Goal: Contribute content: Contribute content

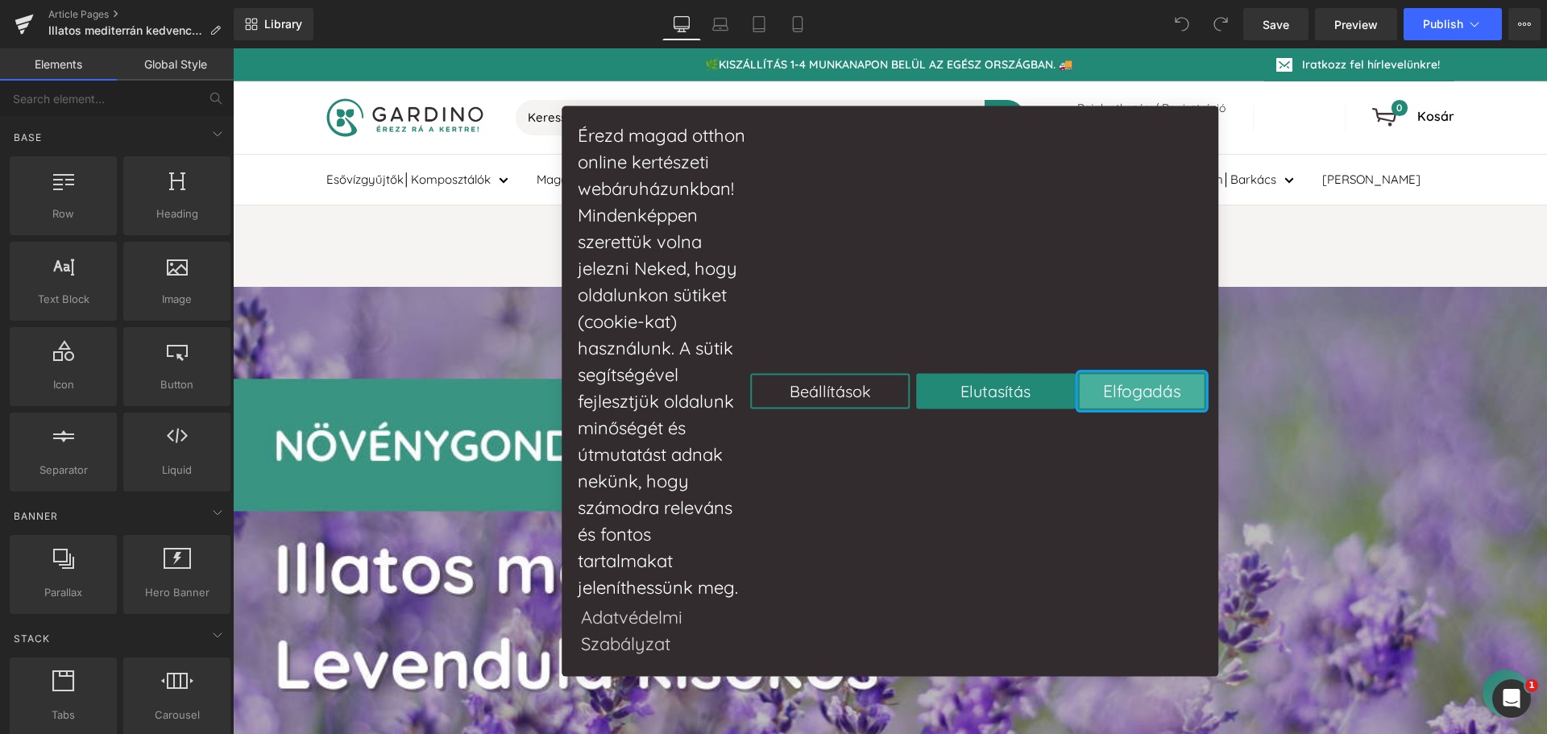
click at [1143, 398] on button "Elfogadás" at bounding box center [1142, 390] width 128 height 37
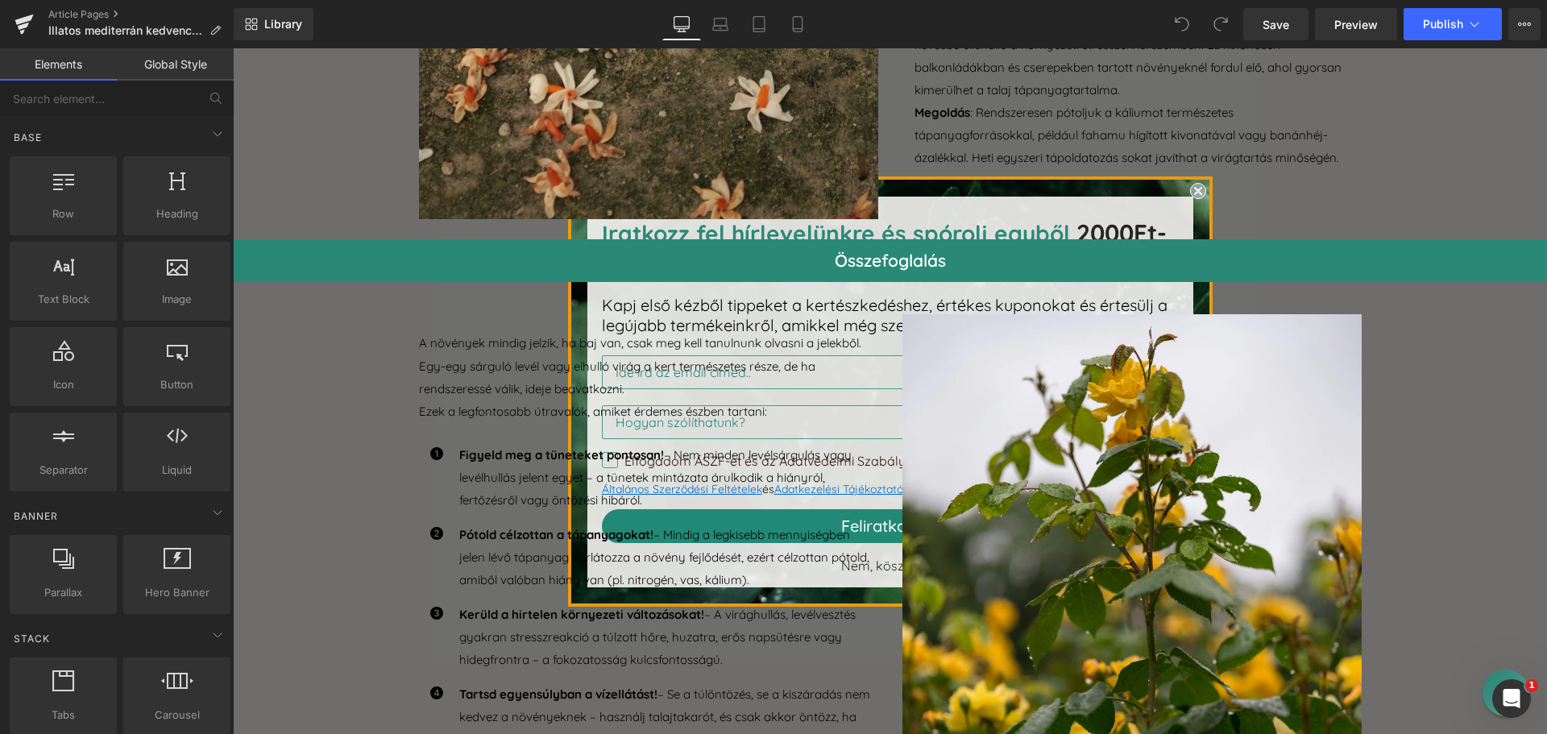
scroll to position [3868, 0]
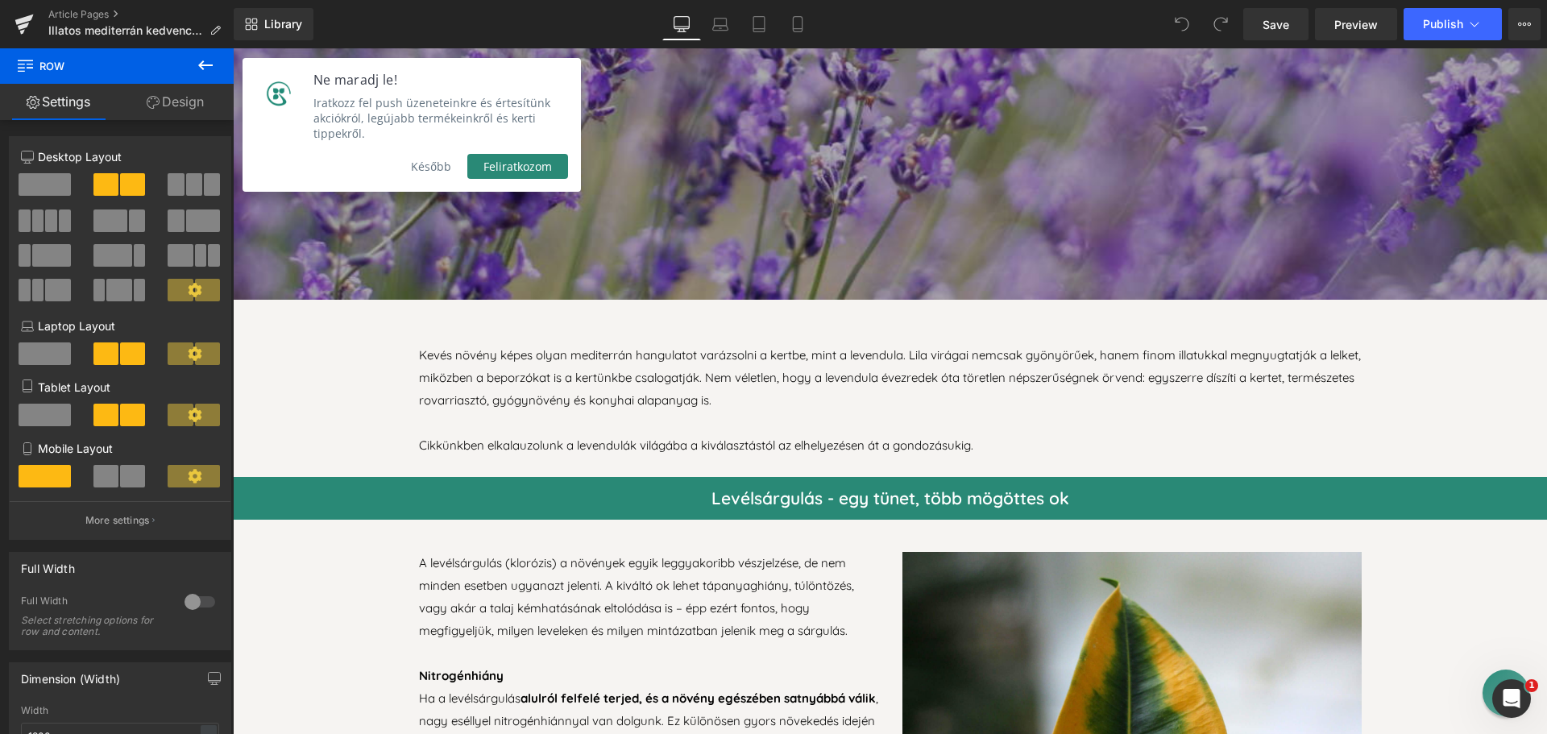
scroll to position [645, 0]
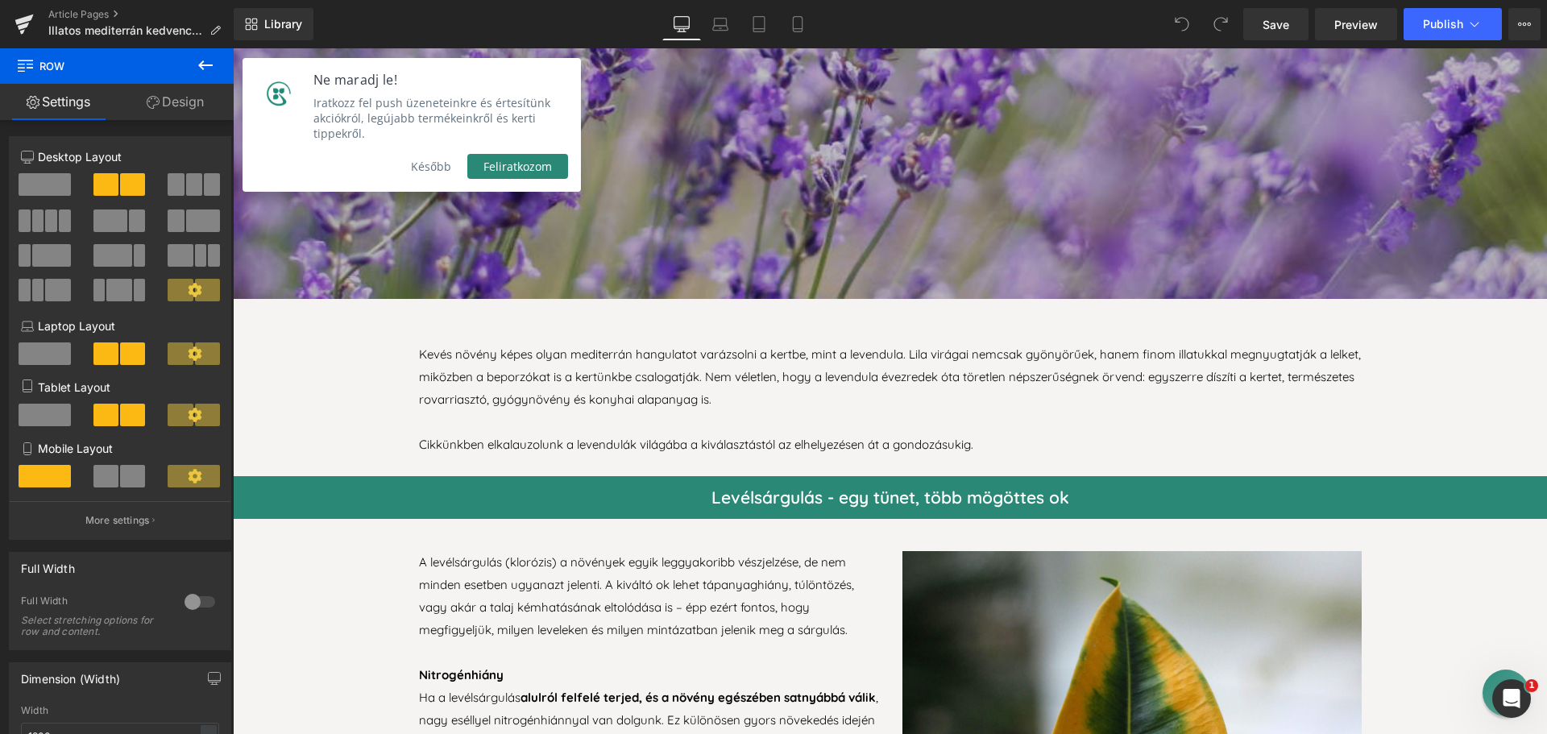
click at [435, 154] on button "Később" at bounding box center [431, 166] width 73 height 25
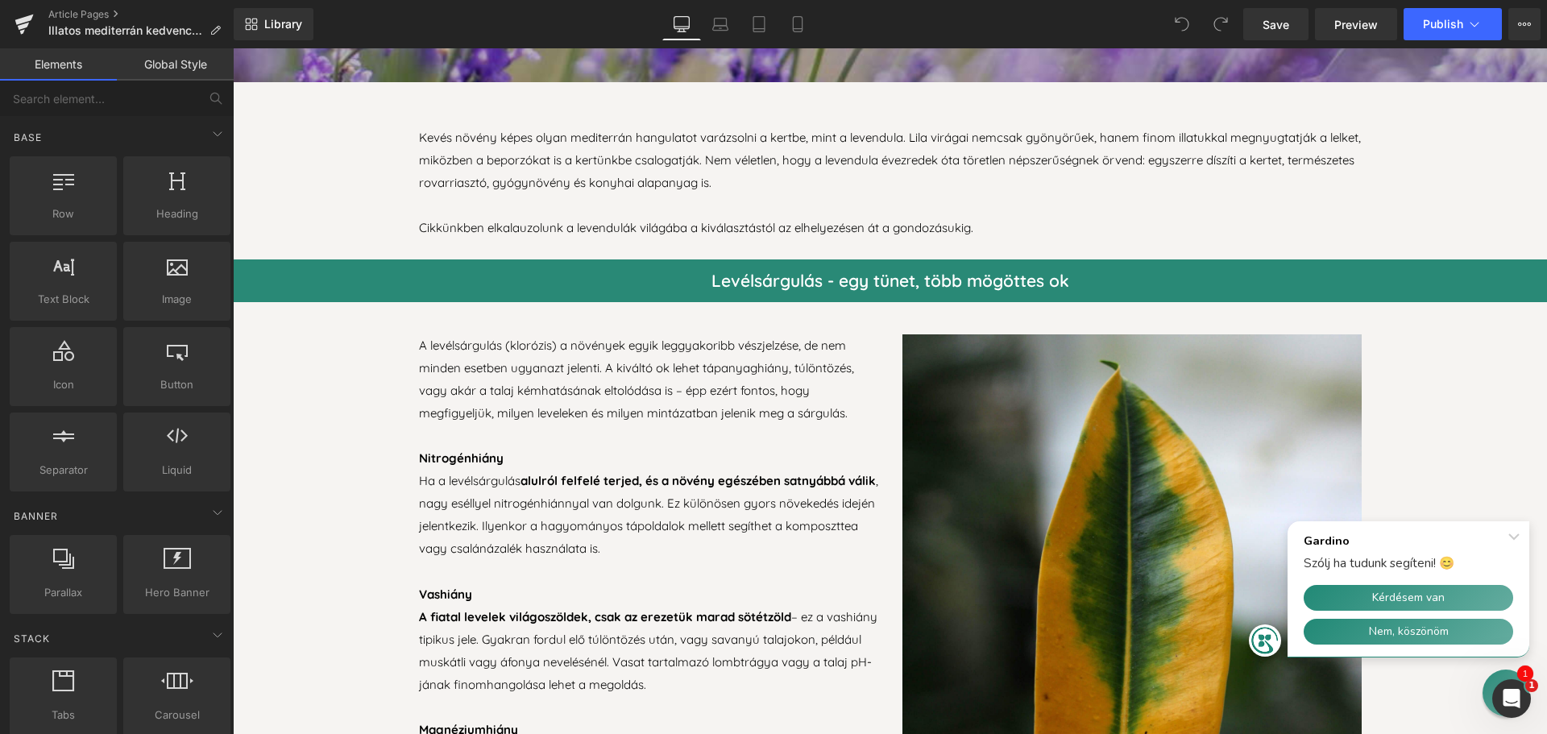
scroll to position [886, 0]
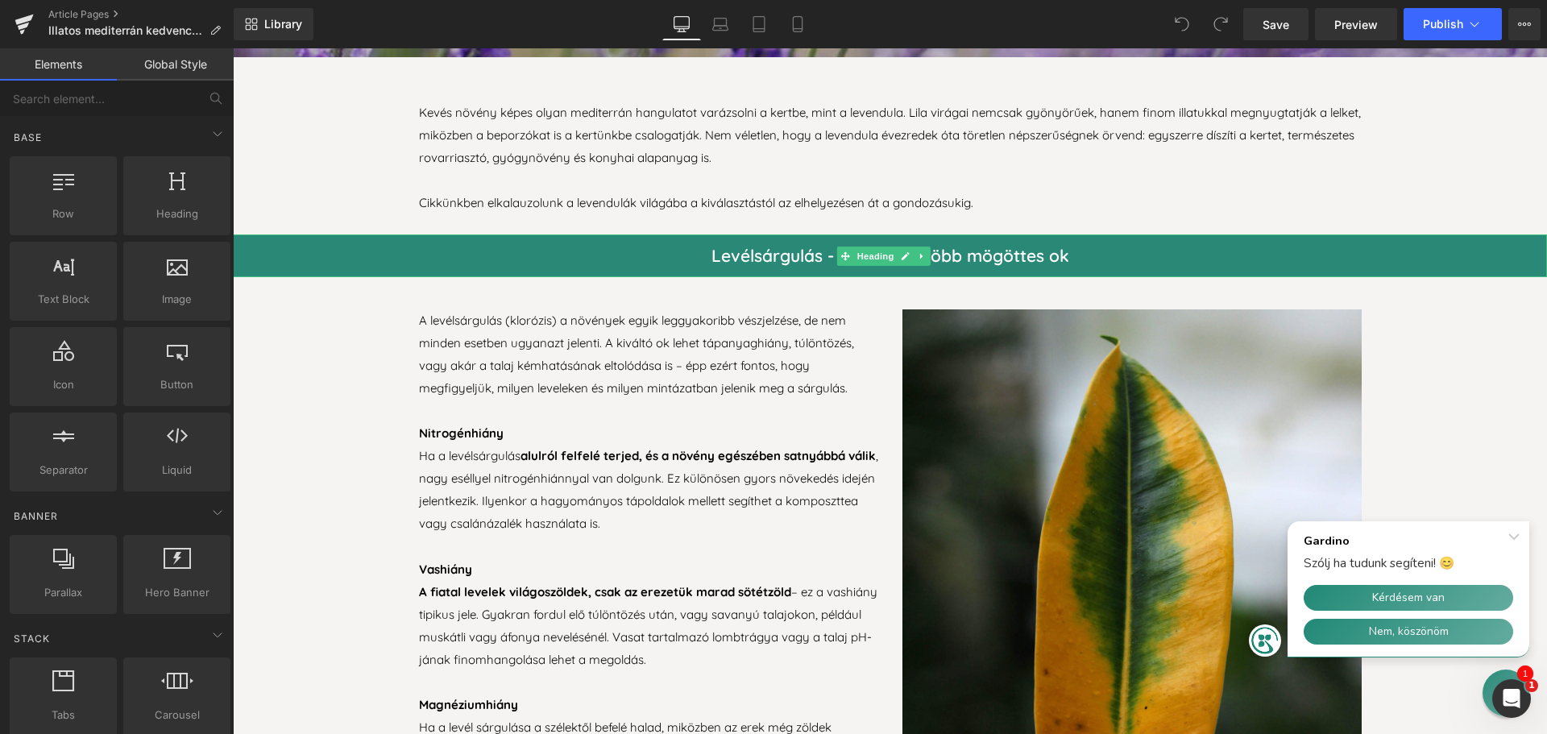
click at [756, 247] on h2 "Levélsárgulás - egy tünet, több mögöttes ok" at bounding box center [890, 255] width 1314 height 43
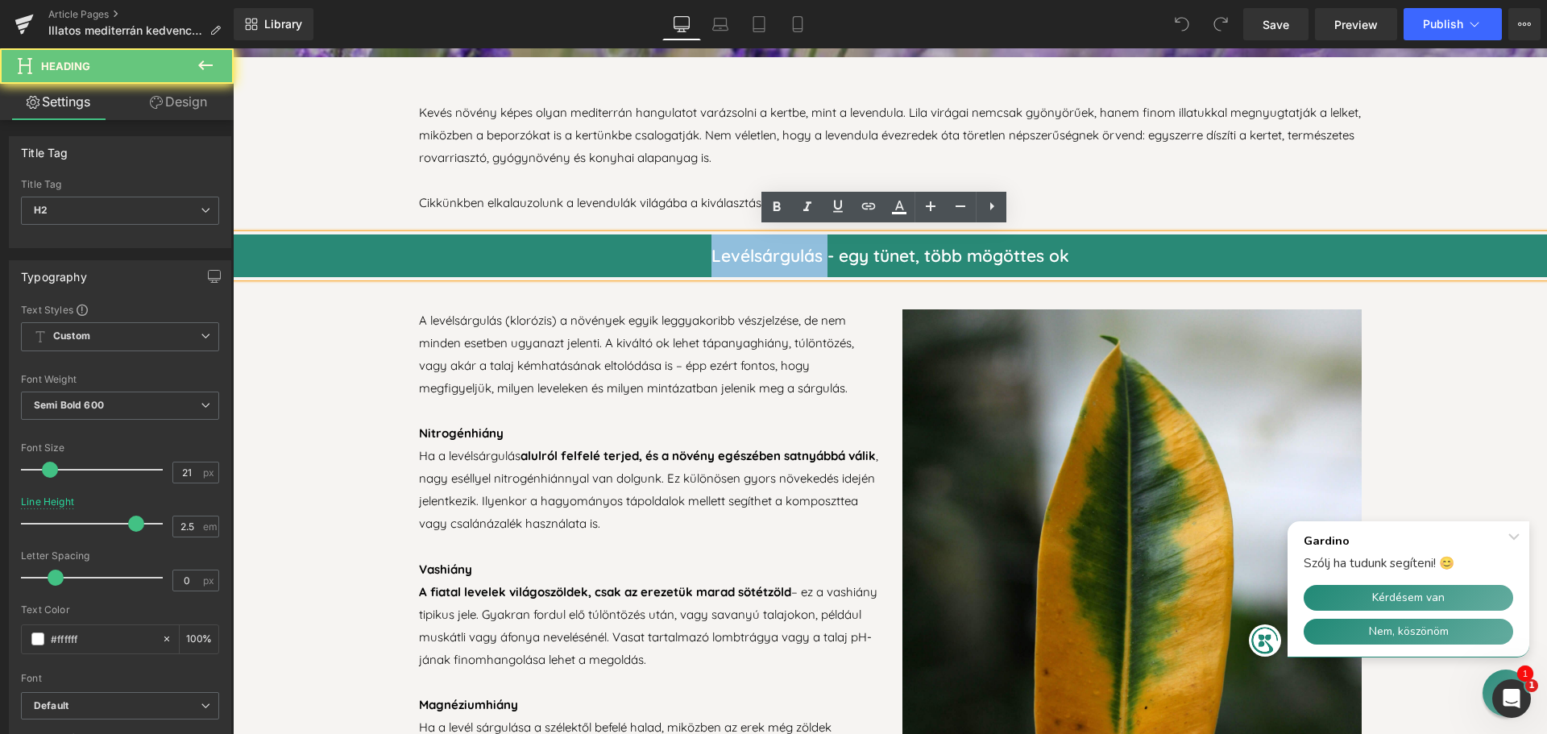
click at [756, 247] on h2 "Levélsárgulás - egy tünet, több mögöttes ok" at bounding box center [890, 255] width 1314 height 43
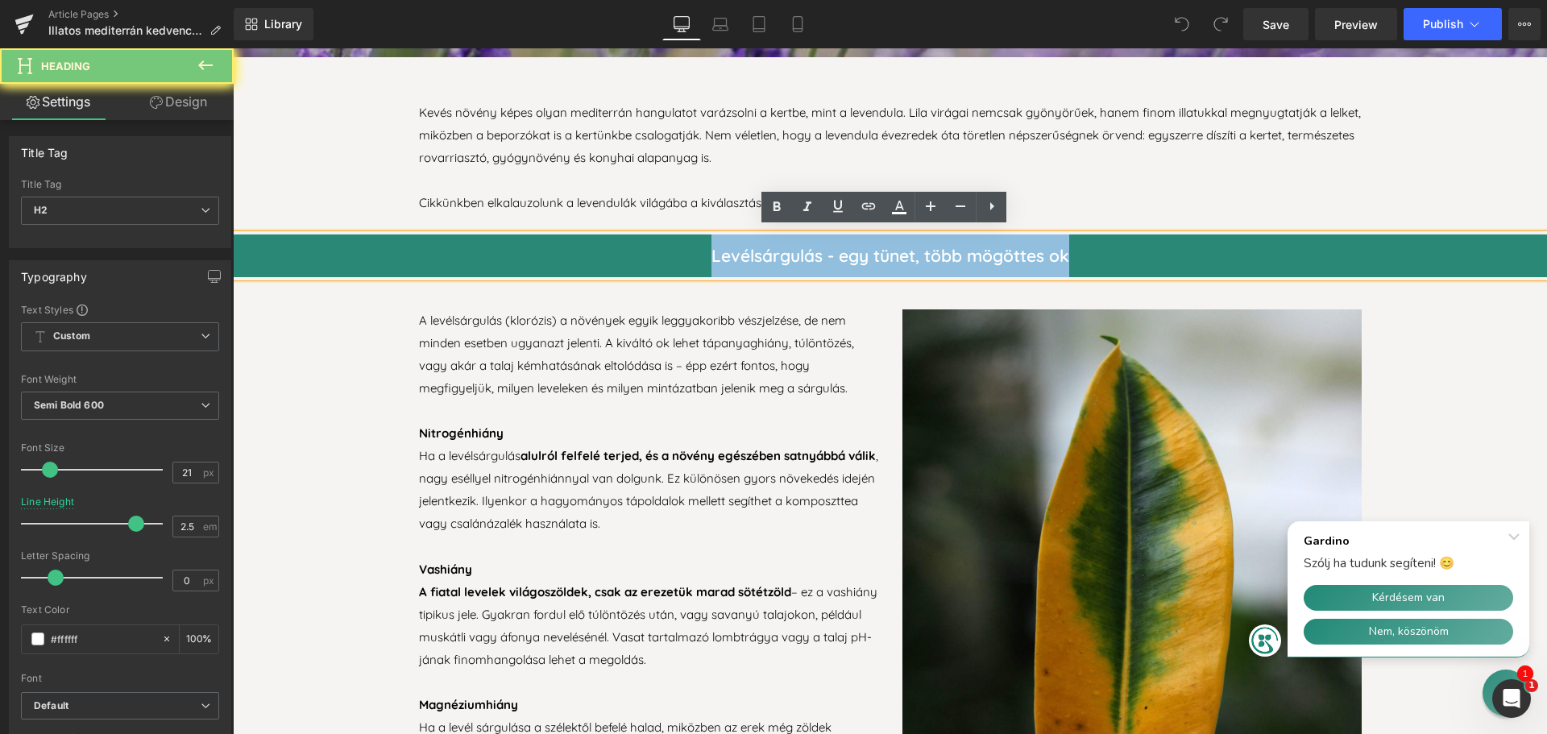
click at [756, 247] on h2 "Levélsárgulás - egy tünet, több mögöttes ok" at bounding box center [890, 255] width 1314 height 43
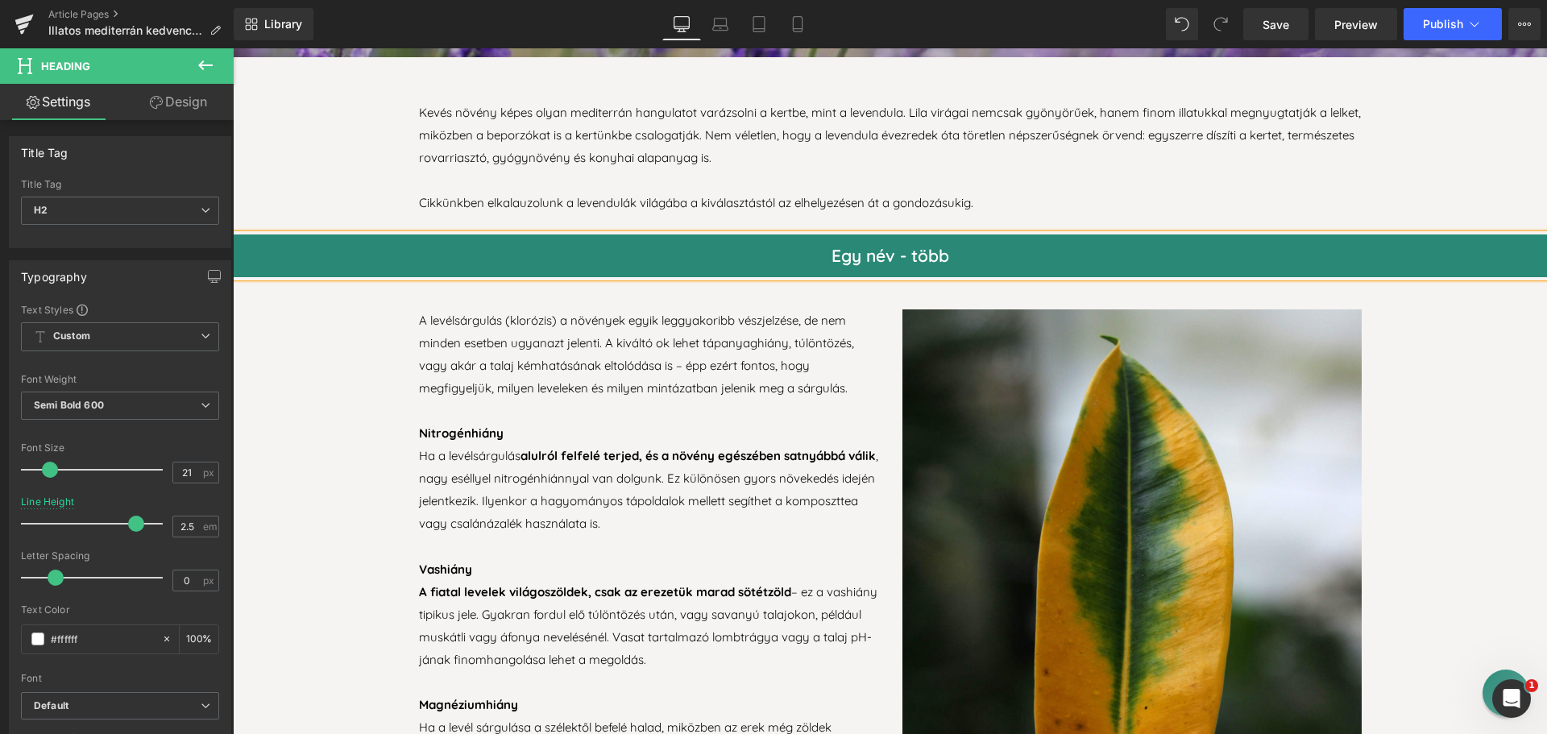
click at [895, 251] on h2 "Egy név - több" at bounding box center [890, 255] width 1314 height 43
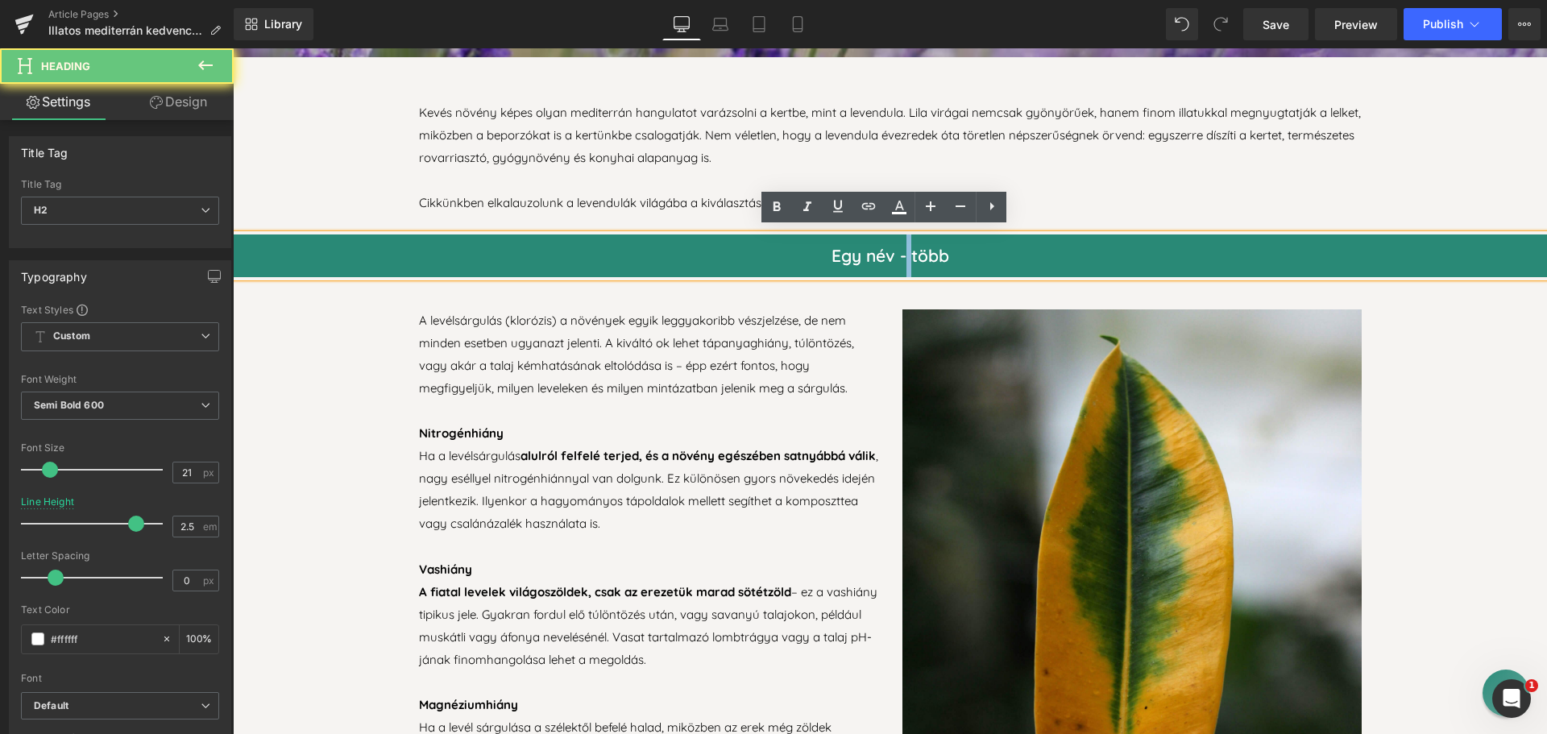
click at [895, 251] on h2 "Egy név - több" at bounding box center [890, 255] width 1314 height 43
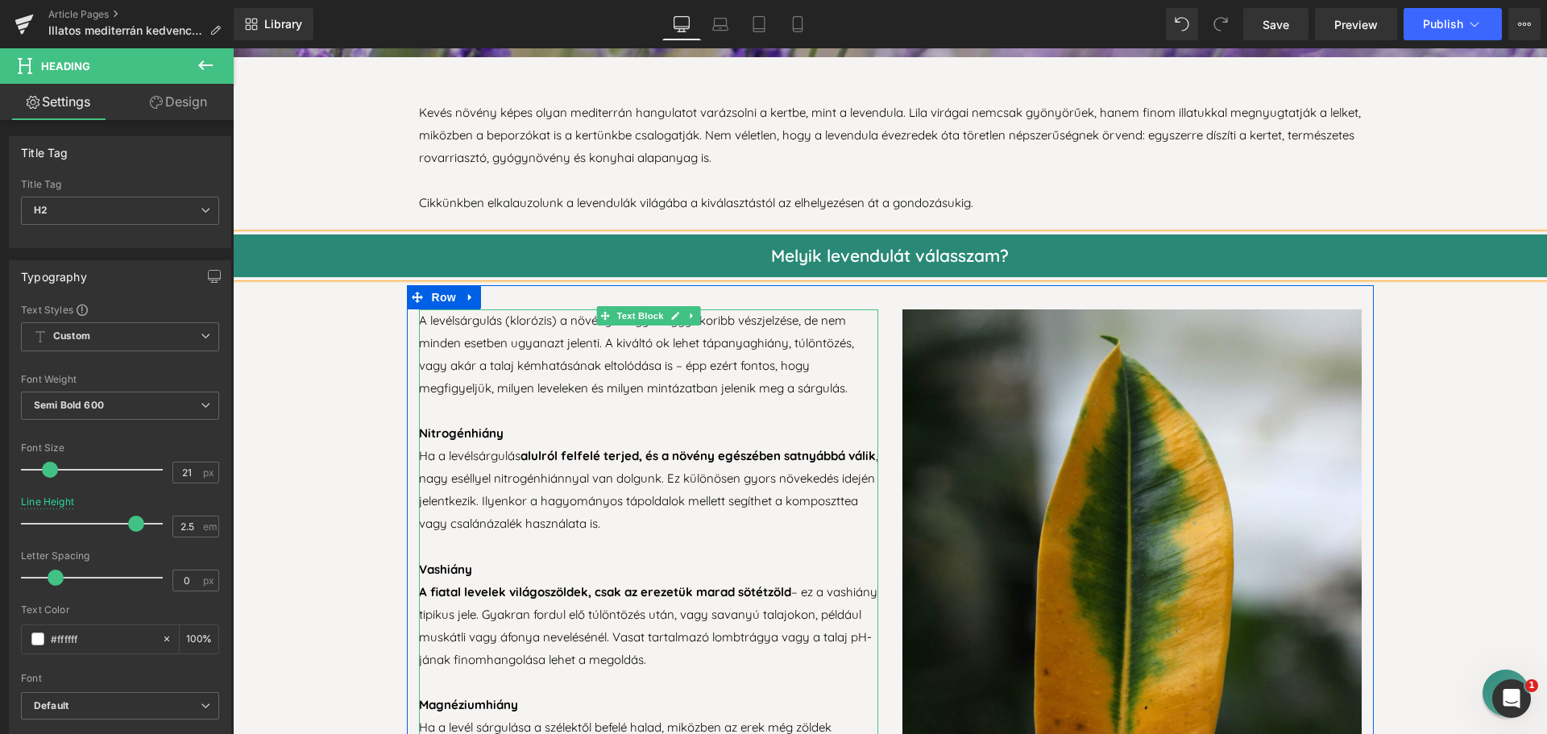
click at [751, 320] on p "A levélsárgulás (klorózis) a növények egyik leggyakoribb vészjelzése, de nem mi…" at bounding box center [648, 354] width 459 height 90
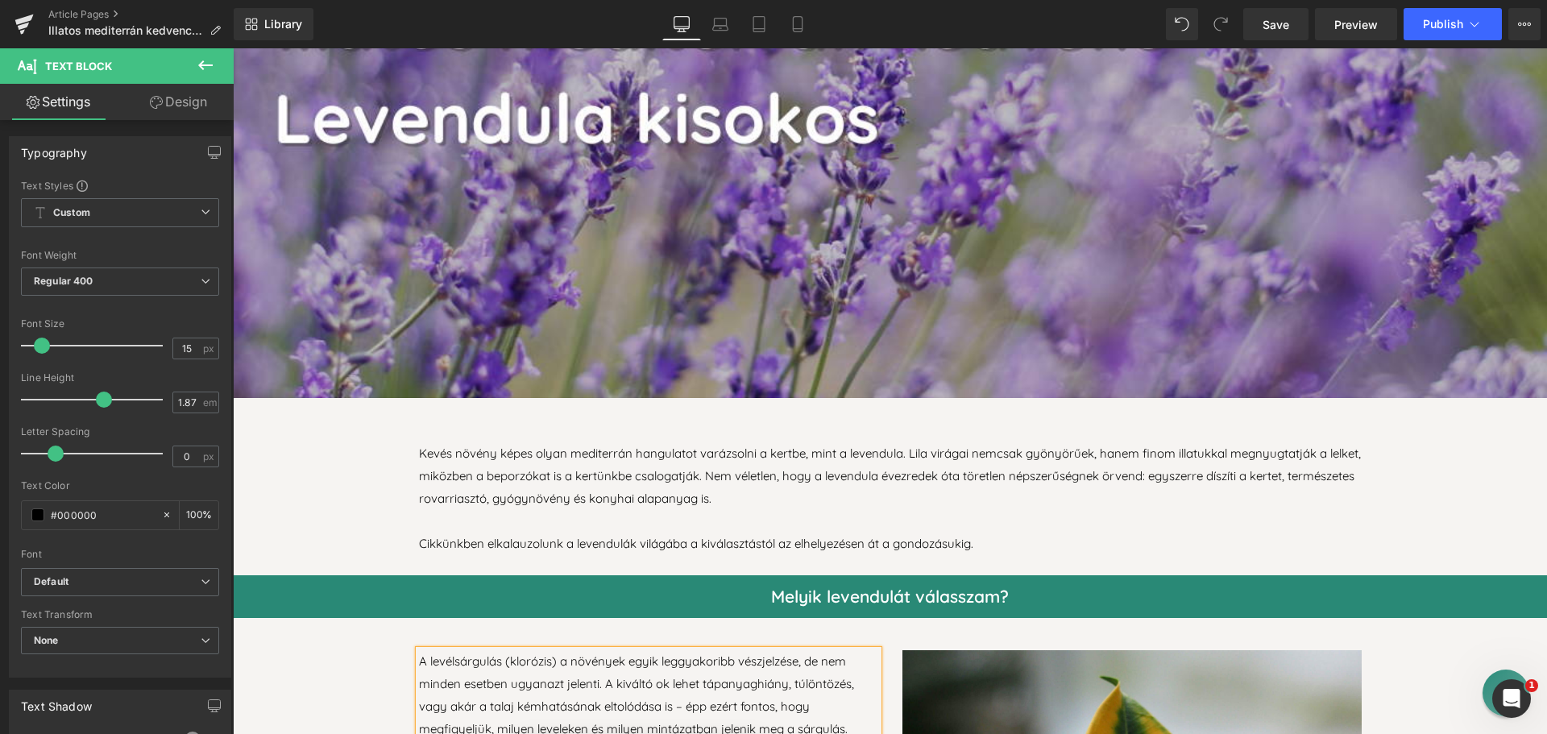
scroll to position [806, 0]
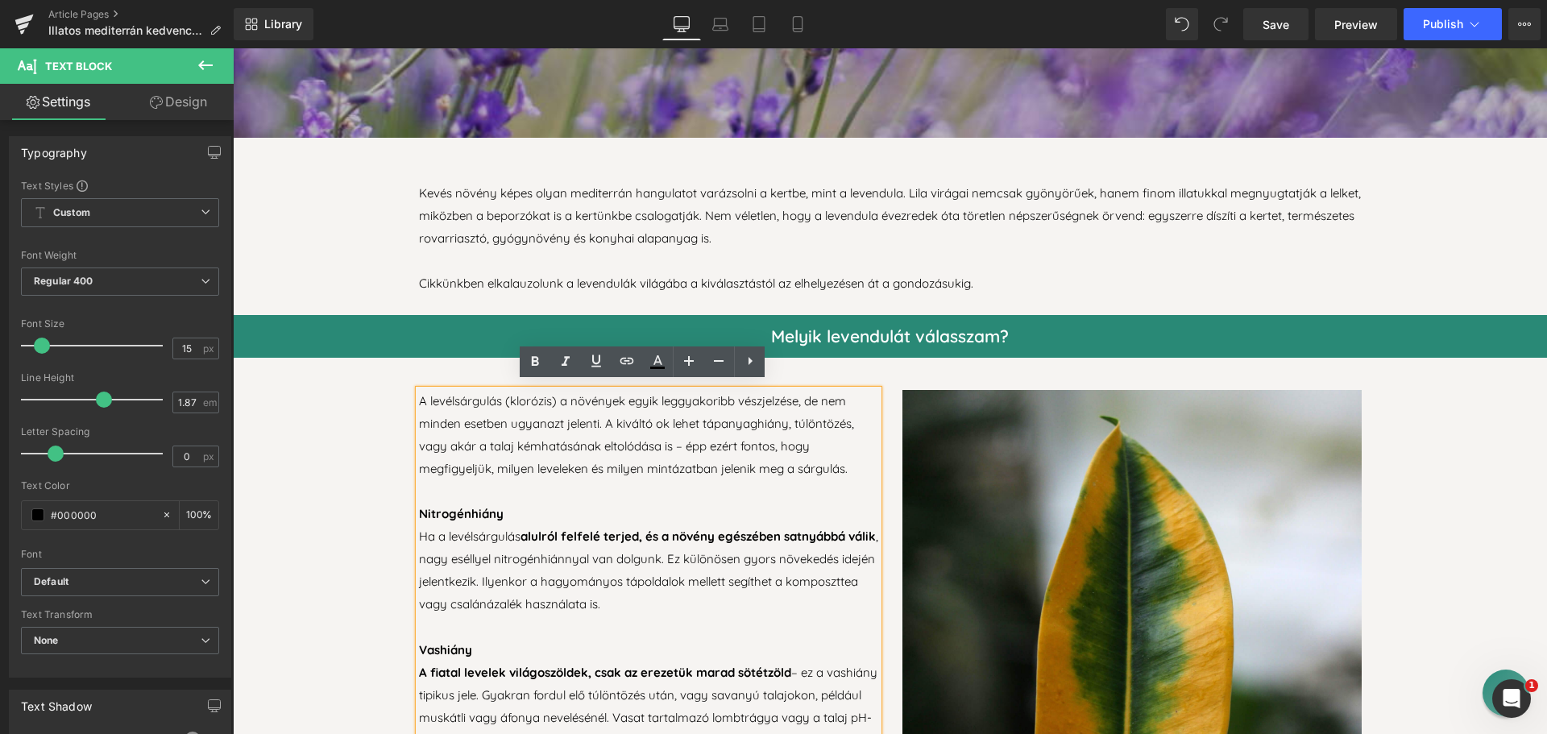
click at [654, 456] on p "A levélsárgulás (klorózis) a növények egyik leggyakoribb vészjelzése, de nem mi…" at bounding box center [648, 435] width 459 height 90
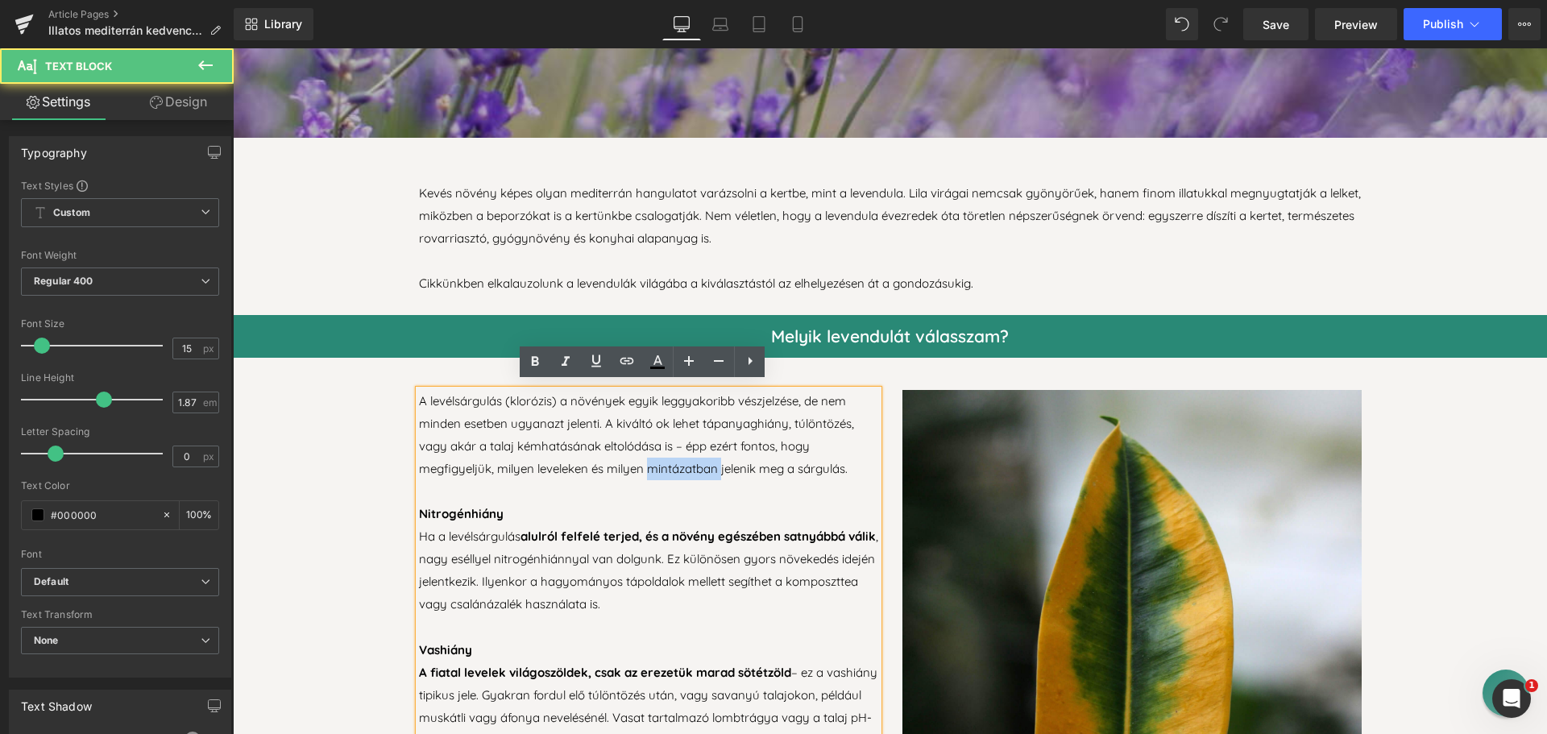
click at [654, 456] on p "A levélsárgulás (klorózis) a növények egyik leggyakoribb vészjelzése, de nem mi…" at bounding box center [648, 435] width 459 height 90
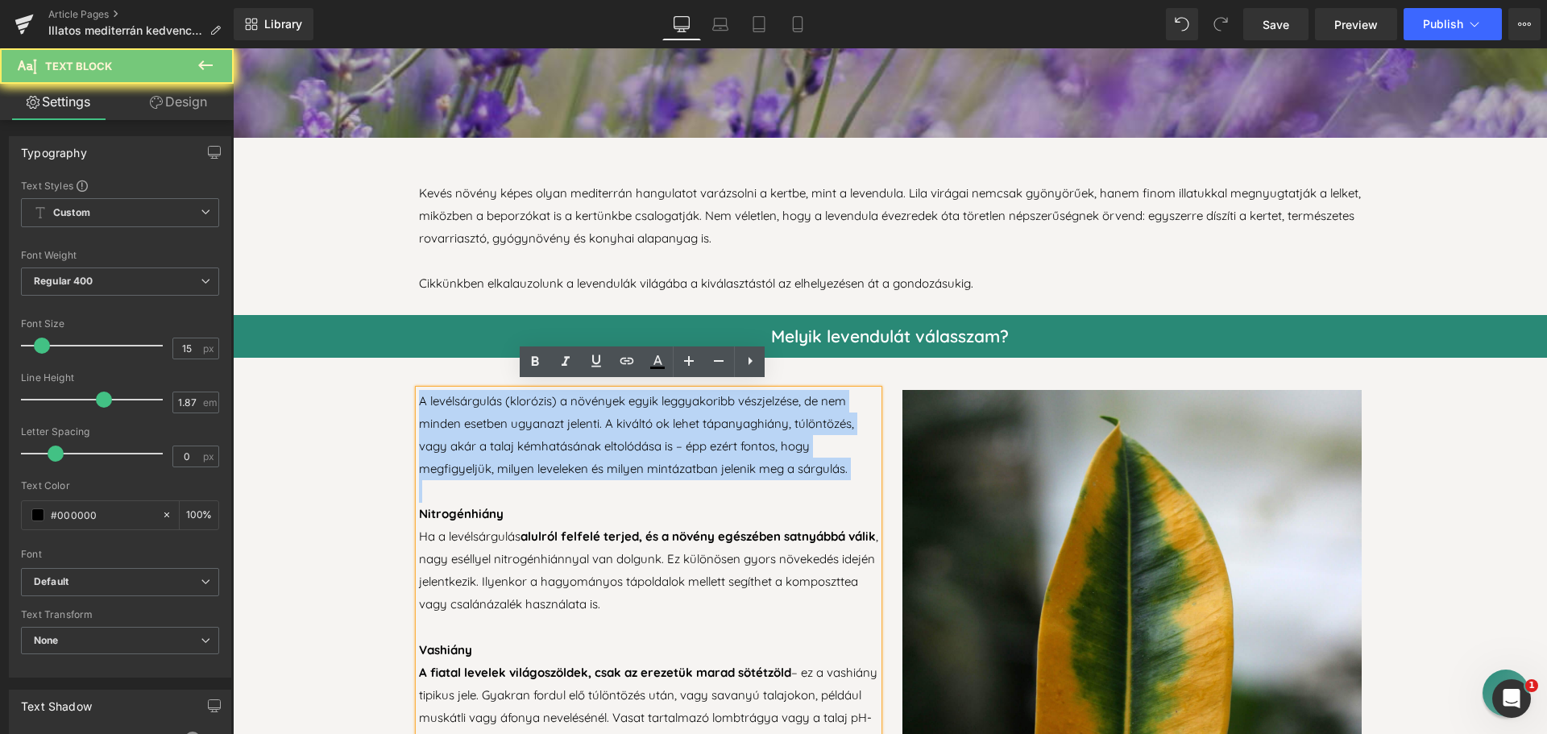
click at [654, 456] on p "A levélsárgulás (klorózis) a növények egyik leggyakoribb vészjelzése, de nem mi…" at bounding box center [648, 435] width 459 height 90
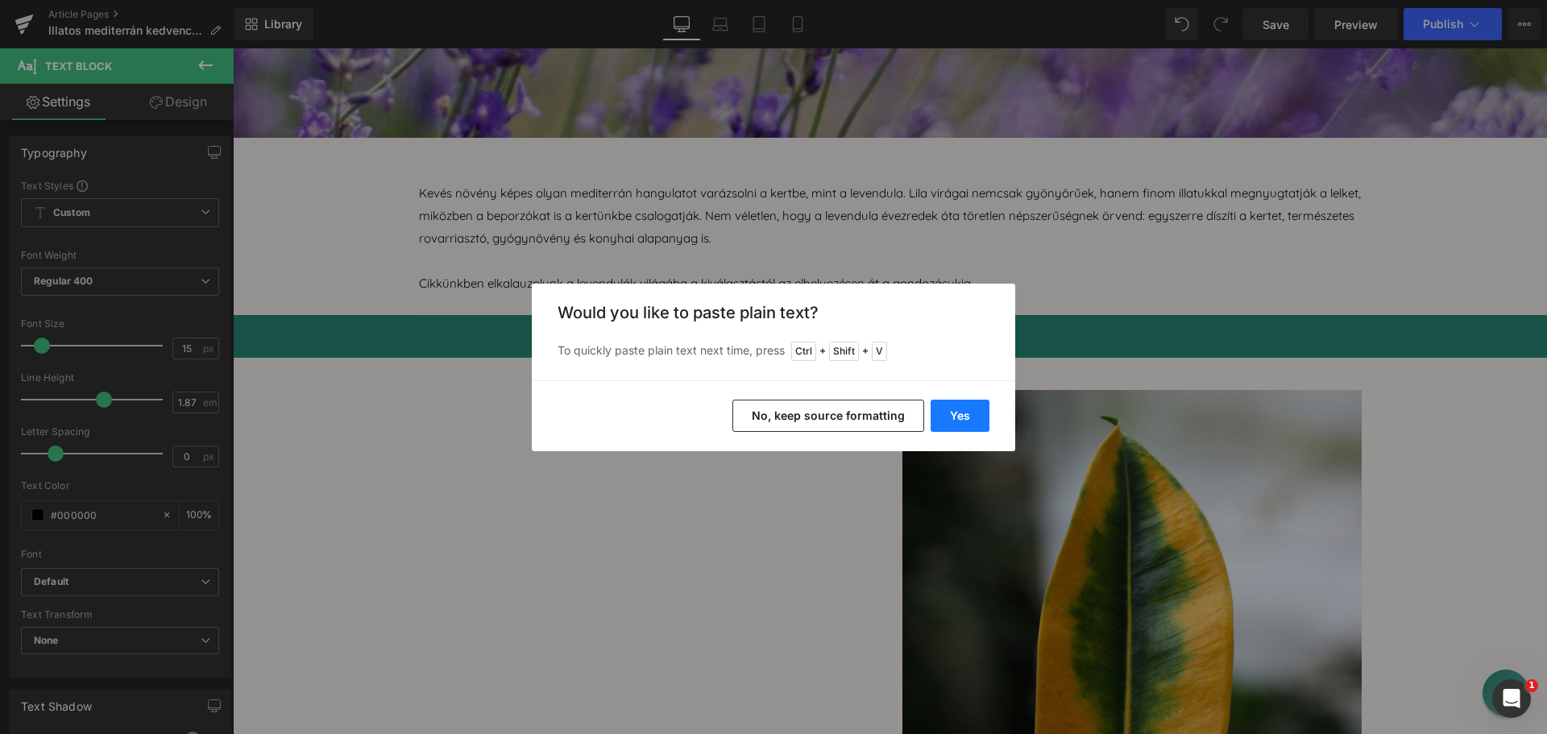
click at [959, 418] on button "Yes" at bounding box center [960, 416] width 59 height 32
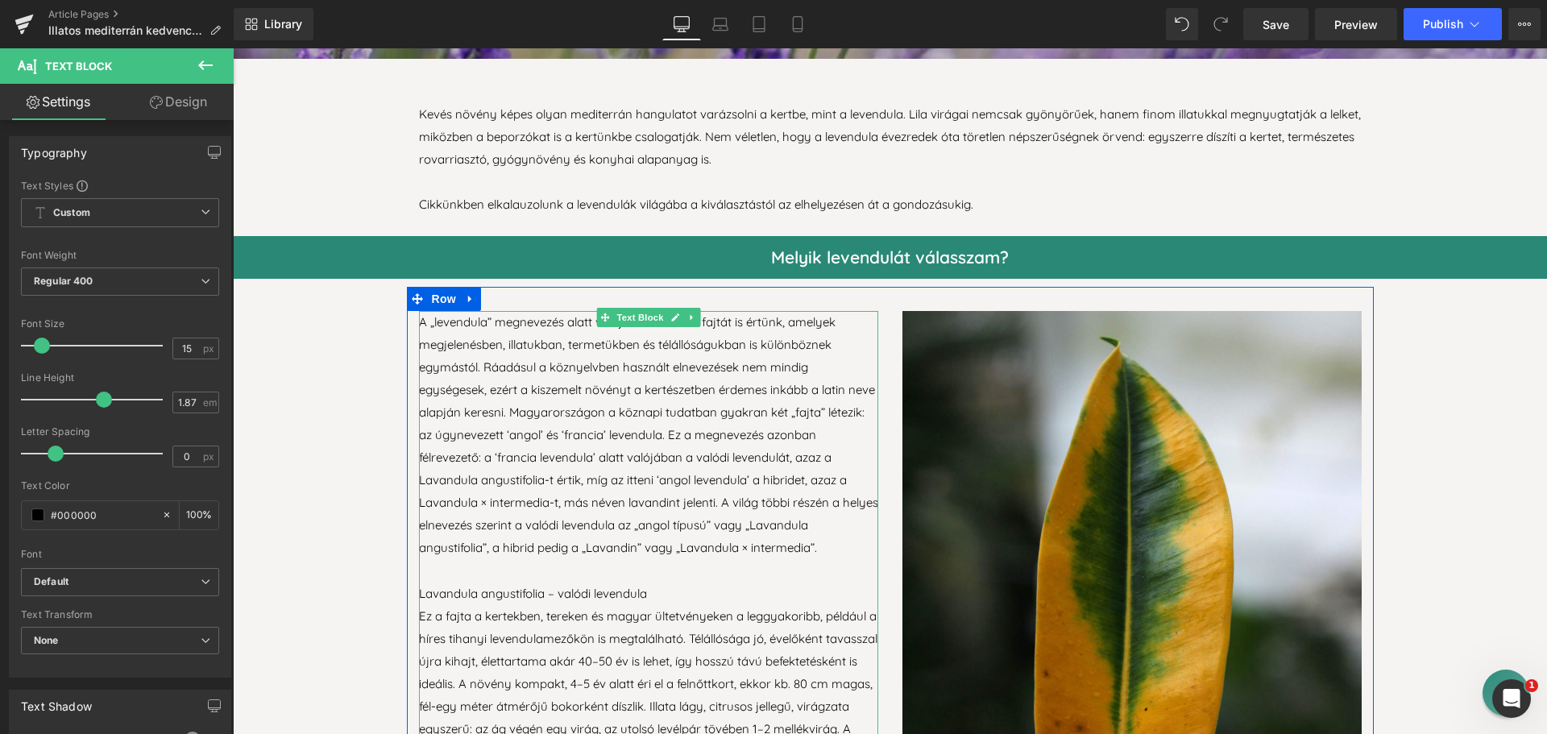
scroll to position [1048, 0]
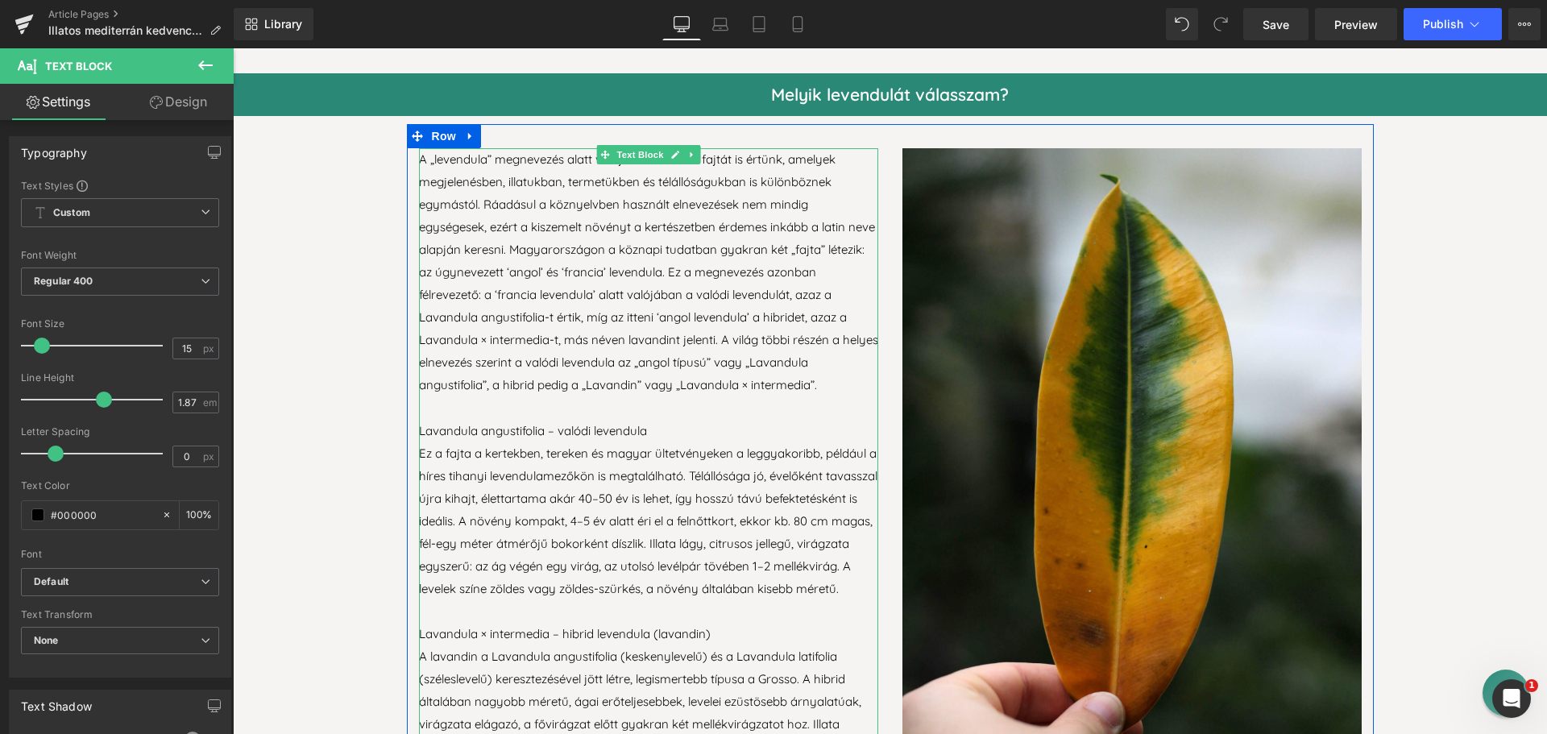
click at [549, 422] on p "Lavandula angustifolia – valódi levendula" at bounding box center [648, 431] width 459 height 23
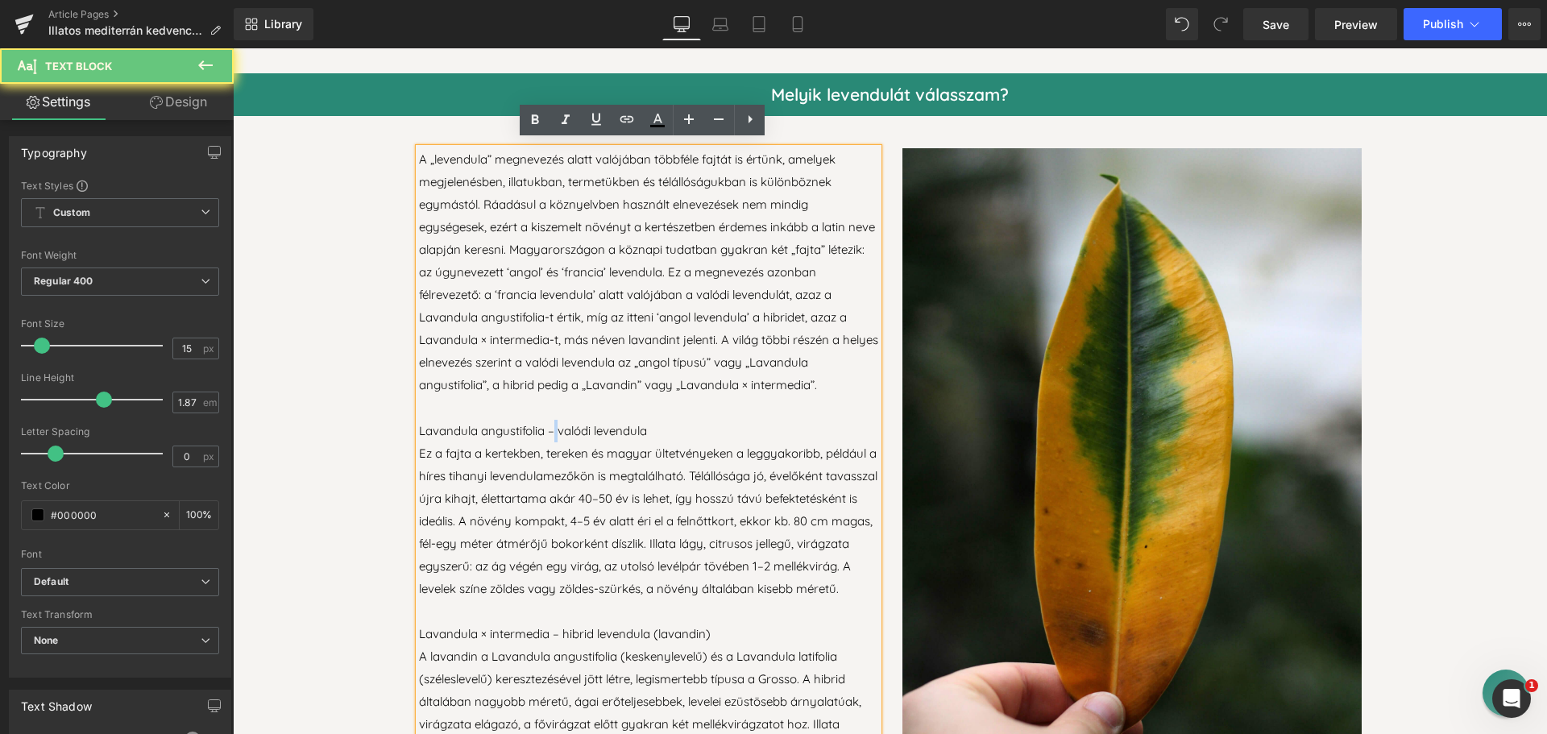
click at [549, 422] on p "Lavandula angustifolia – valódi levendula" at bounding box center [648, 431] width 459 height 23
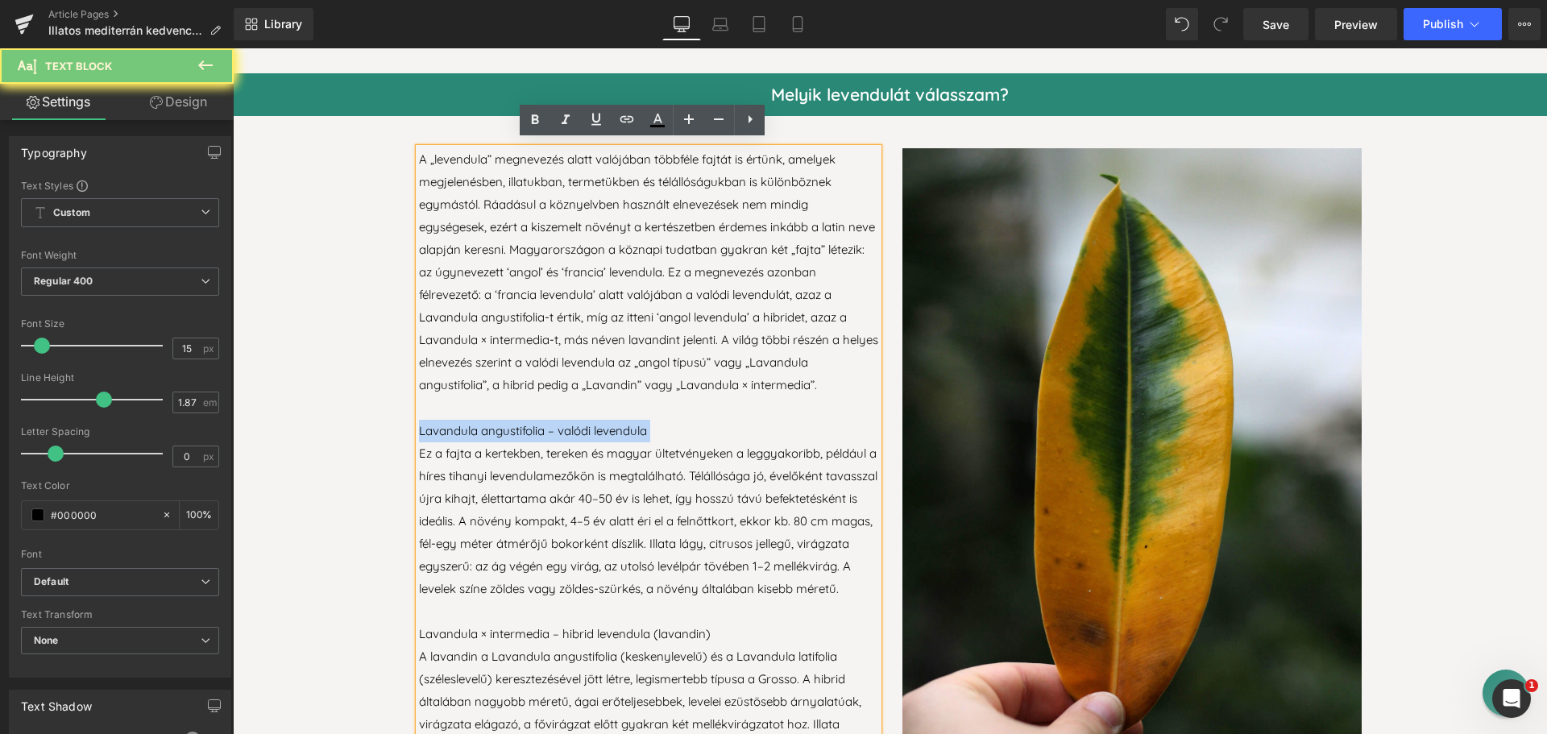
click at [549, 422] on p "Lavandula angustifolia – valódi levendula" at bounding box center [648, 431] width 459 height 23
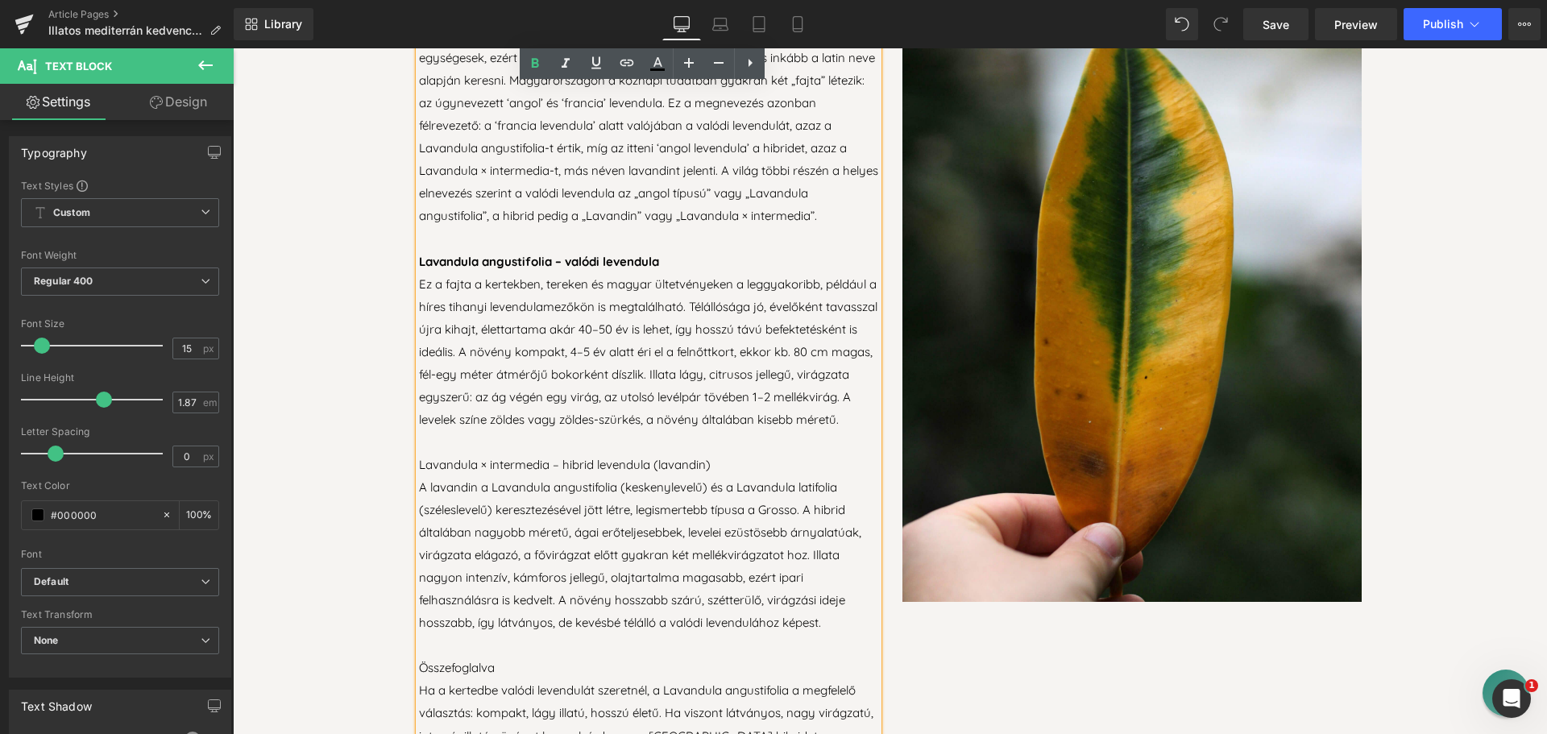
scroll to position [1289, 0]
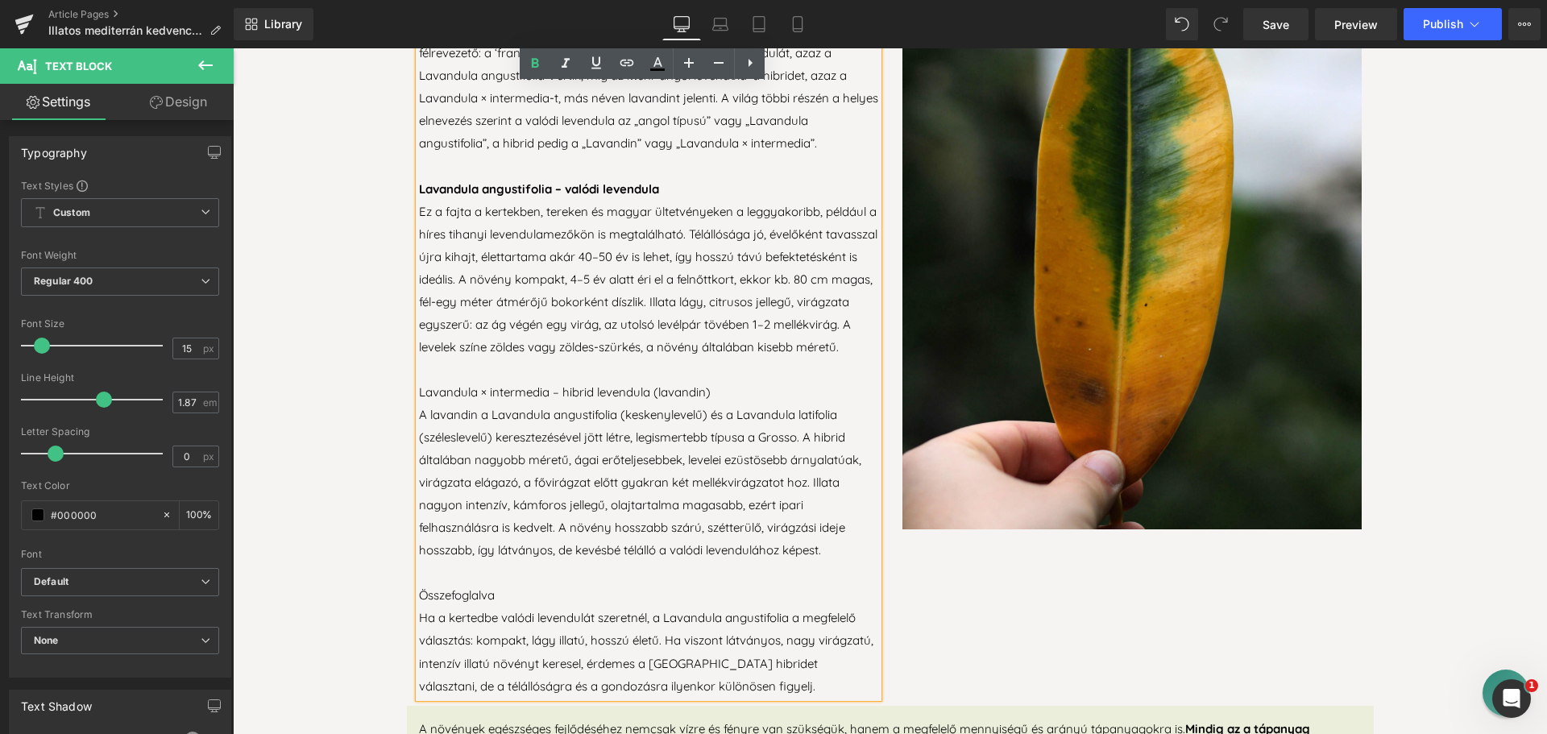
click at [552, 404] on p "Lavandula × intermedia – hibrid levendula (lavandin)" at bounding box center [648, 392] width 459 height 23
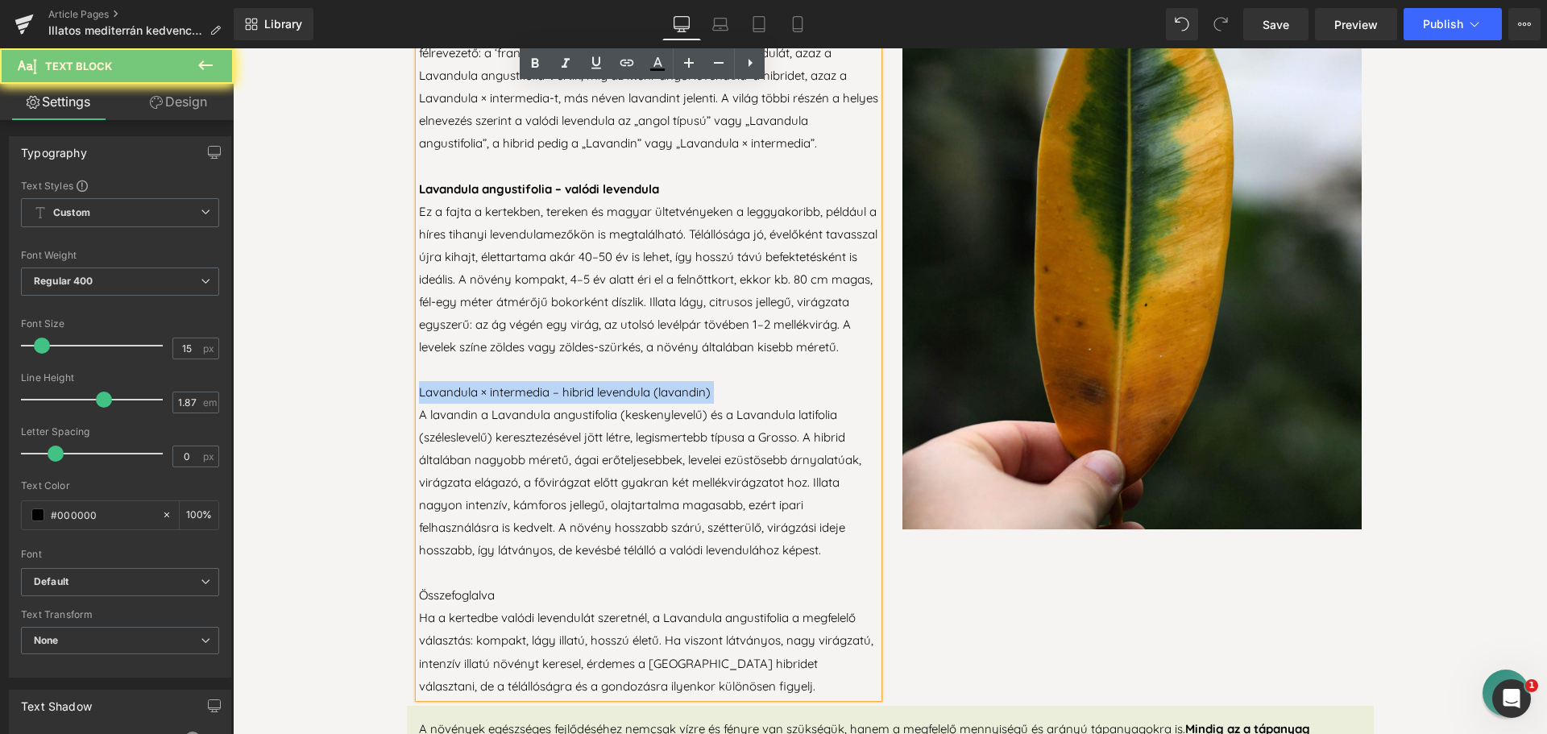
click at [552, 404] on p "Lavandula × intermedia – hibrid levendula (lavandin)" at bounding box center [648, 392] width 459 height 23
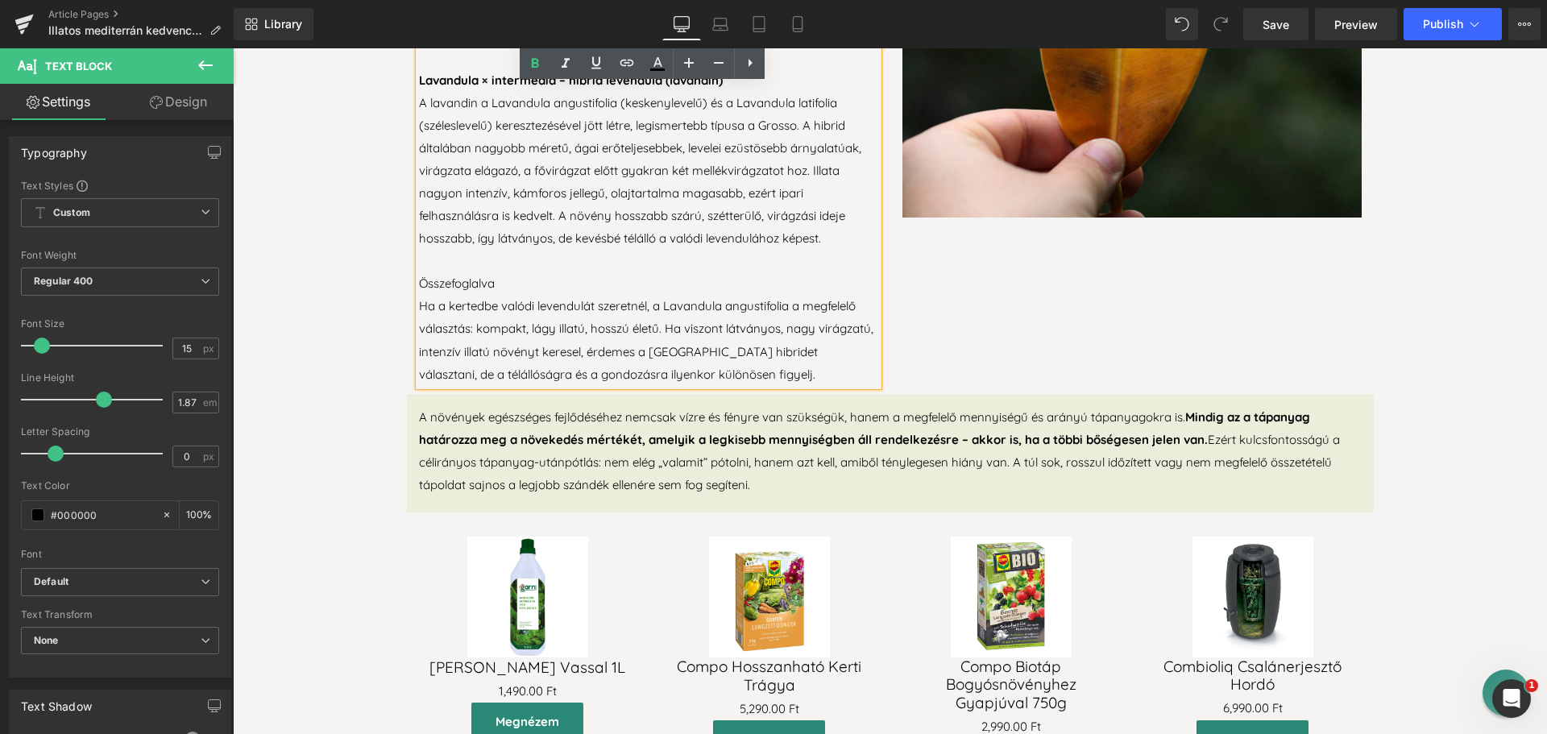
scroll to position [1612, 0]
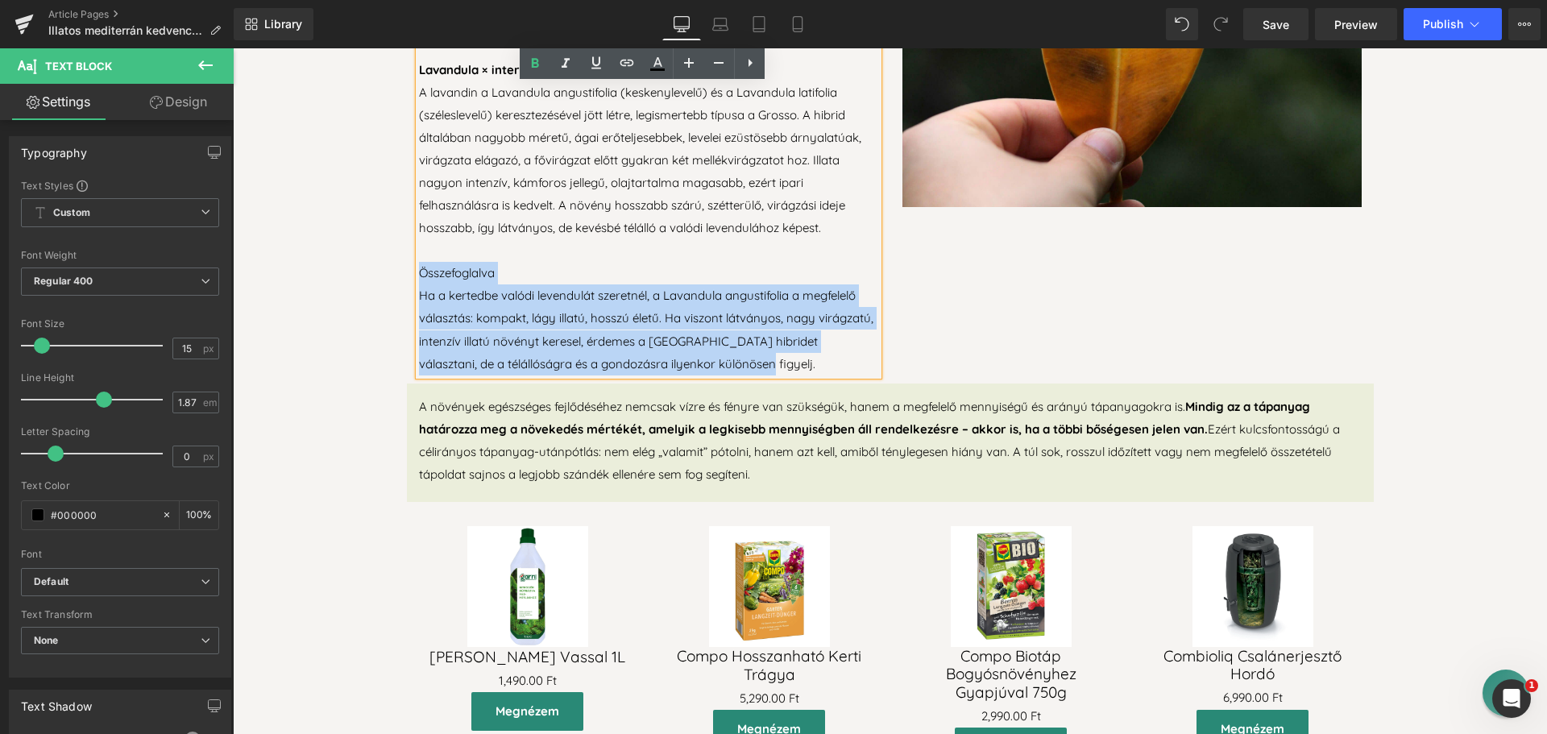
drag, startPoint x: 728, startPoint y: 377, endPoint x: 415, endPoint y: 294, distance: 324.3
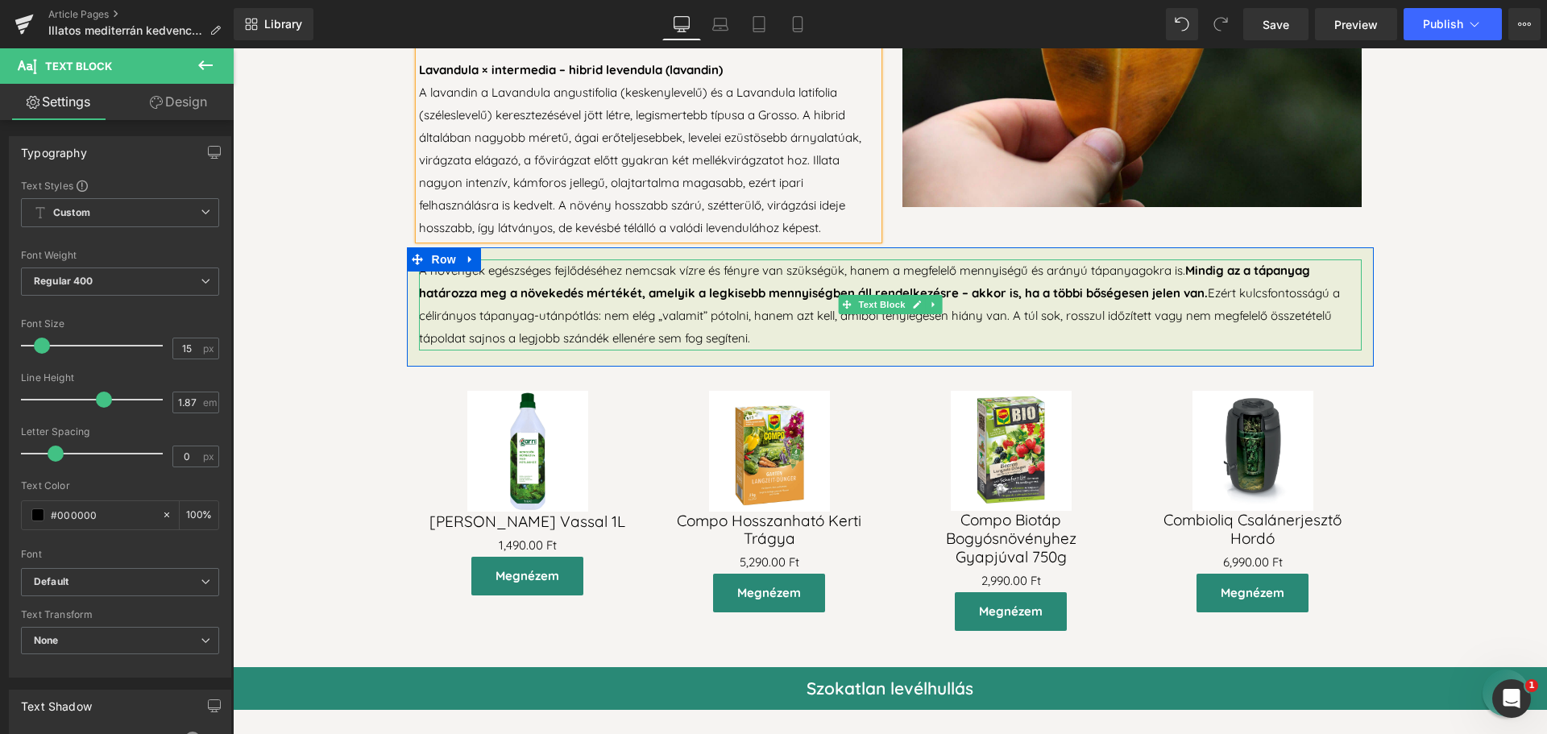
click at [528, 334] on p "A növények egészséges fejlődéséhez nemcsak vízre és fényre van szükségük, hanem…" at bounding box center [890, 304] width 943 height 90
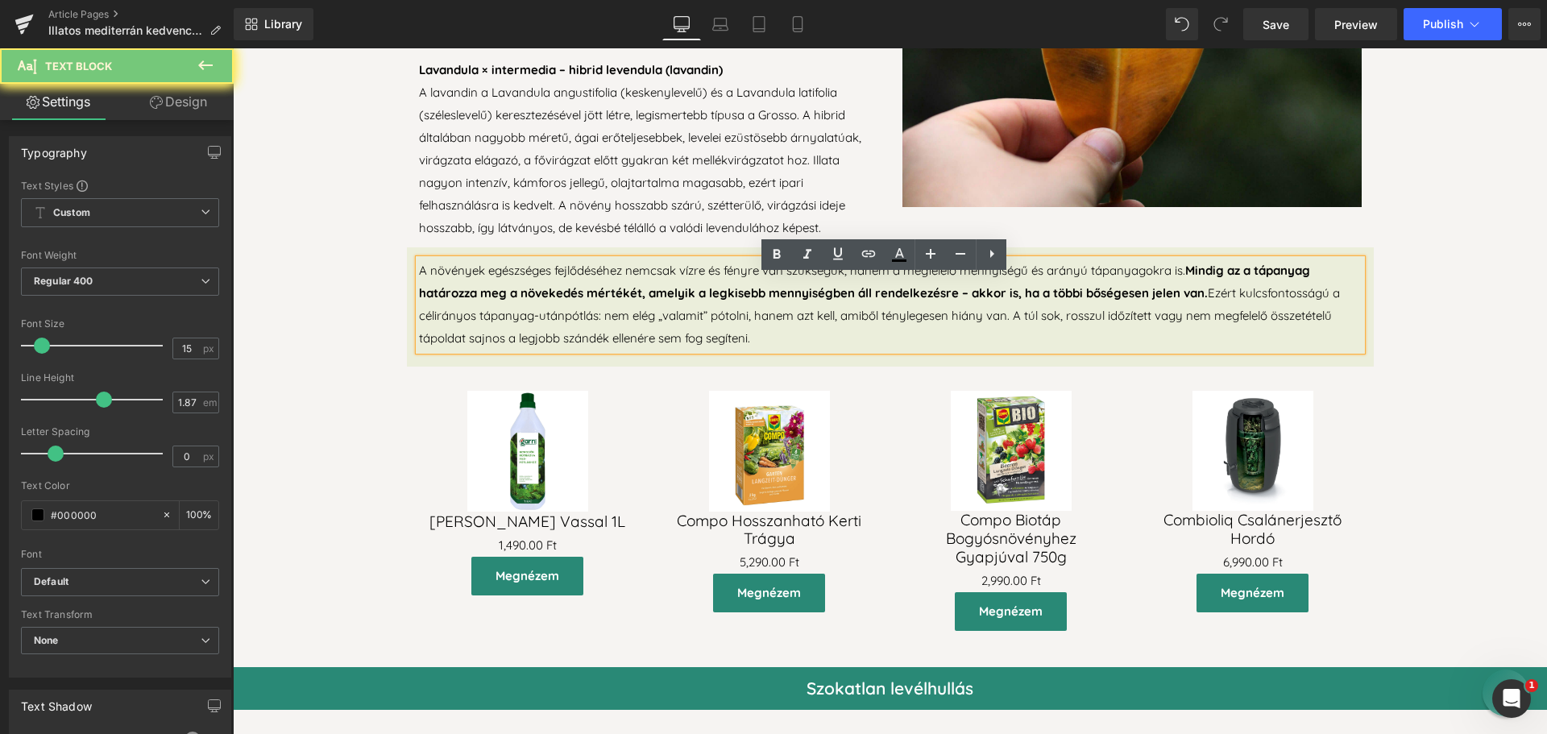
click at [528, 334] on p "A növények egészséges fejlődéséhez nemcsak vízre és fényre van szükségük, hanem…" at bounding box center [890, 304] width 943 height 90
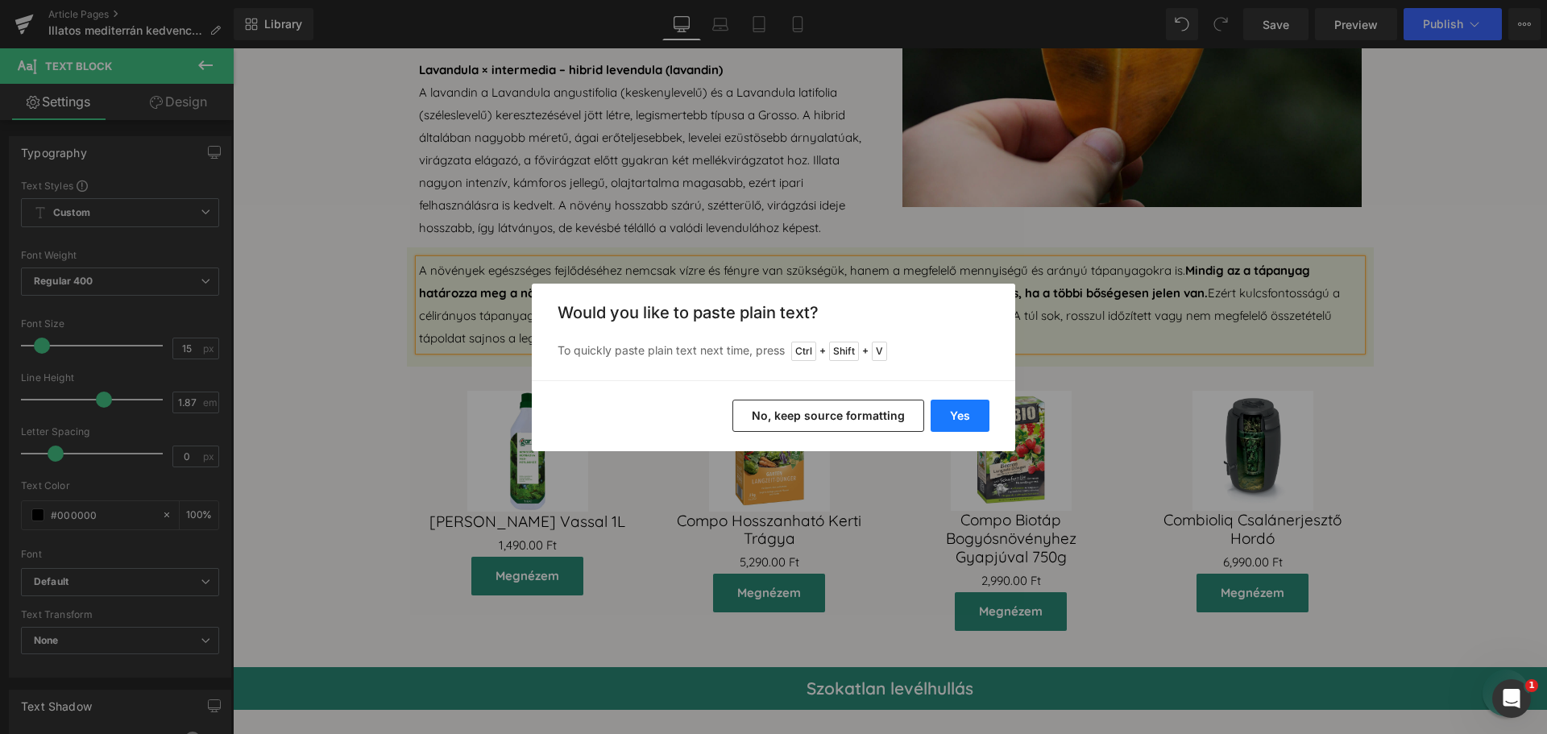
click at [963, 422] on button "Yes" at bounding box center [960, 416] width 59 height 32
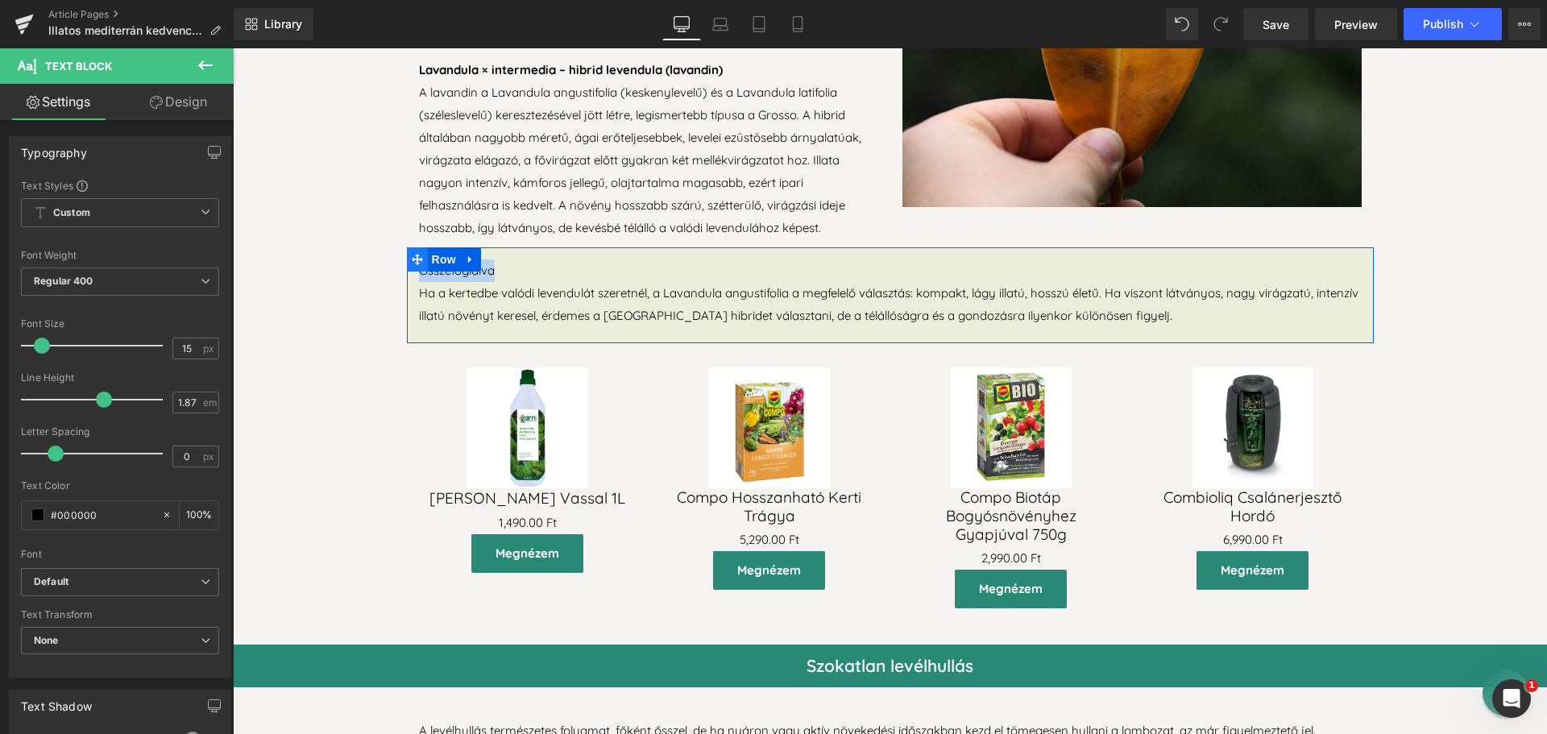
drag, startPoint x: 506, startPoint y: 283, endPoint x: 412, endPoint y: 288, distance: 94.4
click at [412, 288] on div "Összefoglalva Ha a kertedbe valódi levendulát szeretnél, a Lavandula angustifo…" at bounding box center [890, 295] width 967 height 96
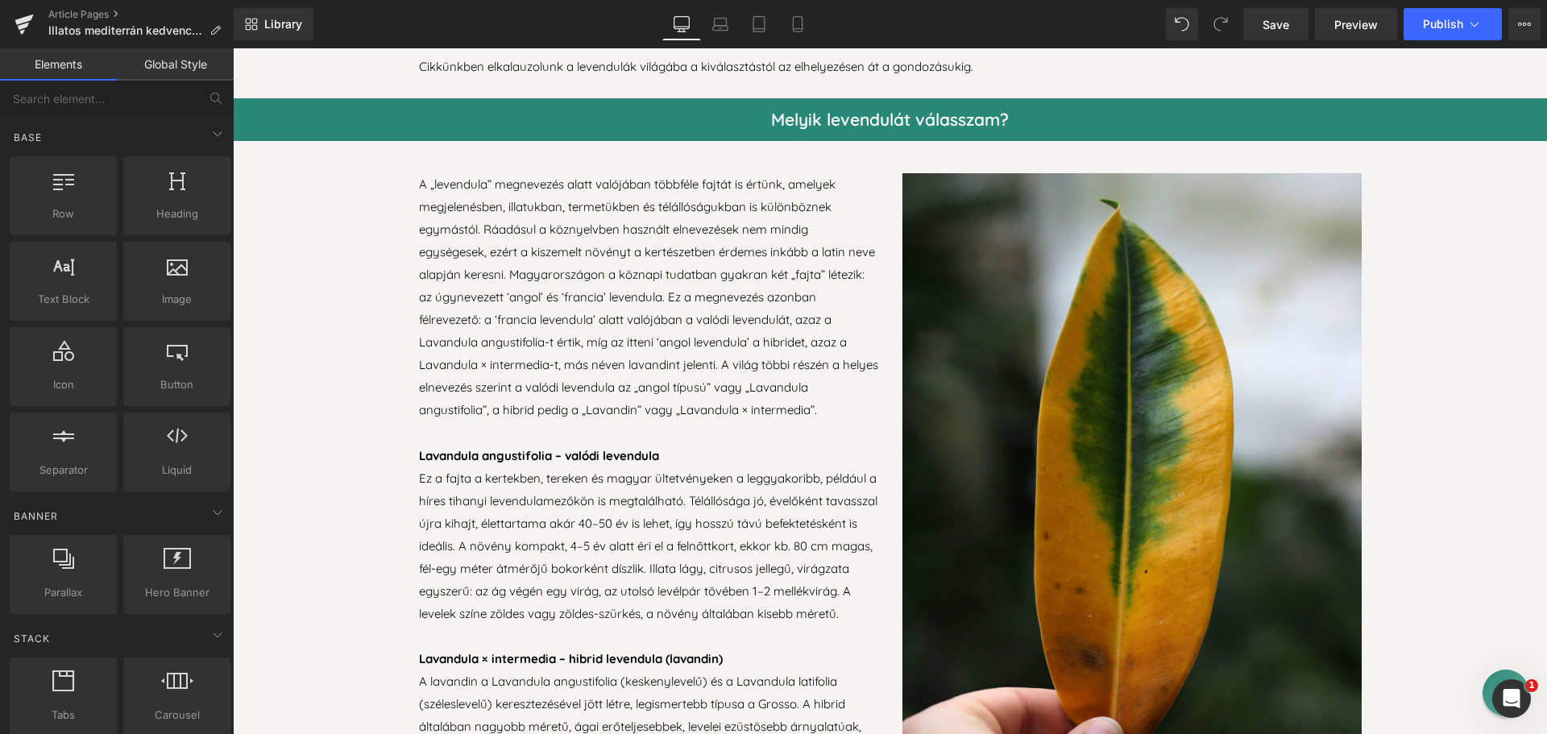
scroll to position [967, 0]
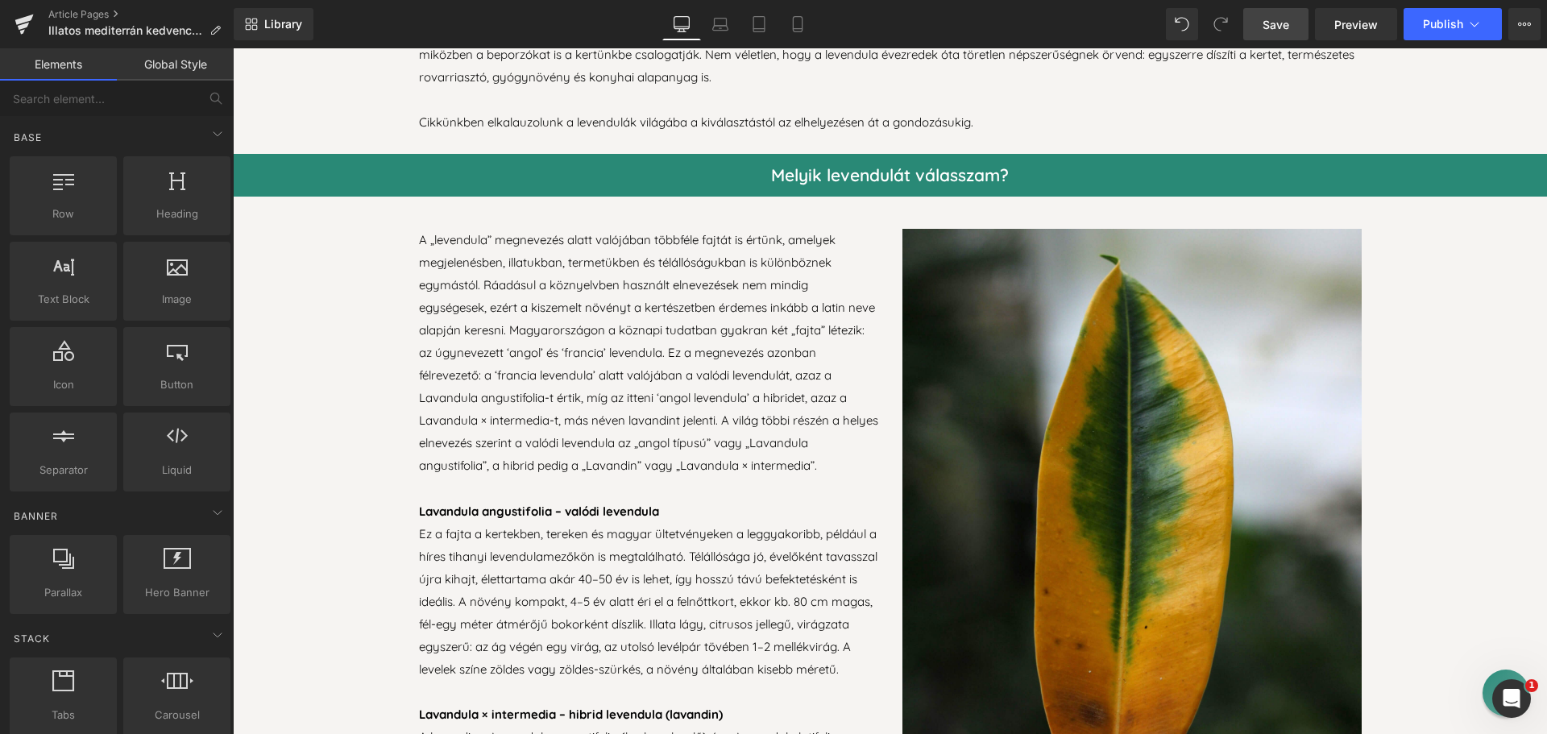
click at [1280, 22] on span "Save" at bounding box center [1276, 24] width 27 height 17
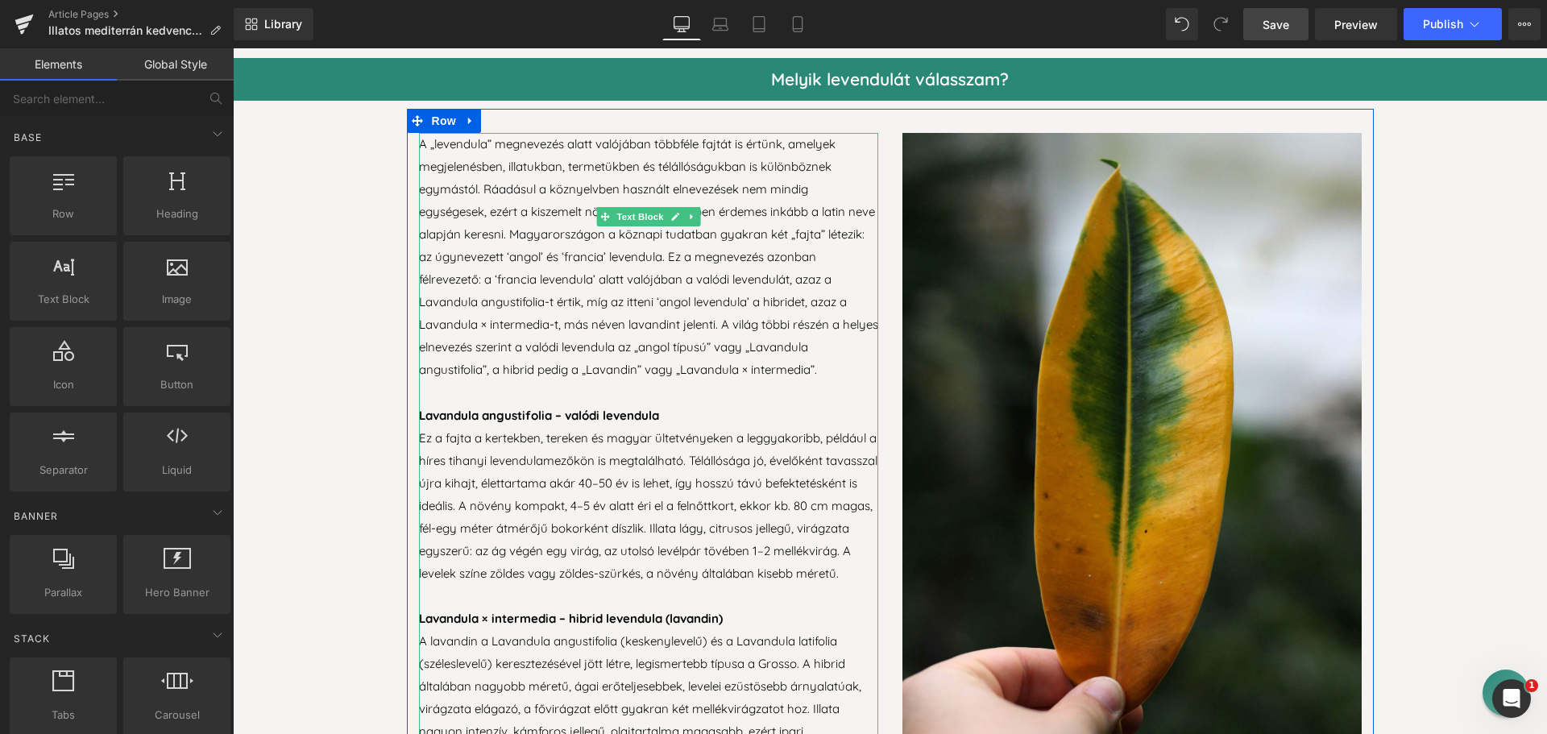
scroll to position [1048, 0]
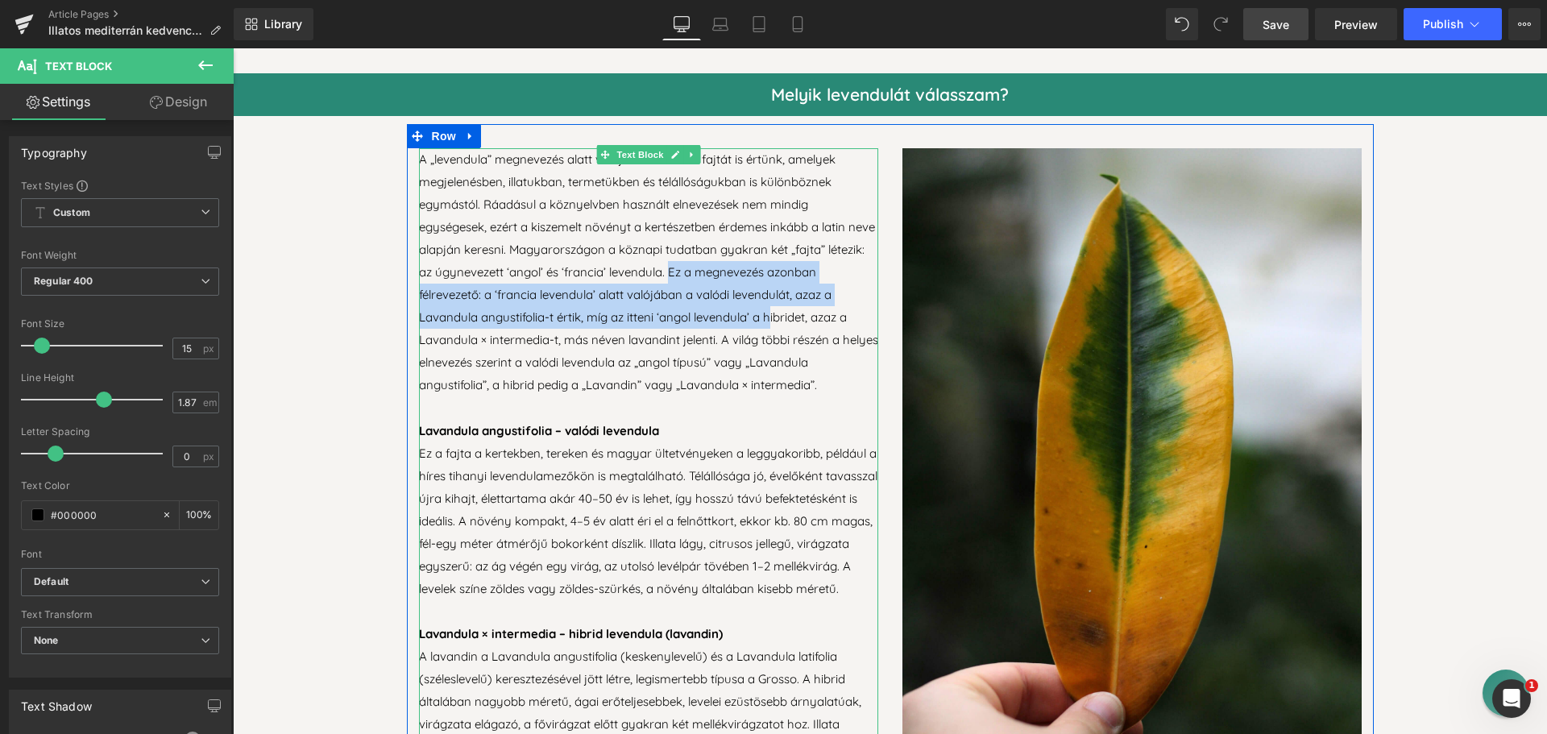
drag, startPoint x: 706, startPoint y: 265, endPoint x: 765, endPoint y: 309, distance: 73.2
click at [765, 309] on p "A „levendula” megnevezés alatt valójában többféle fajtát is értünk, amelyek meg…" at bounding box center [648, 272] width 459 height 249
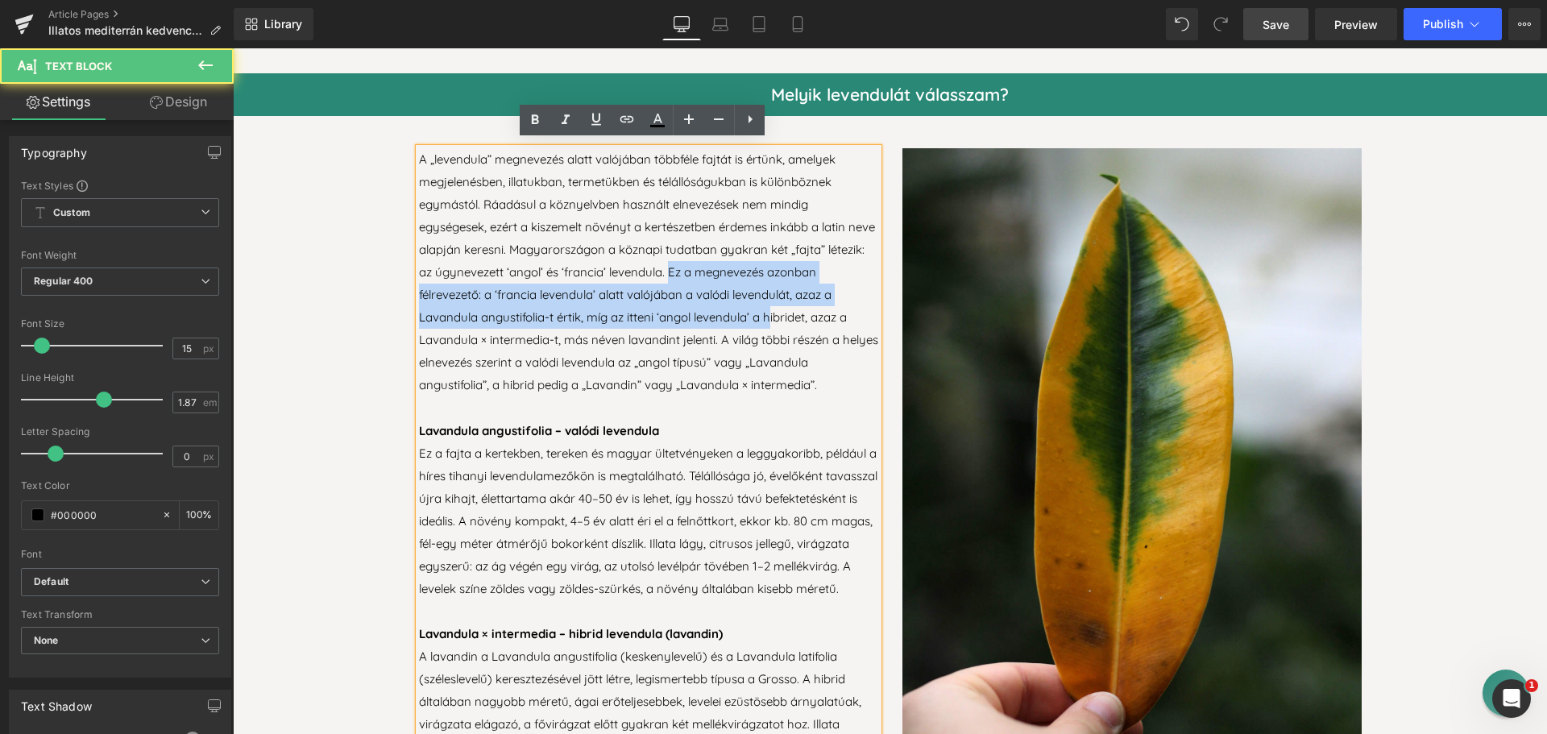
click at [765, 309] on p "A „levendula” megnevezés alatt valójában többféle fajtát is értünk, amelyek meg…" at bounding box center [648, 272] width 459 height 249
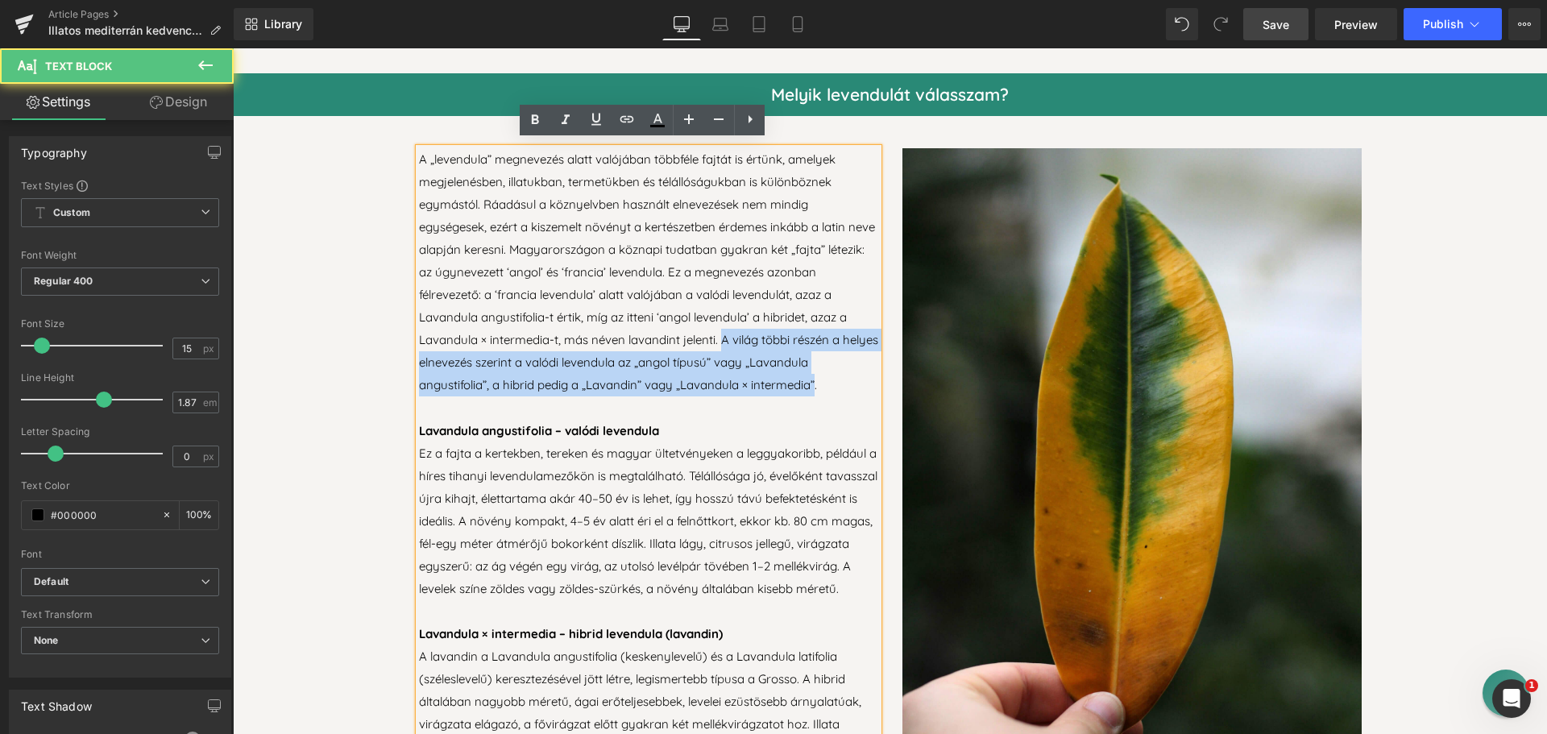
drag, startPoint x: 719, startPoint y: 333, endPoint x: 812, endPoint y: 380, distance: 104.5
click at [812, 380] on p "A „levendula” megnevezés alatt valójában többféle fajtát is értünk, amelyek meg…" at bounding box center [648, 272] width 459 height 249
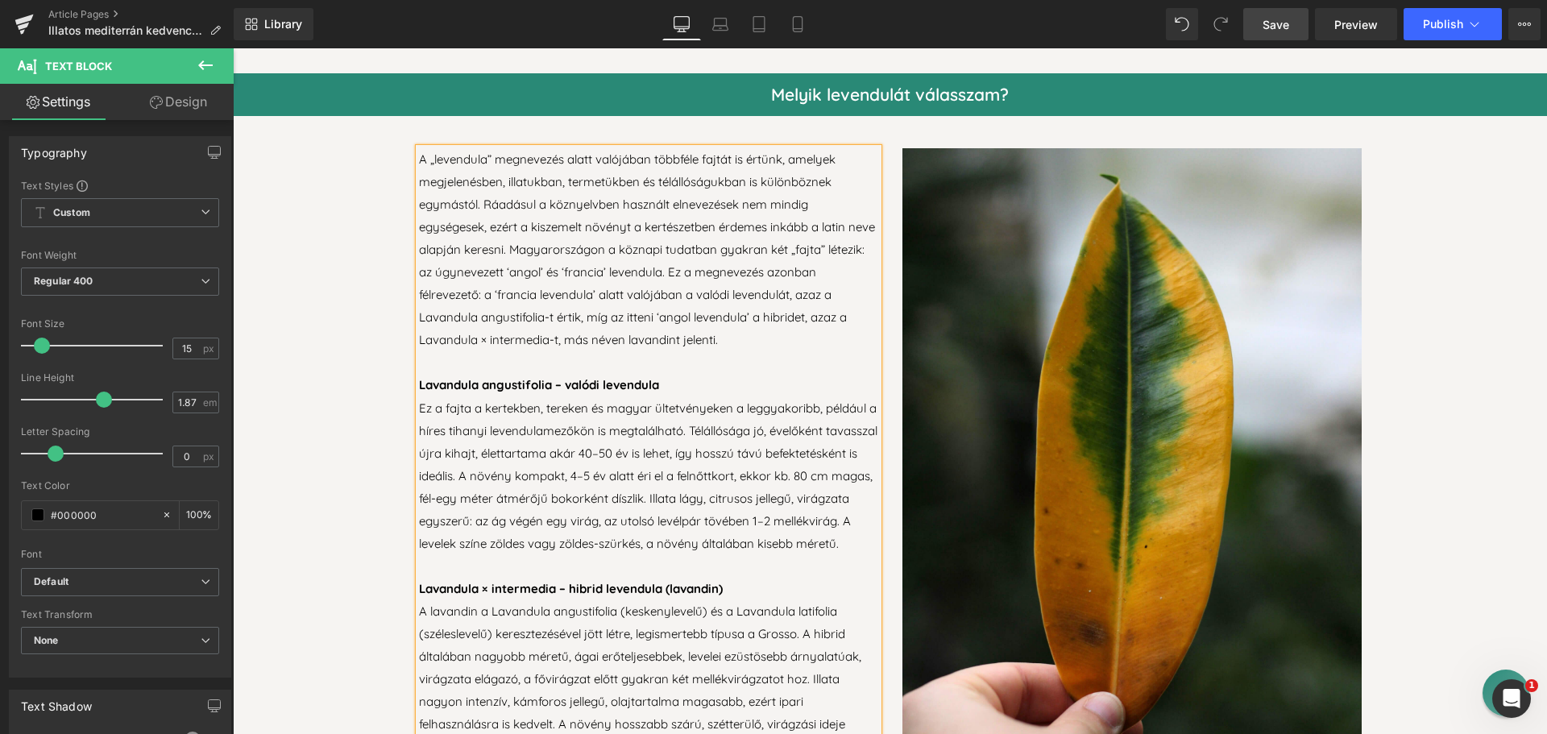
click at [788, 351] on p at bounding box center [648, 362] width 459 height 23
drag, startPoint x: 804, startPoint y: 270, endPoint x: 853, endPoint y: 272, distance: 49.2
click at [853, 272] on p "A „levendula” megnevezés alatt valójában többféle fajtát is értünk, amelyek meg…" at bounding box center [648, 249] width 459 height 203
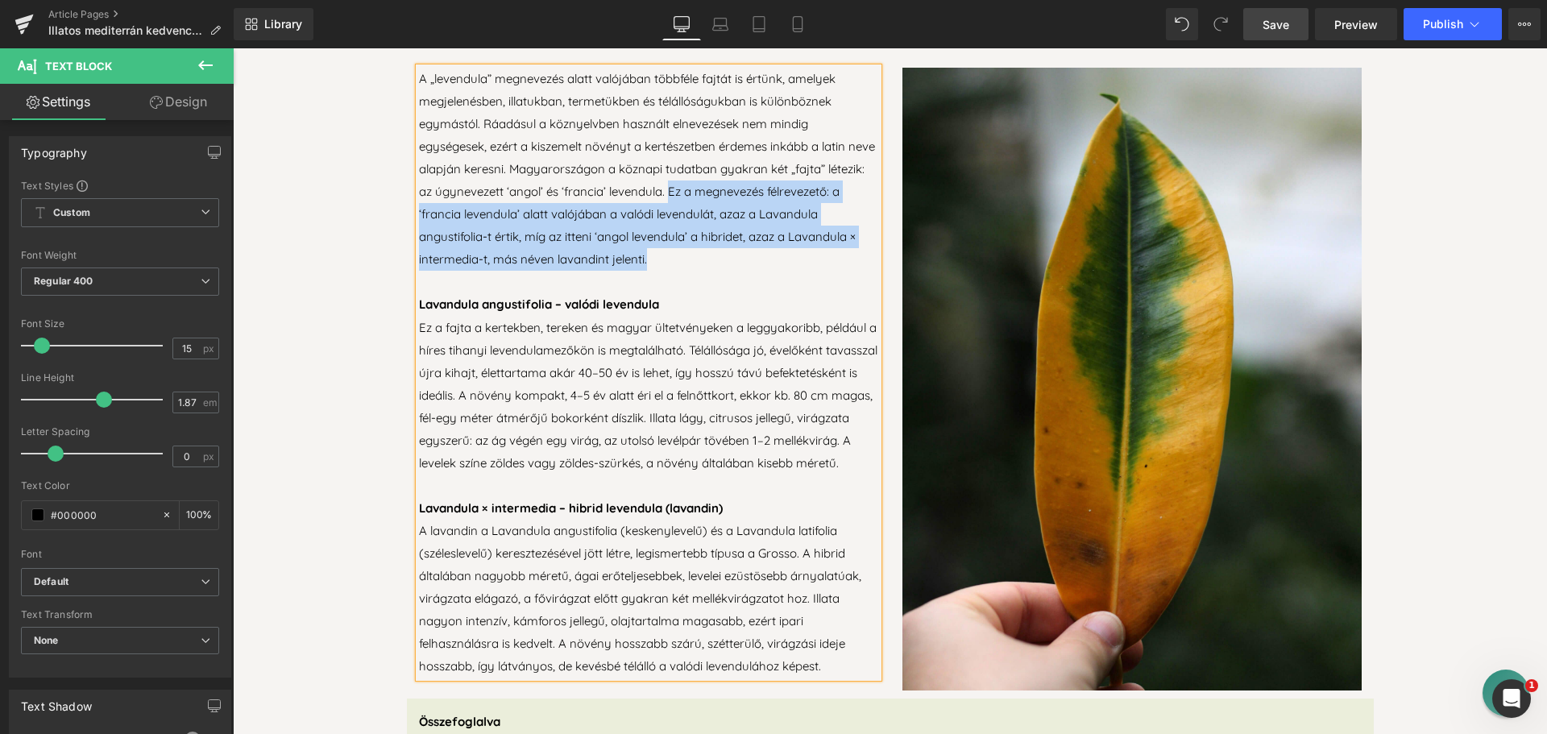
drag, startPoint x: 703, startPoint y: 184, endPoint x: 691, endPoint y: 256, distance: 73.5
click at [691, 256] on p "A „levendula” megnevezés alatt valójában többféle fajtát is értünk, amelyek meg…" at bounding box center [648, 169] width 459 height 203
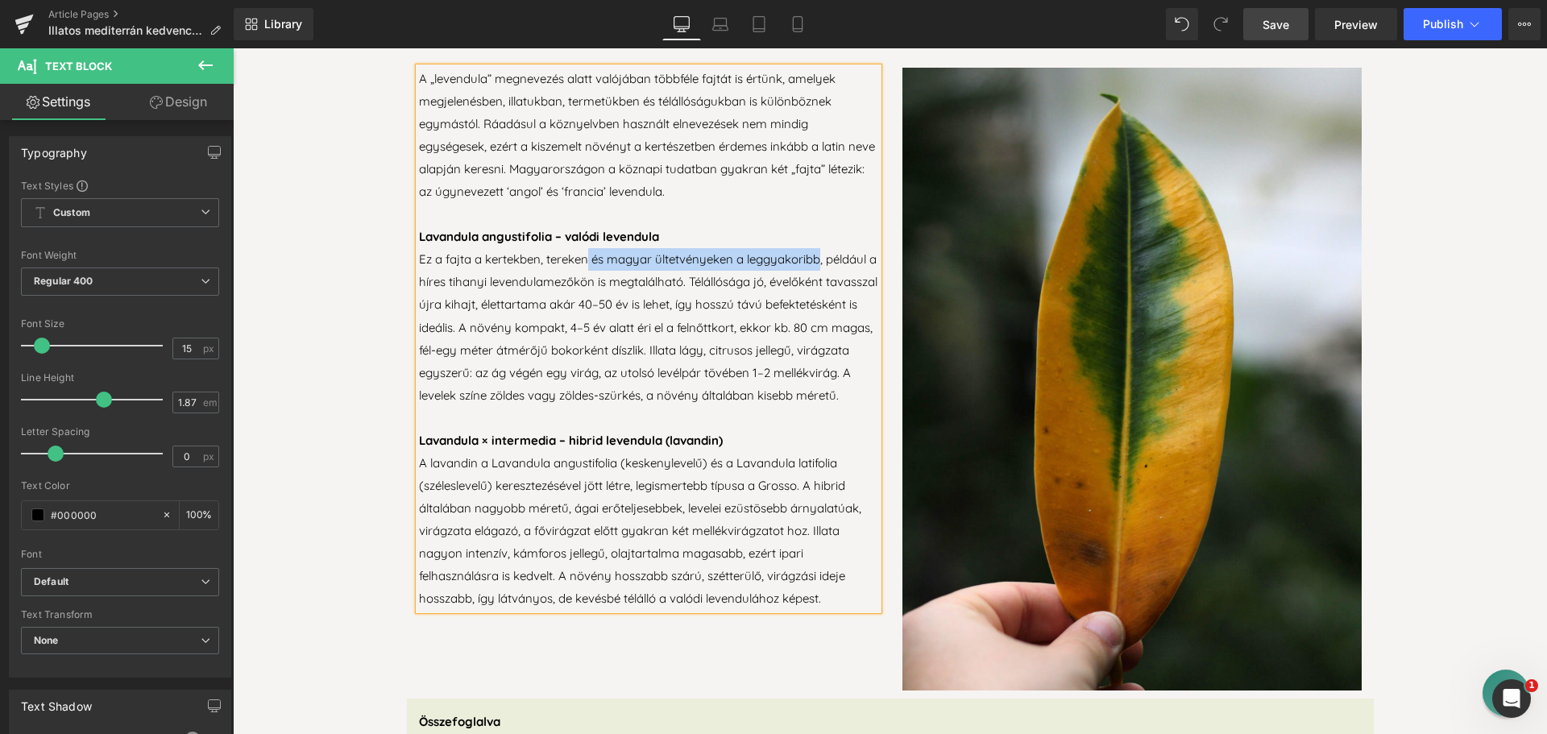
drag, startPoint x: 582, startPoint y: 255, endPoint x: 816, endPoint y: 253, distance: 234.5
click at [816, 253] on p "Ez a fajta a kertekben, tereken és magyar ültetvényeken a leggyakoribb, például…" at bounding box center [648, 327] width 459 height 158
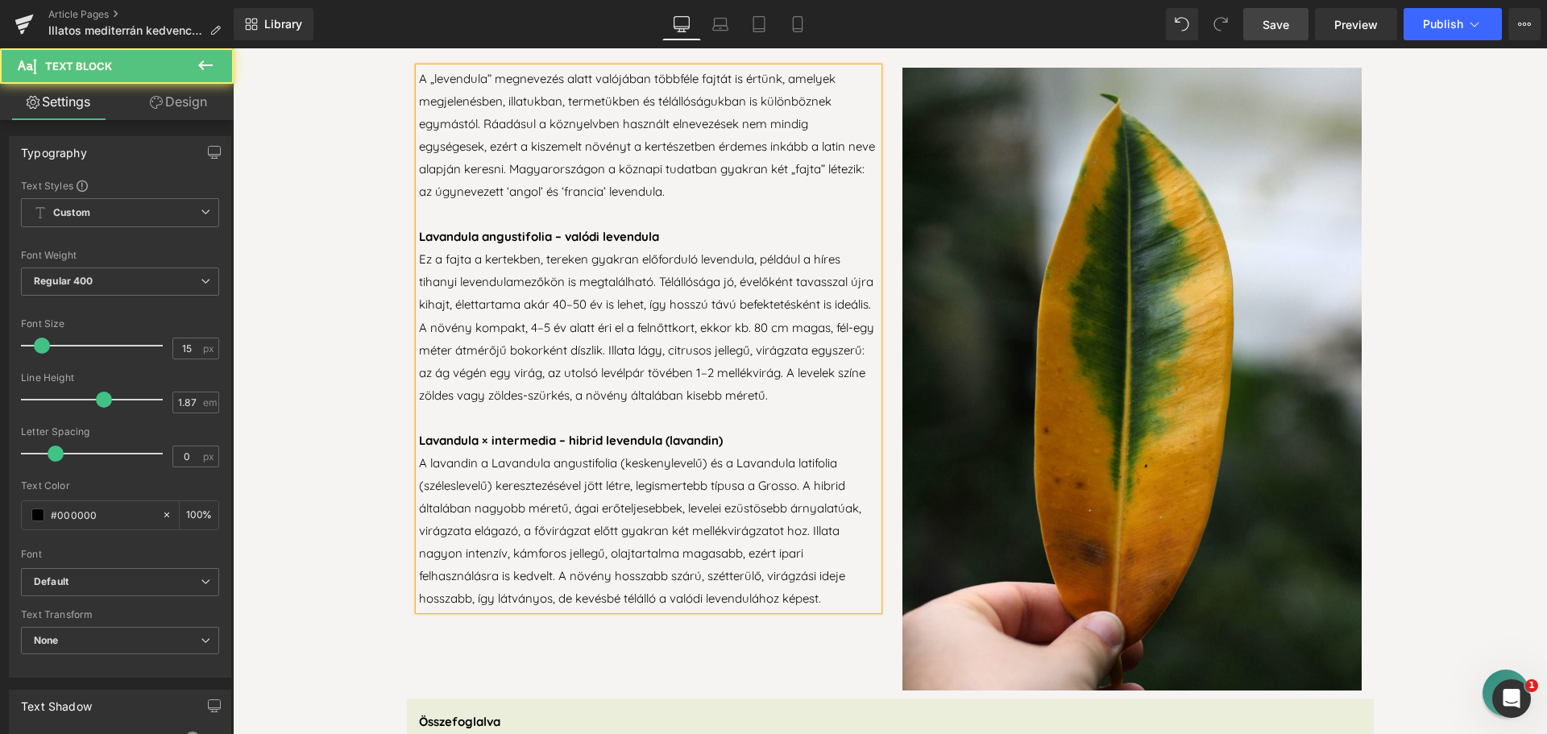
click at [754, 254] on p "Ez a fajta a kertekben, tereken gyakran előforduló levendula, például a híres t…" at bounding box center [648, 327] width 459 height 158
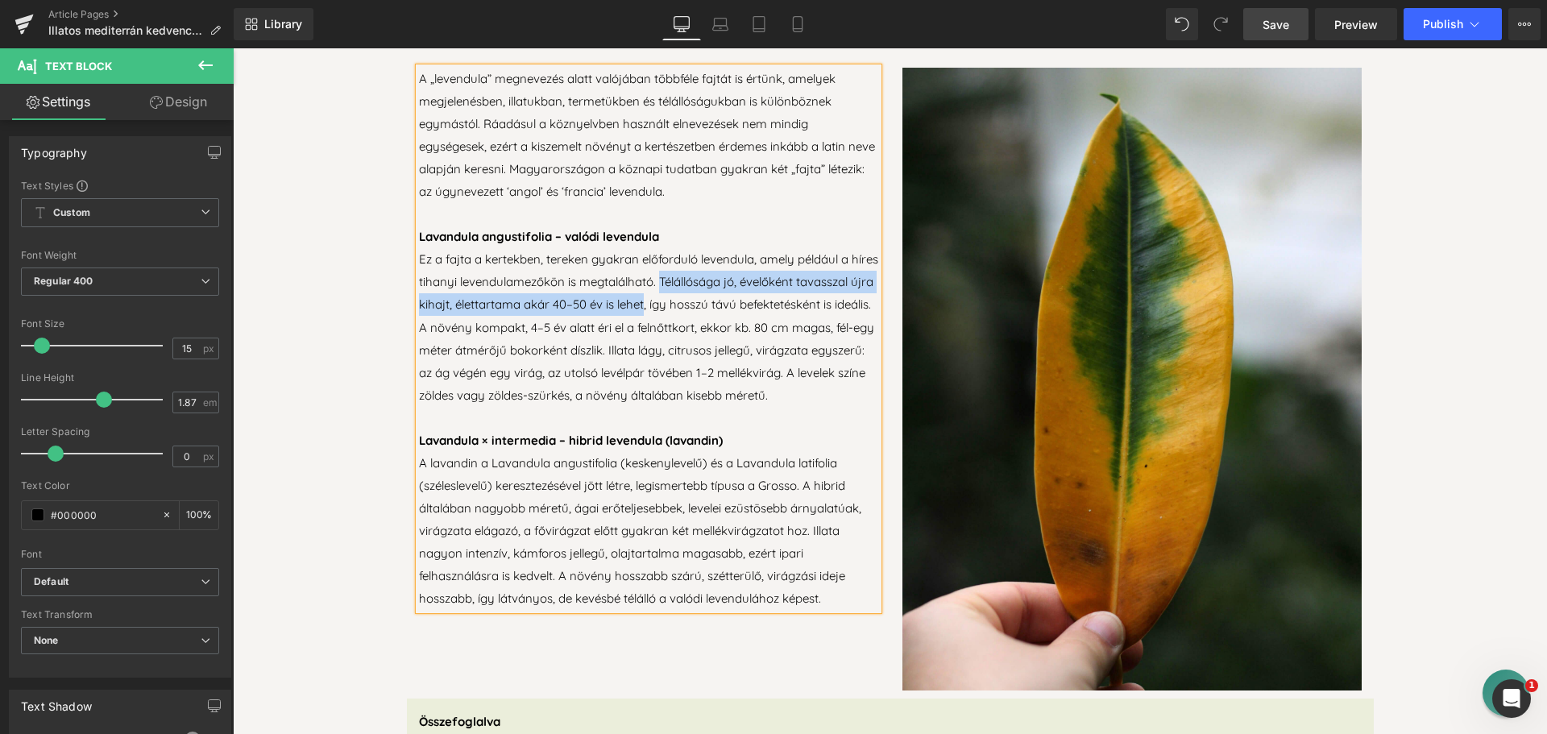
drag, startPoint x: 684, startPoint y: 270, endPoint x: 721, endPoint y: 298, distance: 46.6
click at [721, 298] on p "Ez a fajta a kertekben, tereken gyakran előforduló levendula, amely például a h…" at bounding box center [648, 327] width 459 height 158
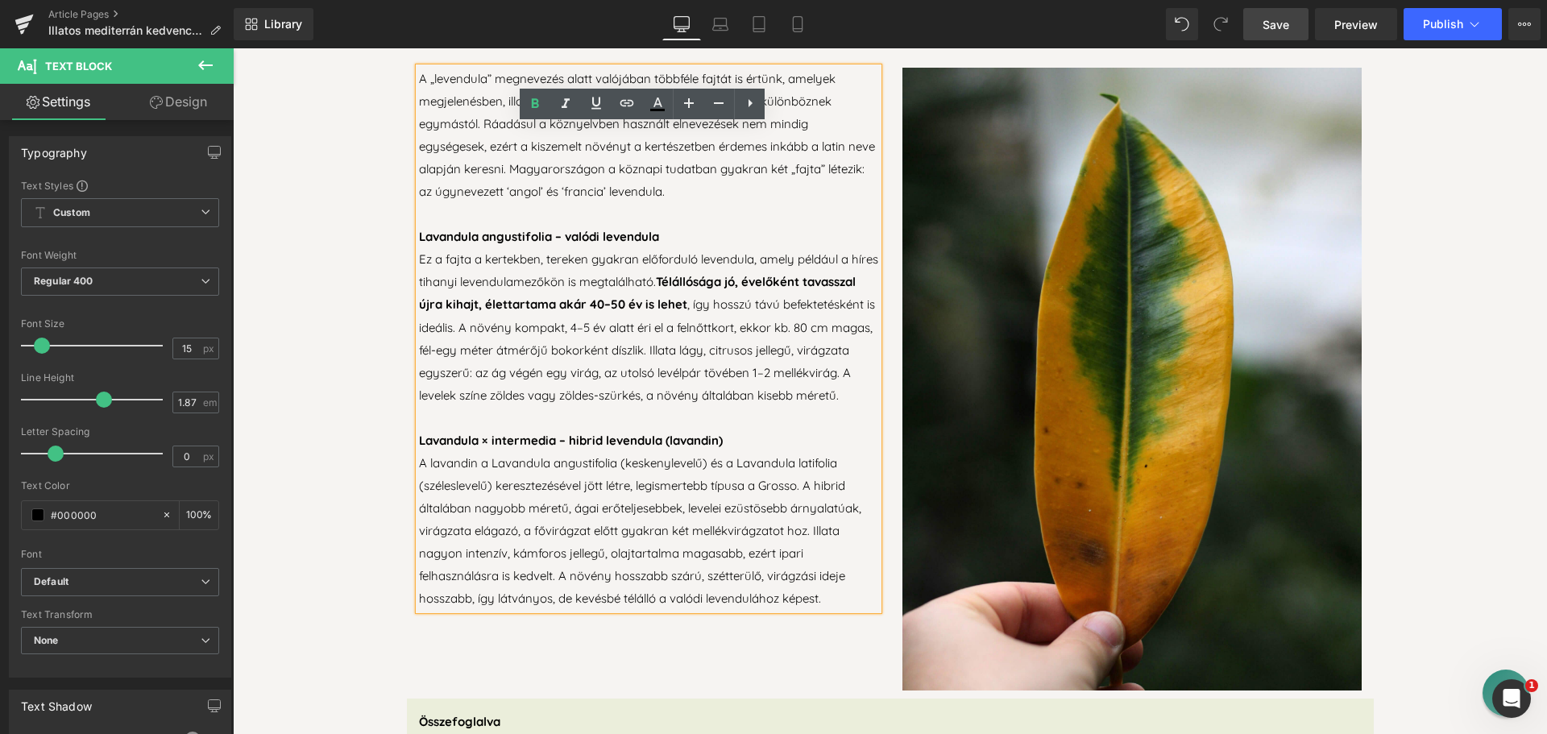
click at [774, 327] on p "Ez a fajta a kertekben, tereken gyakran előforduló levendula, amely például a h…" at bounding box center [648, 327] width 459 height 158
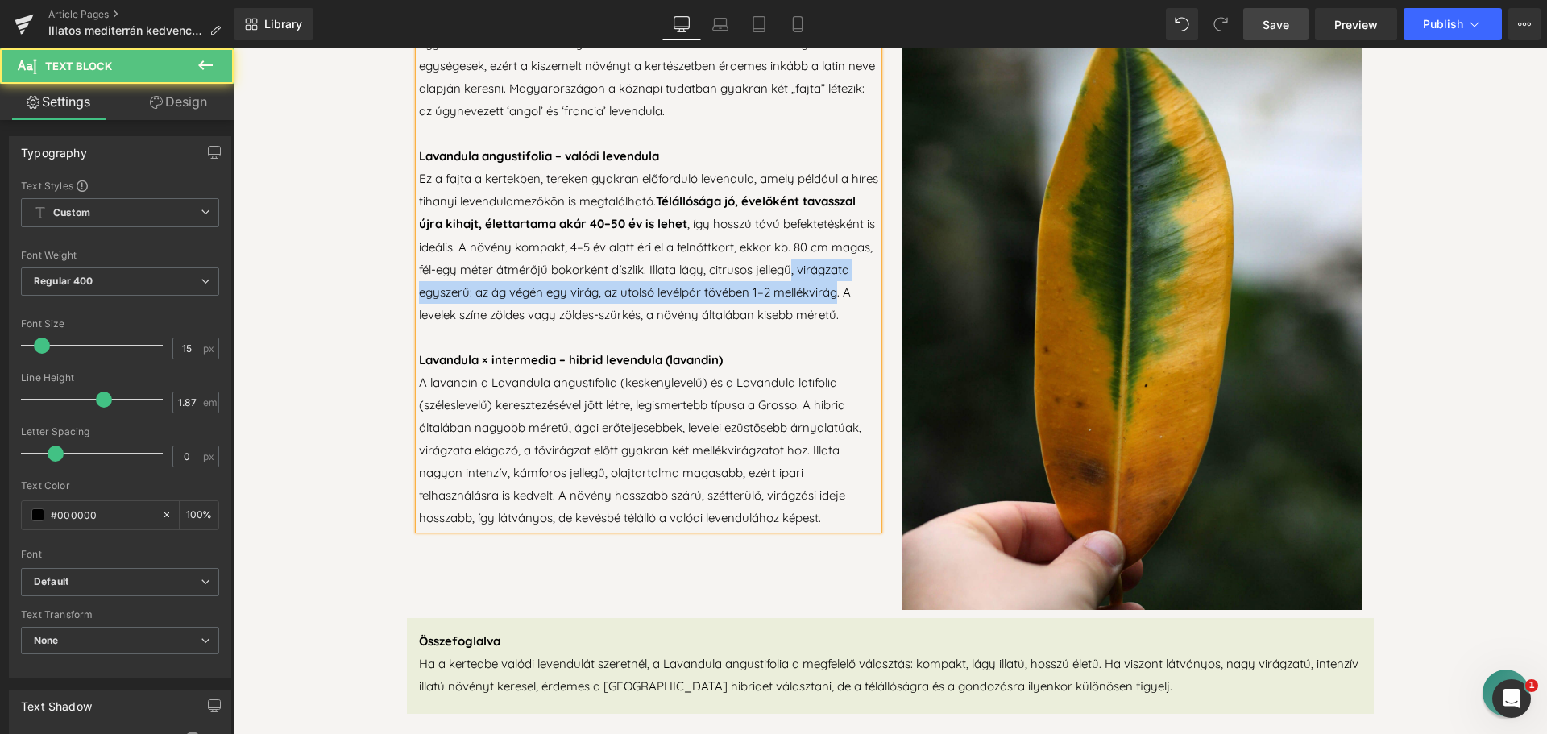
drag, startPoint x: 449, startPoint y: 285, endPoint x: 477, endPoint y: 302, distance: 32.9
click at [477, 302] on p "Ez a fajta a kertekben, tereken gyakran előforduló levendula, amely például a h…" at bounding box center [648, 247] width 459 height 158
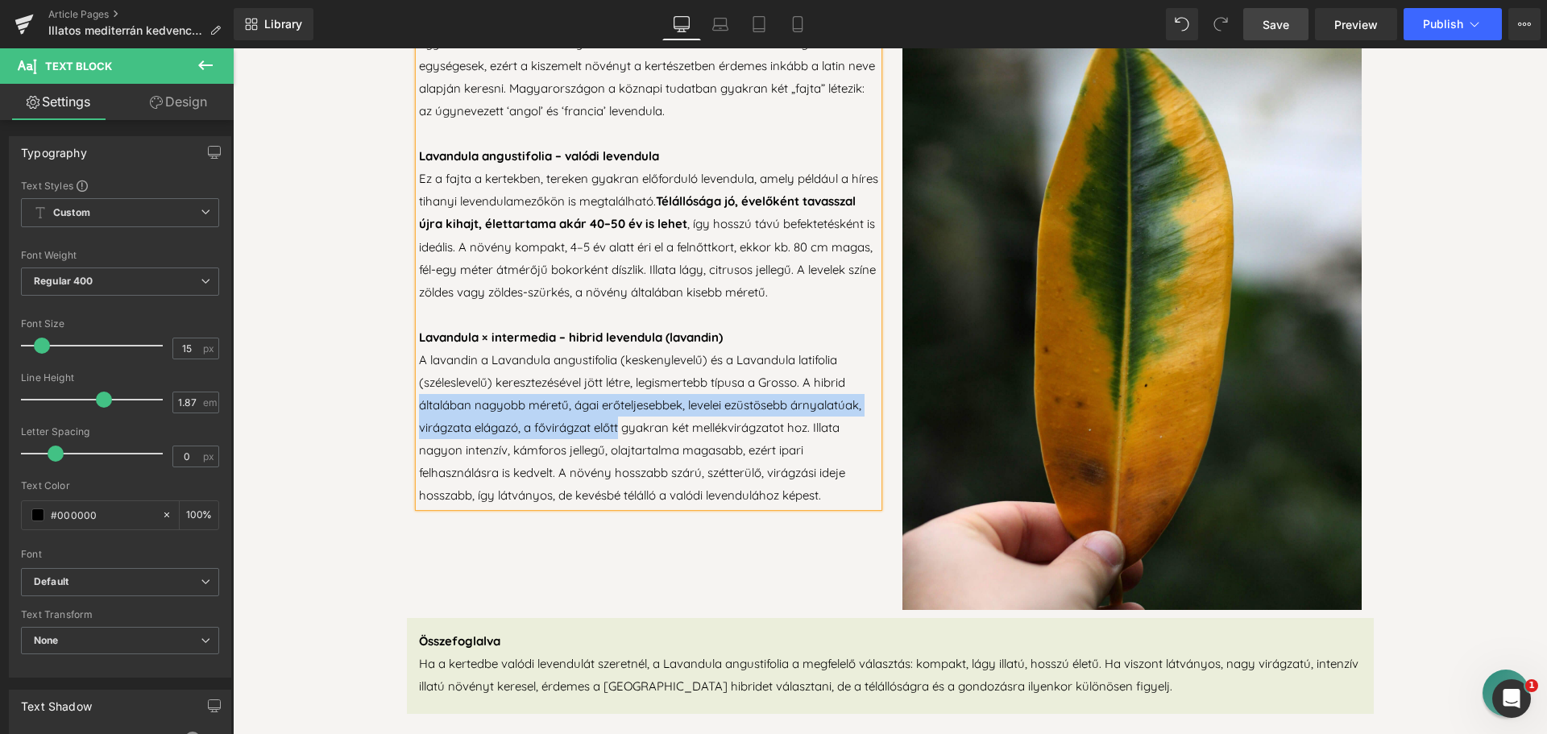
drag, startPoint x: 414, startPoint y: 421, endPoint x: 616, endPoint y: 435, distance: 202.8
click at [616, 435] on p "A lavandin a Lavandula angustifolia (keskenylevelű) és a Lavandula latifolia (s…" at bounding box center [648, 428] width 459 height 158
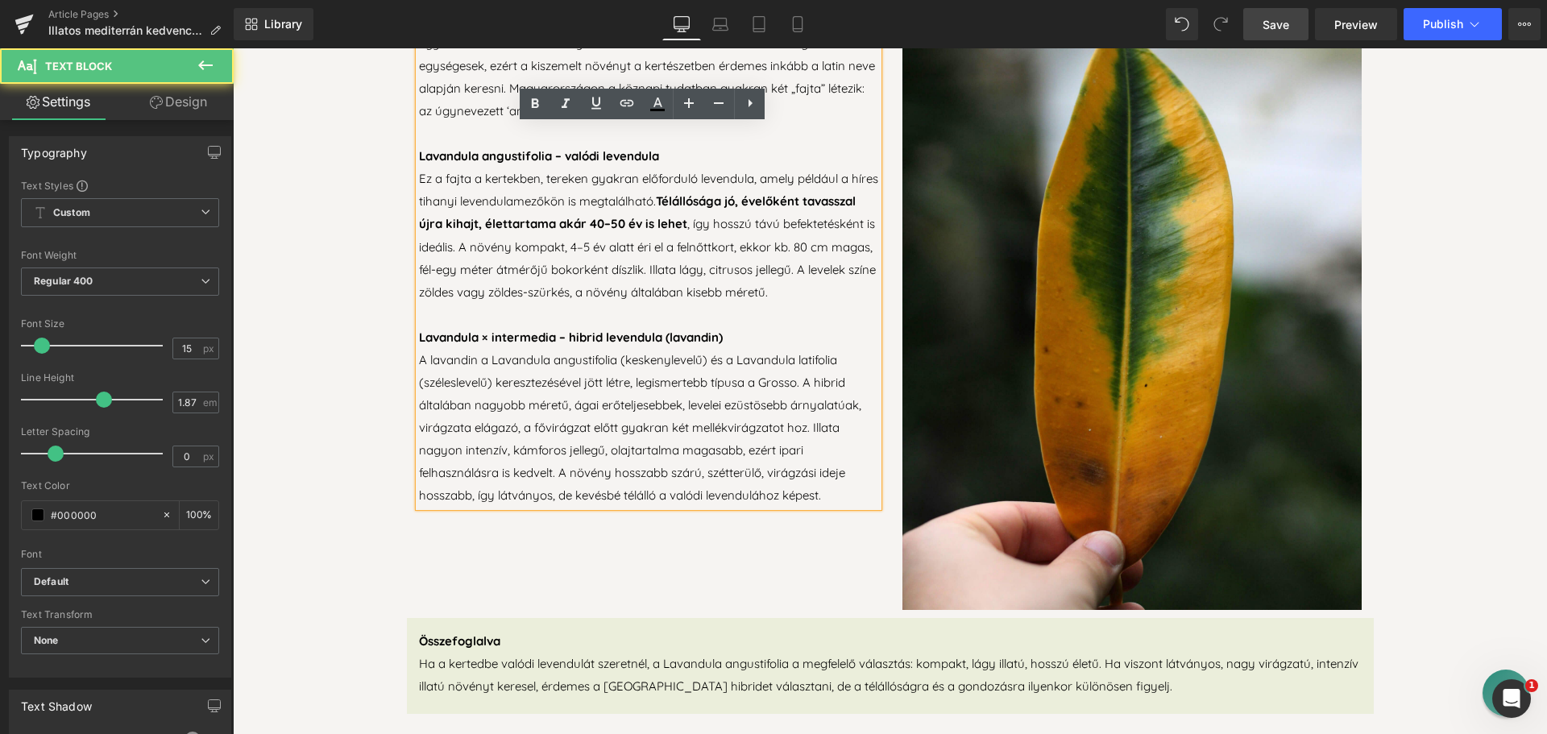
click at [625, 446] on p "A lavandin a Lavandula angustifolia (keskenylevelű) és a Lavandula latifolia (s…" at bounding box center [648, 428] width 459 height 158
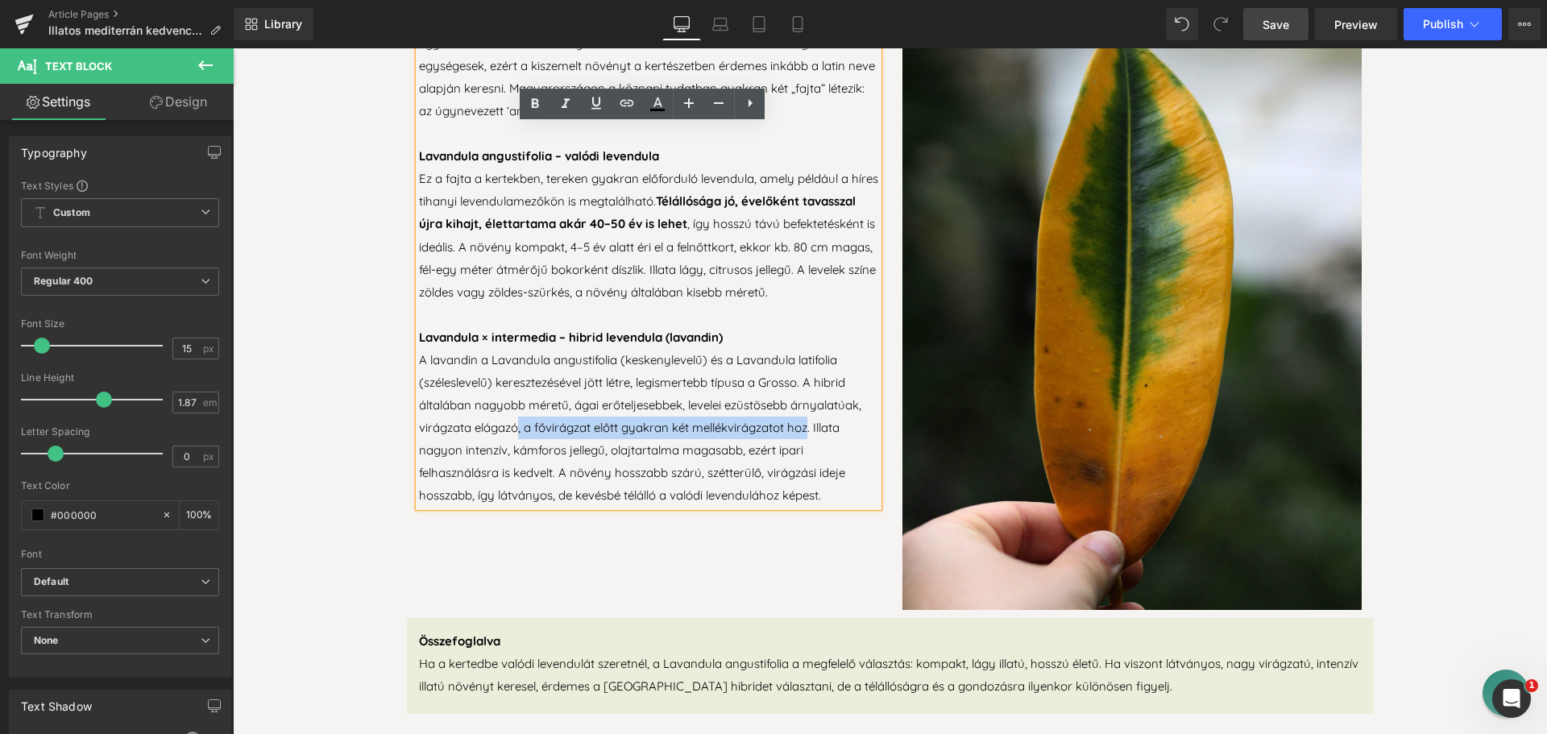
drag, startPoint x: 513, startPoint y: 445, endPoint x: 822, endPoint y: 444, distance: 309.4
click at [807, 442] on p "A lavandin a Lavandula angustifolia (keskenylevelű) és a Lavandula latifolia (s…" at bounding box center [648, 428] width 459 height 158
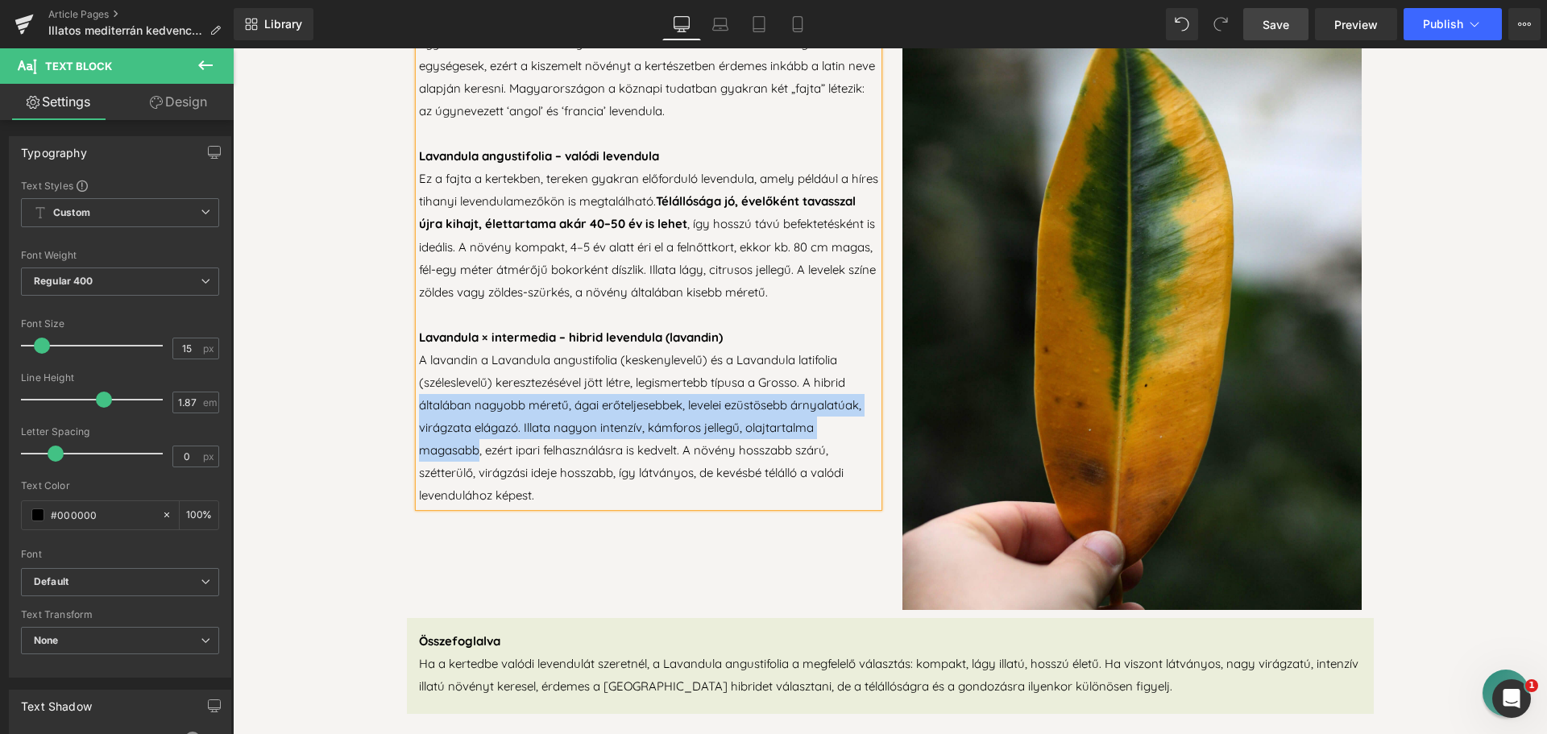
drag, startPoint x: 471, startPoint y: 471, endPoint x: 396, endPoint y: 423, distance: 89.2
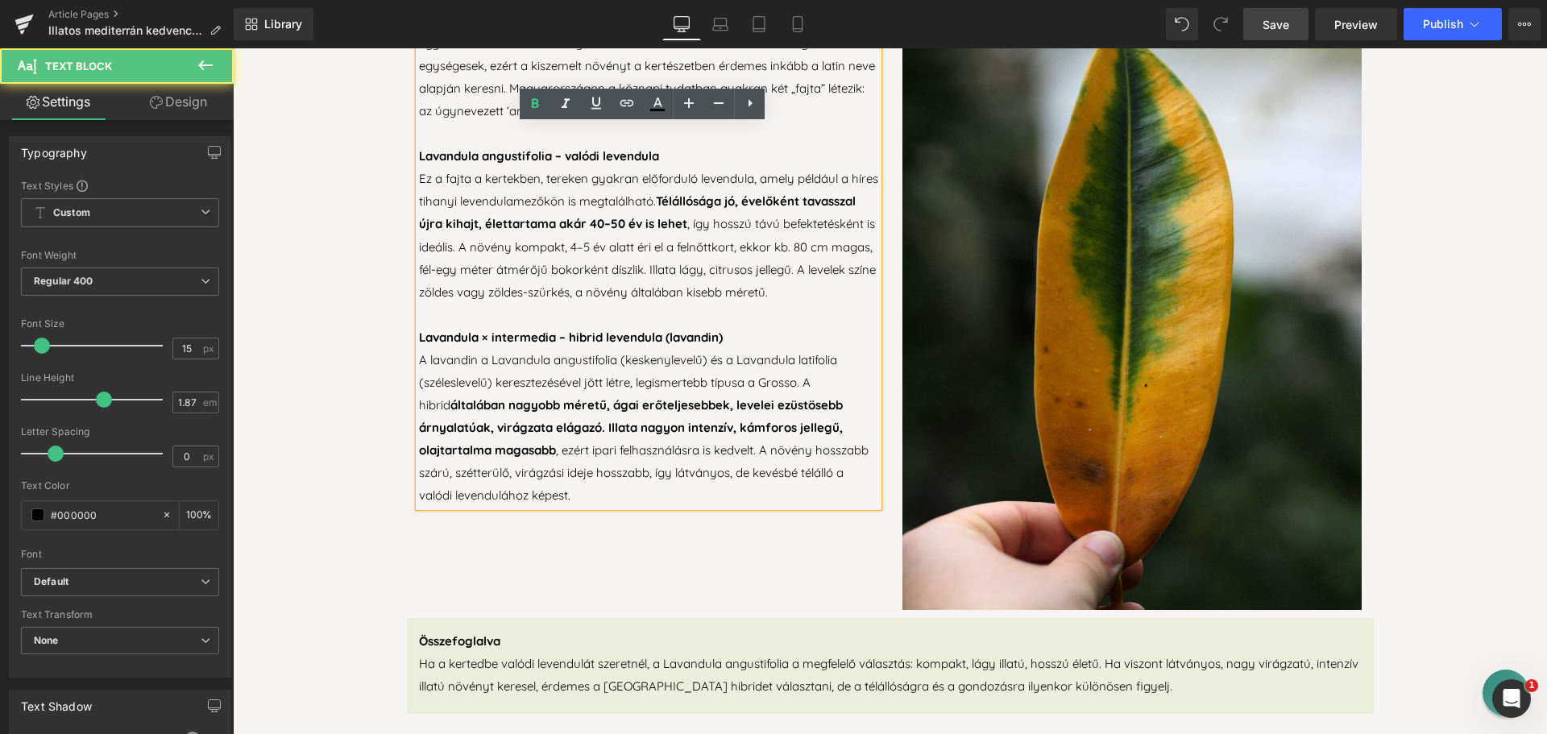
click at [775, 501] on p "A lavandin a Lavandula angustifolia (keskenylevelű) és a Lavandula latifolia (s…" at bounding box center [648, 428] width 459 height 158
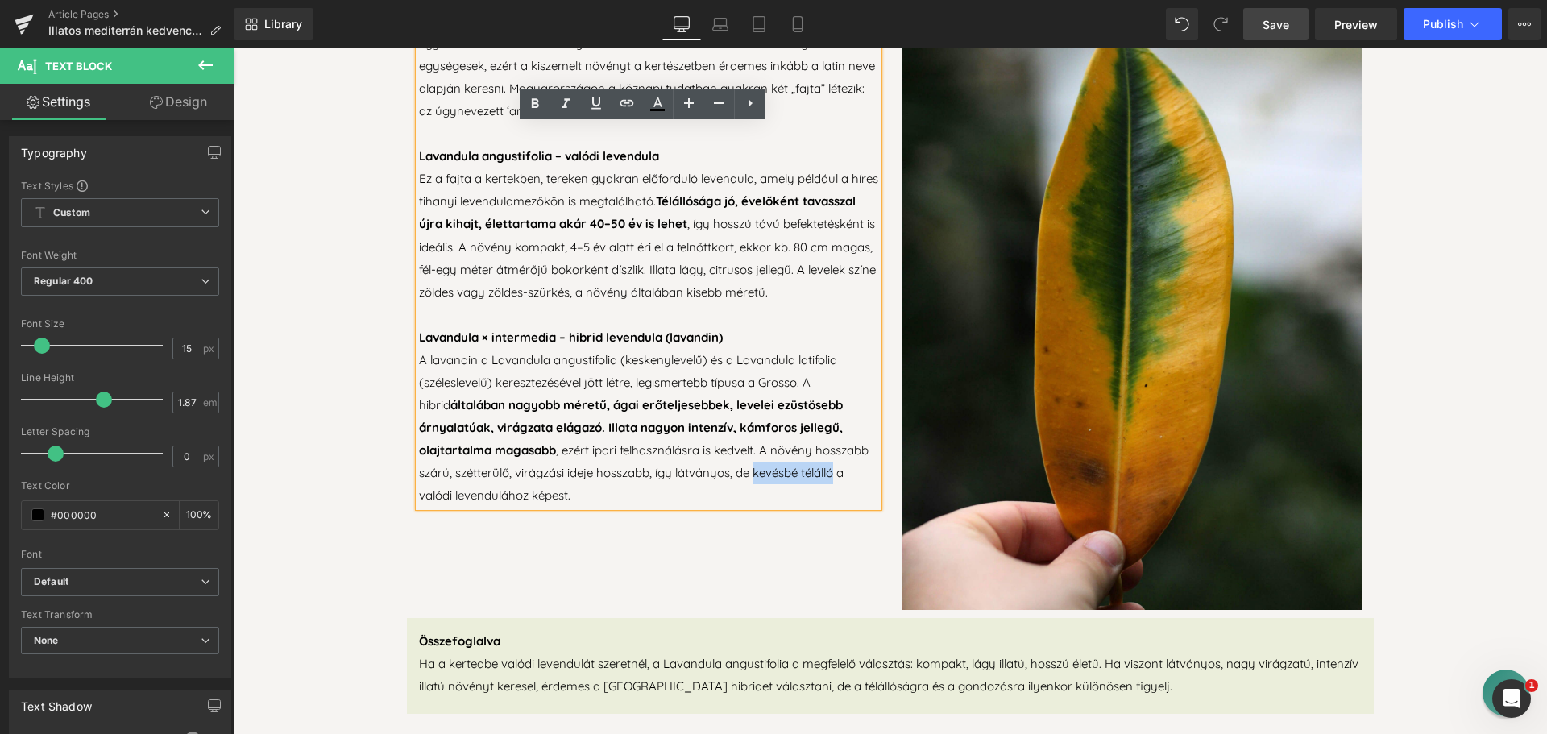
drag, startPoint x: 749, startPoint y: 489, endPoint x: 832, endPoint y: 493, distance: 83.1
click at [832, 493] on p "A lavandin a Lavandula angustifolia (keskenylevelű) és a Lavandula latifolia (s…" at bounding box center [648, 428] width 459 height 158
click at [744, 492] on p "A lavandin a Lavandula angustifolia (keskenylevelű) és a Lavandula latifolia (s…" at bounding box center [648, 428] width 459 height 158
drag, startPoint x: 508, startPoint y: 486, endPoint x: 643, endPoint y: 489, distance: 134.6
click at [643, 489] on p "A lavandin a Lavandula angustifolia (keskenylevelű) és a Lavandula latifolia (s…" at bounding box center [648, 428] width 459 height 158
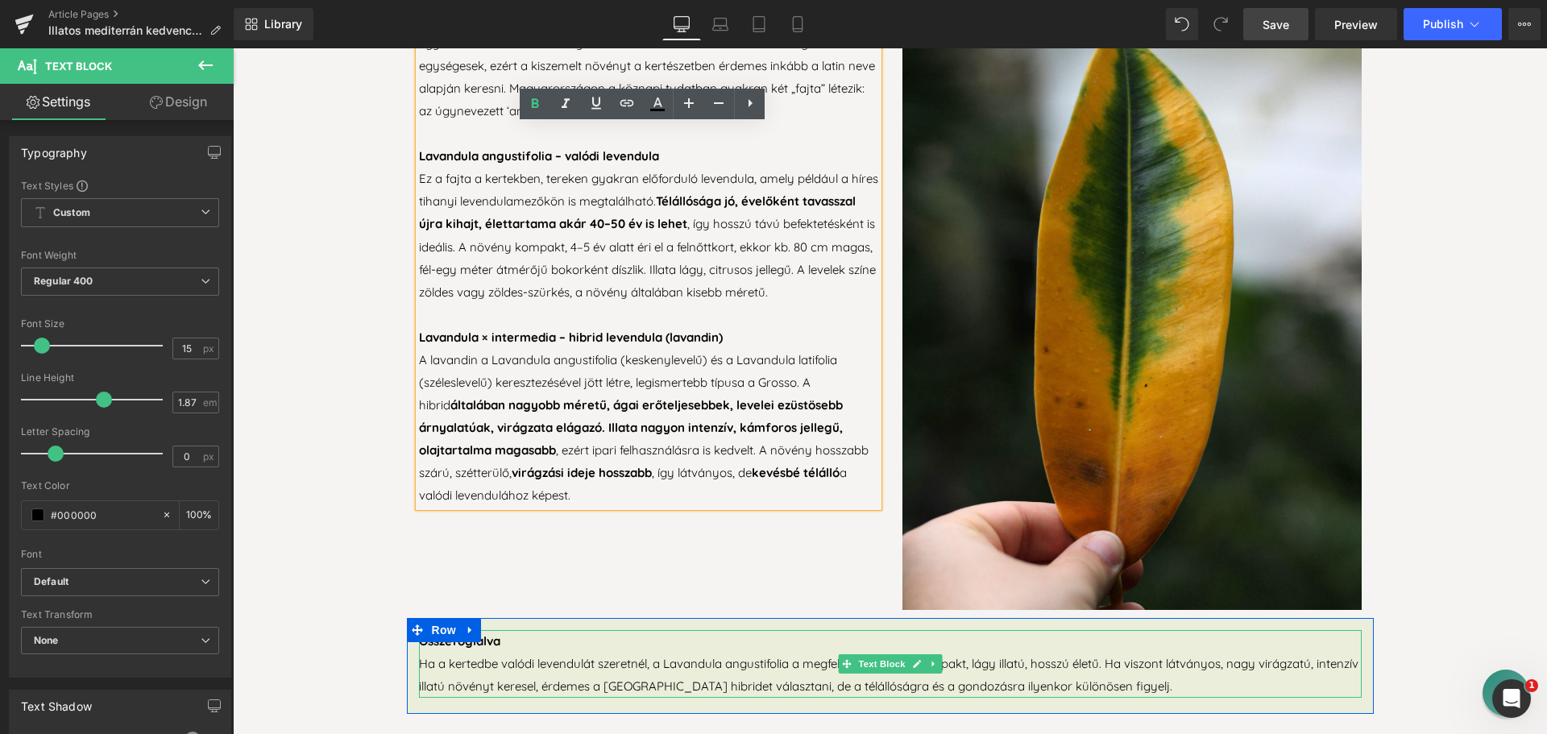
click at [696, 663] on p "Ha a kertedbe valódi levendulát szeretnél, a Lavandula angustifolia a megfelelő…" at bounding box center [890, 675] width 943 height 45
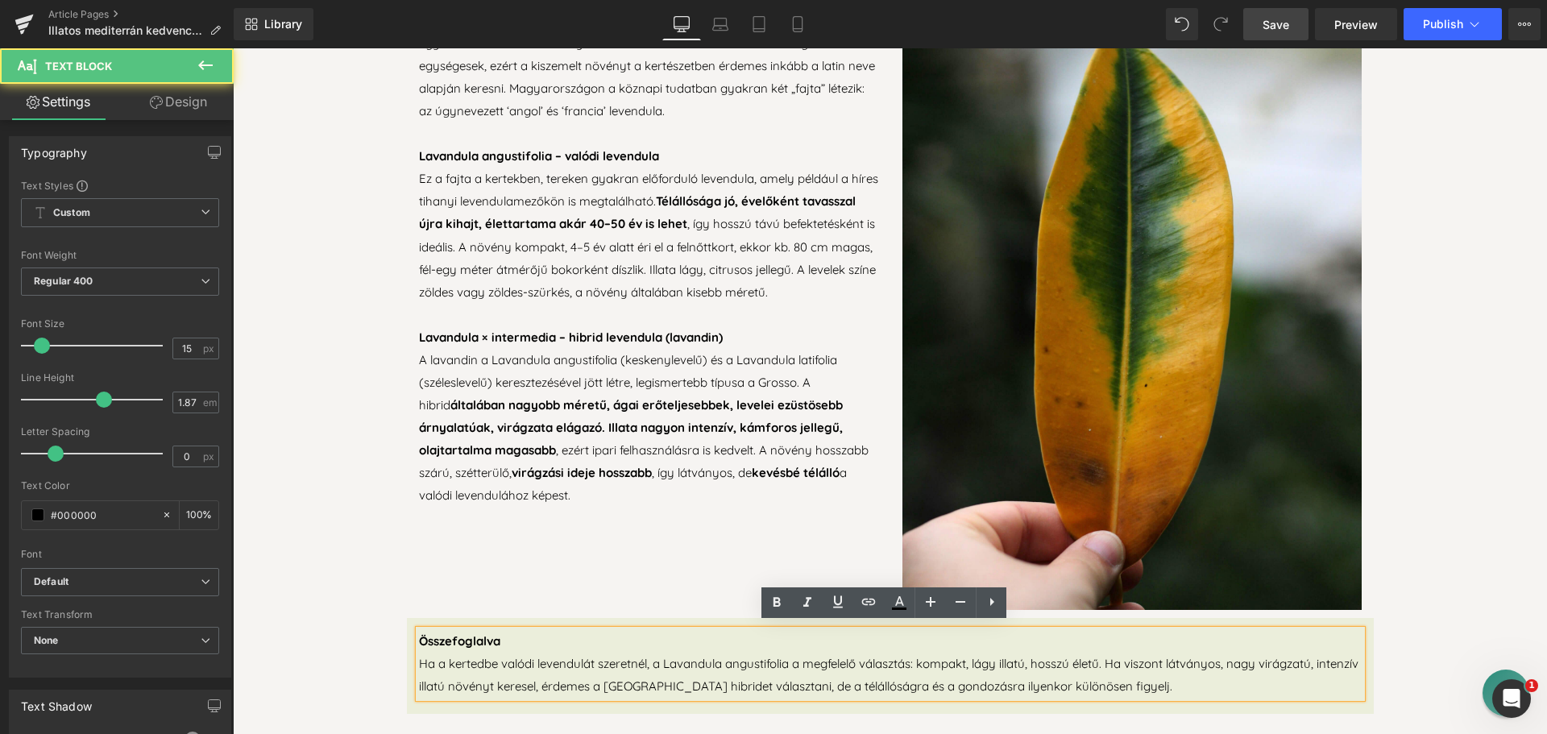
click at [1142, 679] on p "Ha a kertedbe valódi levendulát szeretnél, a Lavandula angustifolia a megfelelő…" at bounding box center [890, 675] width 943 height 45
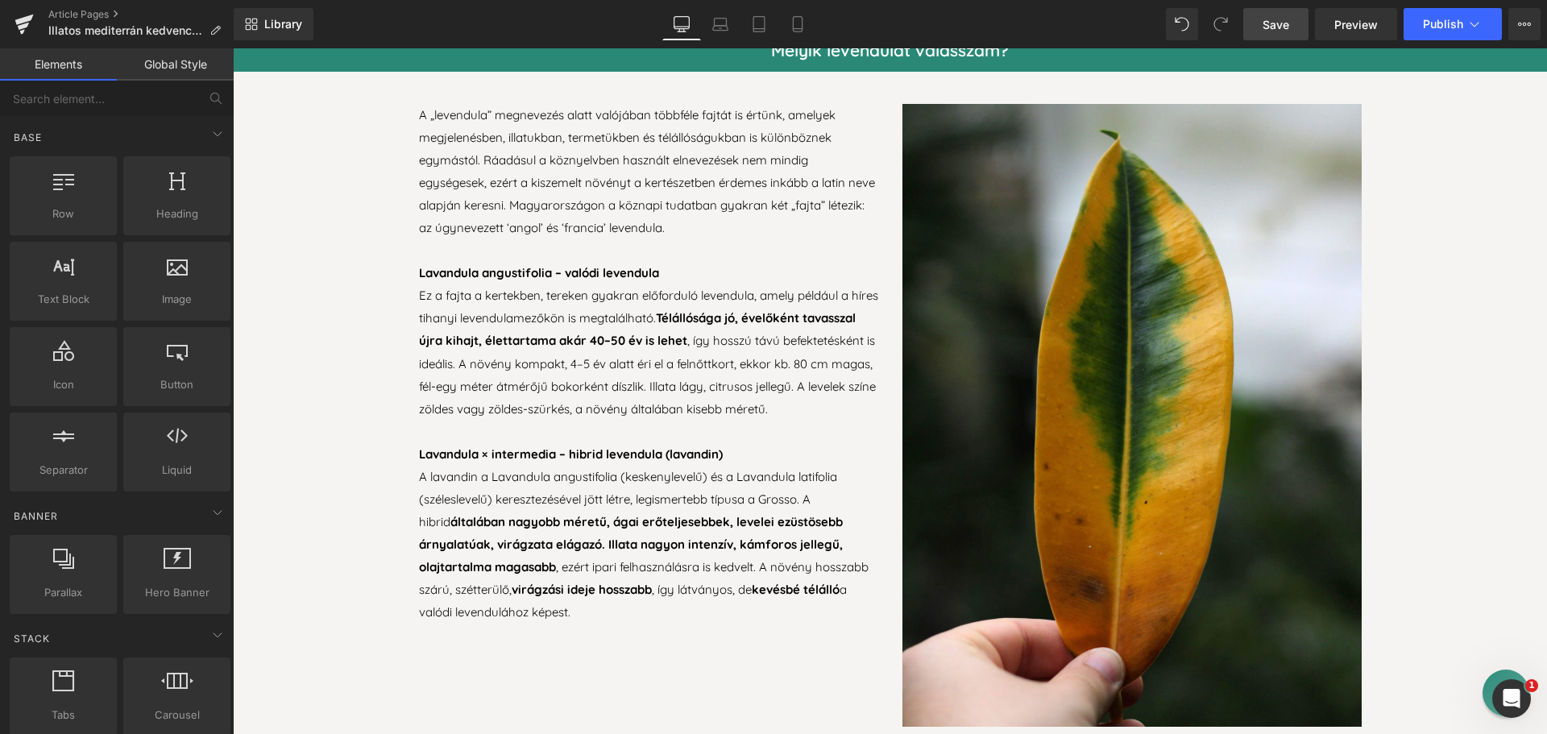
scroll to position [1048, 0]
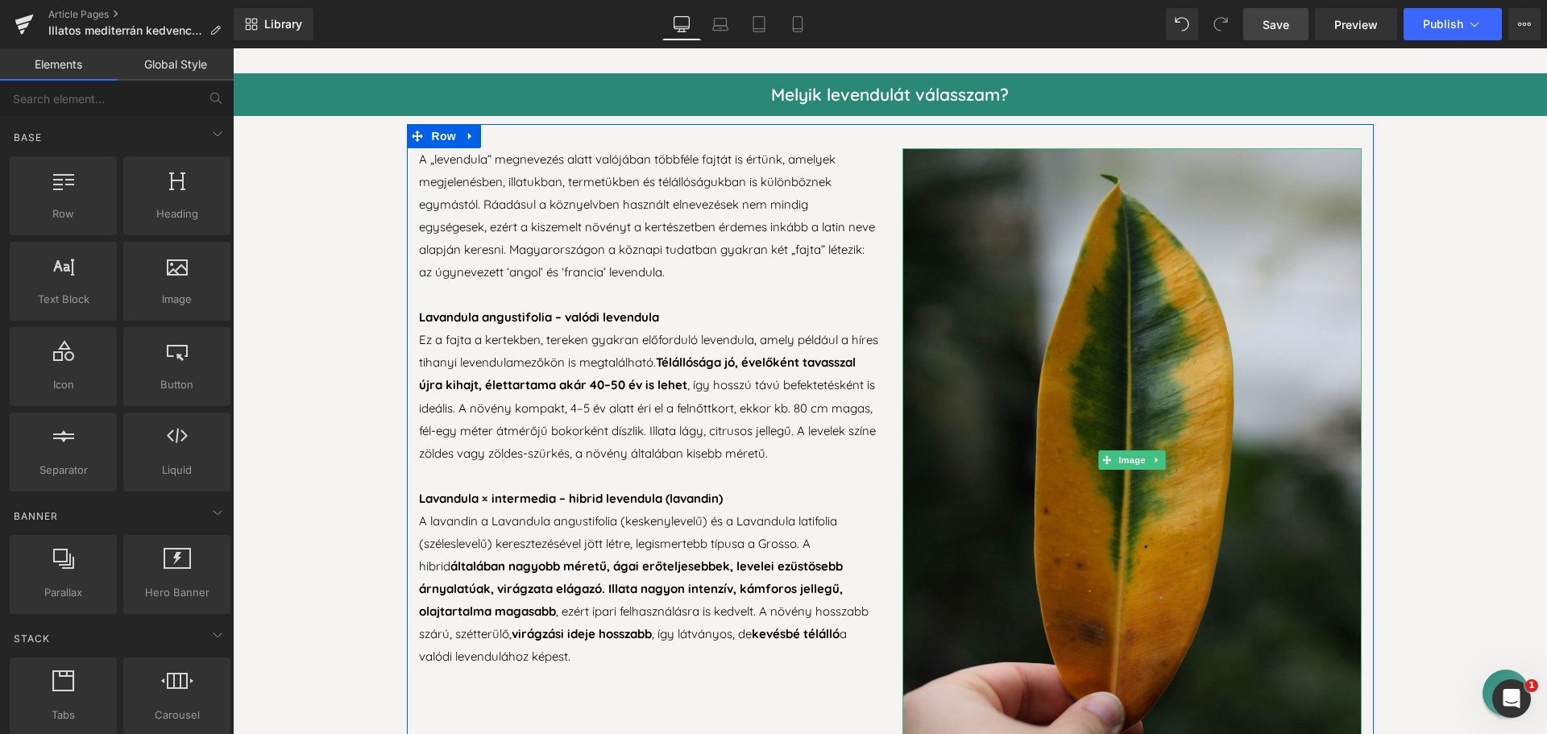
click at [1031, 347] on img at bounding box center [1132, 459] width 459 height 623
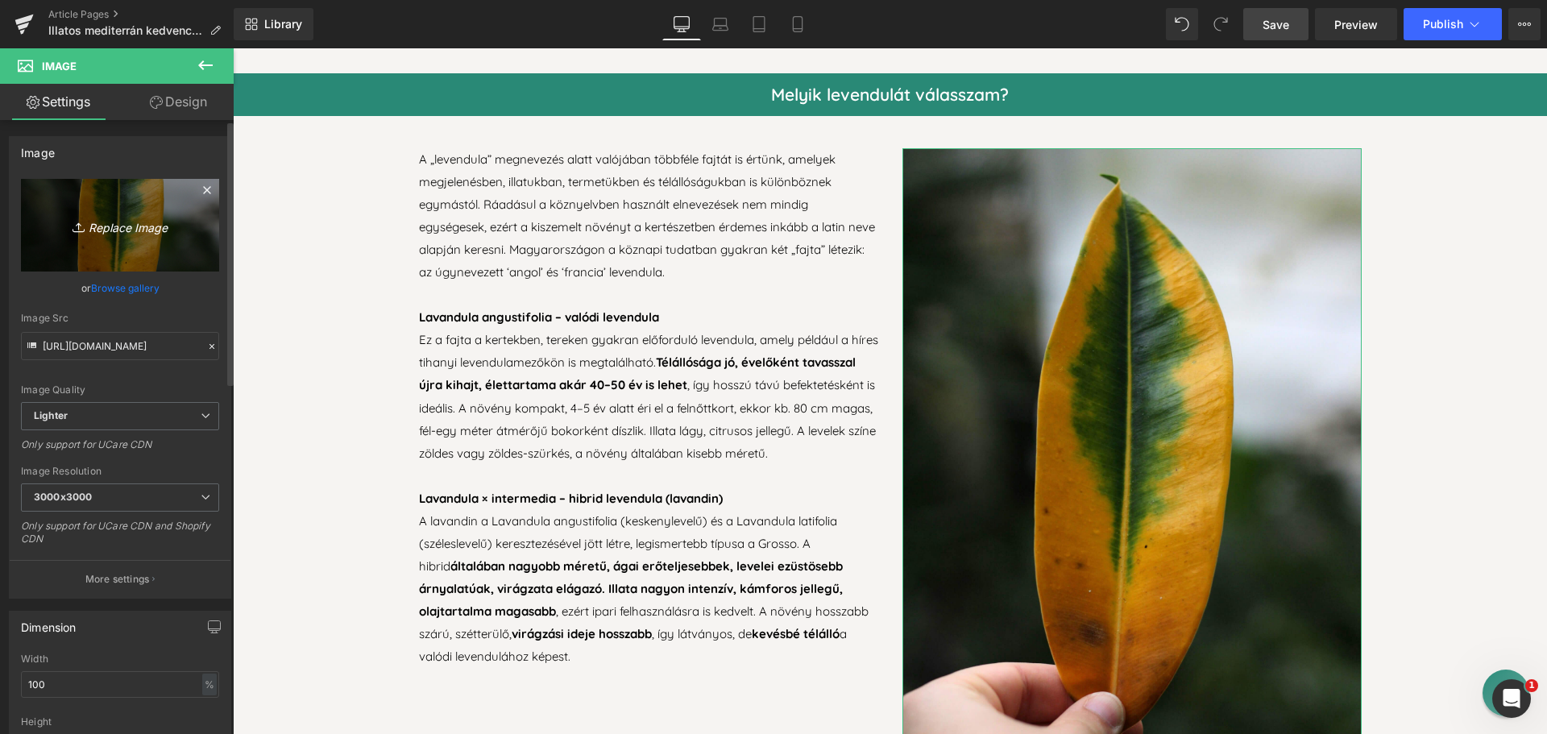
click at [124, 243] on link "Replace Image" at bounding box center [120, 225] width 198 height 93
click at [131, 281] on link "Browse gallery" at bounding box center [125, 288] width 68 height 28
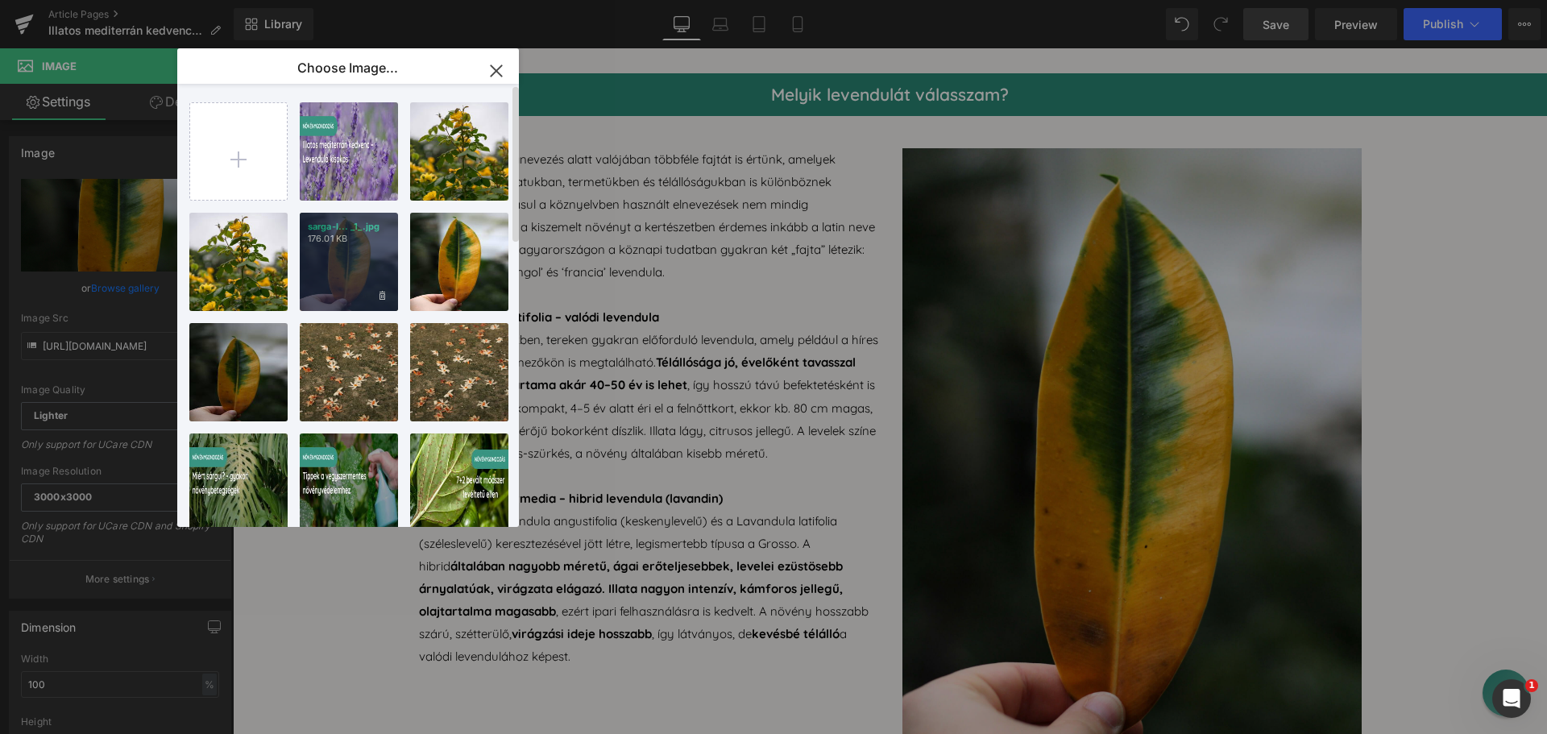
click at [342, 252] on div "sarga-l... _1_.jpg 176.01 KB" at bounding box center [349, 262] width 98 height 98
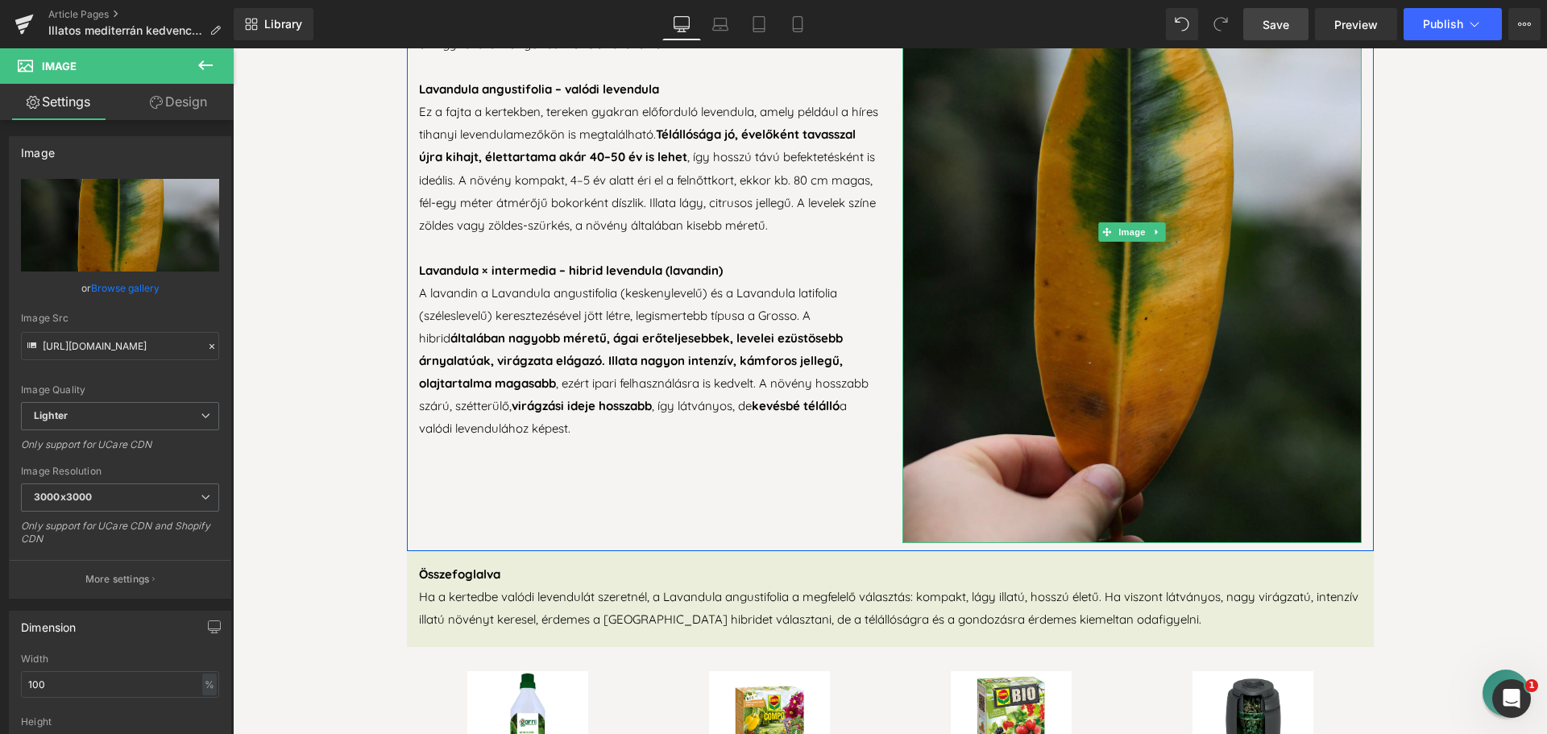
scroll to position [1128, 0]
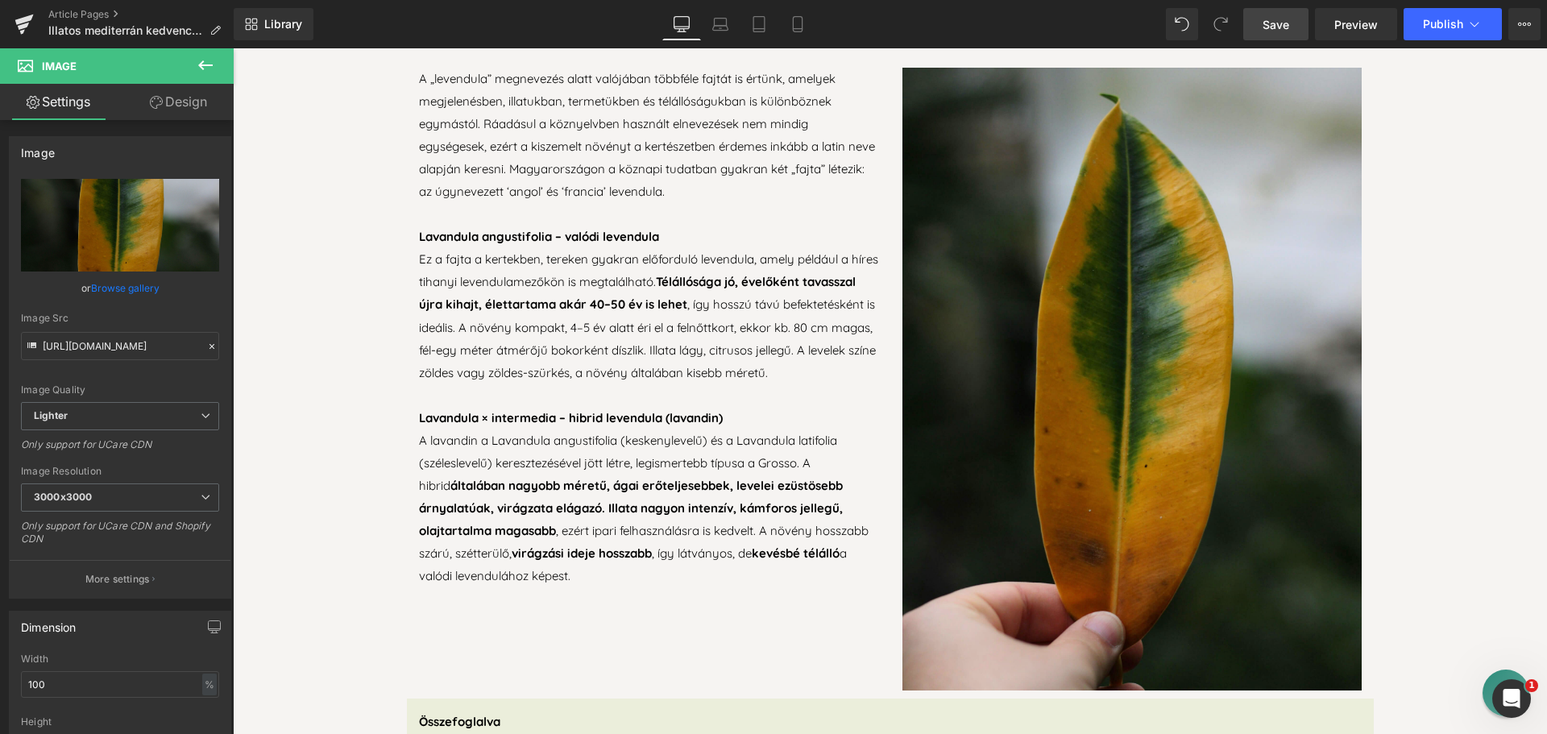
click at [1170, 232] on img at bounding box center [1132, 379] width 459 height 623
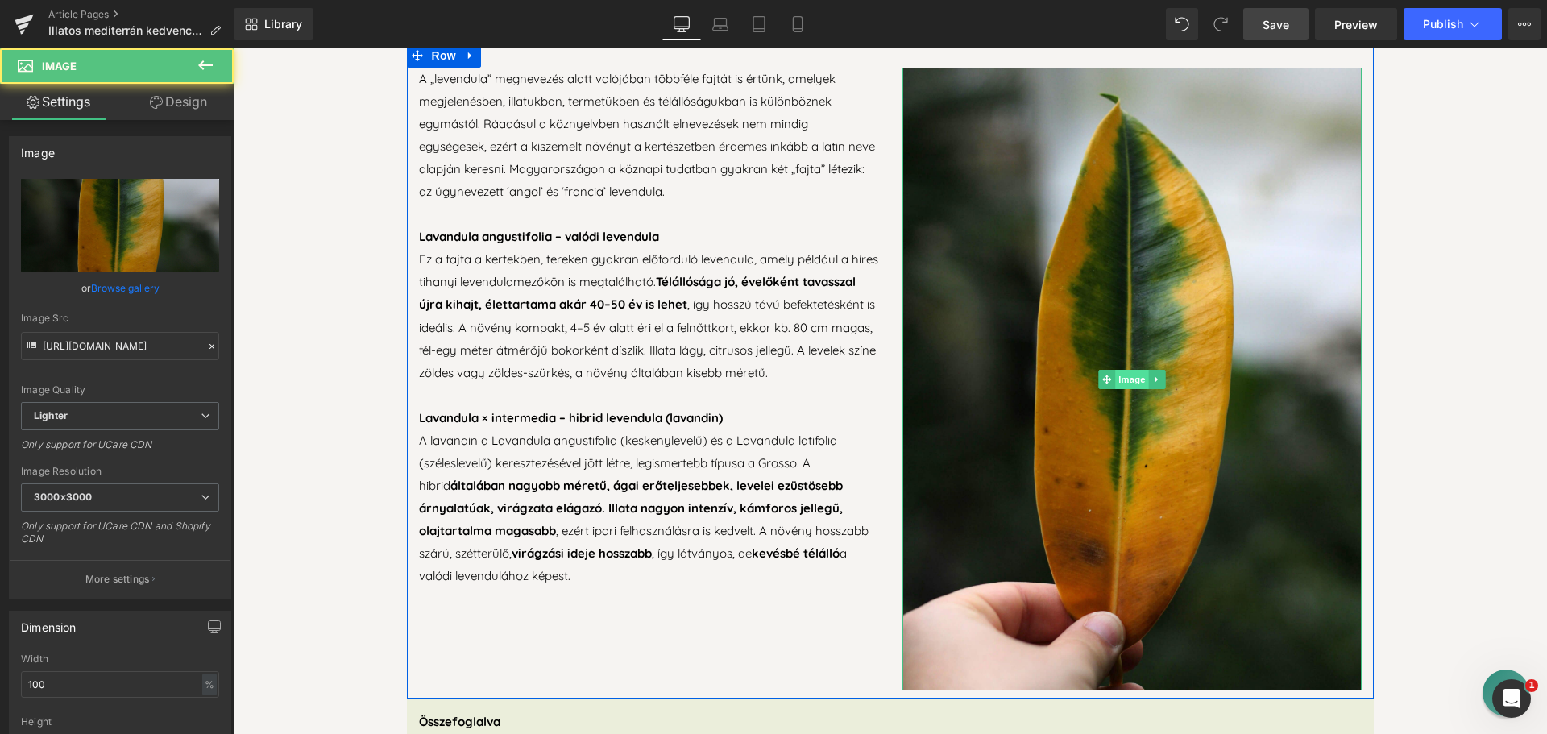
click at [1121, 370] on span "Image" at bounding box center [1132, 379] width 34 height 19
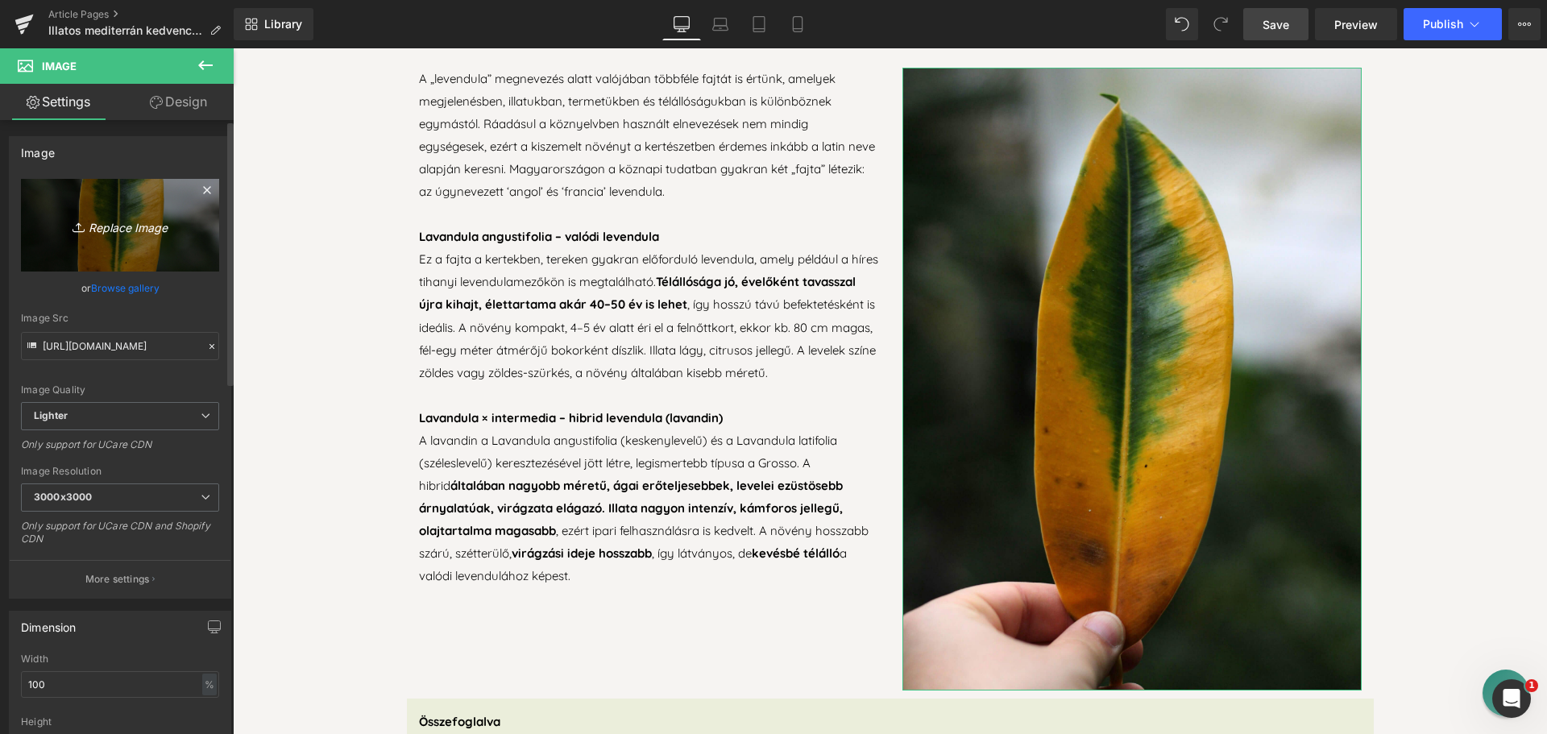
click at [132, 223] on icon "Replace Image" at bounding box center [120, 225] width 129 height 20
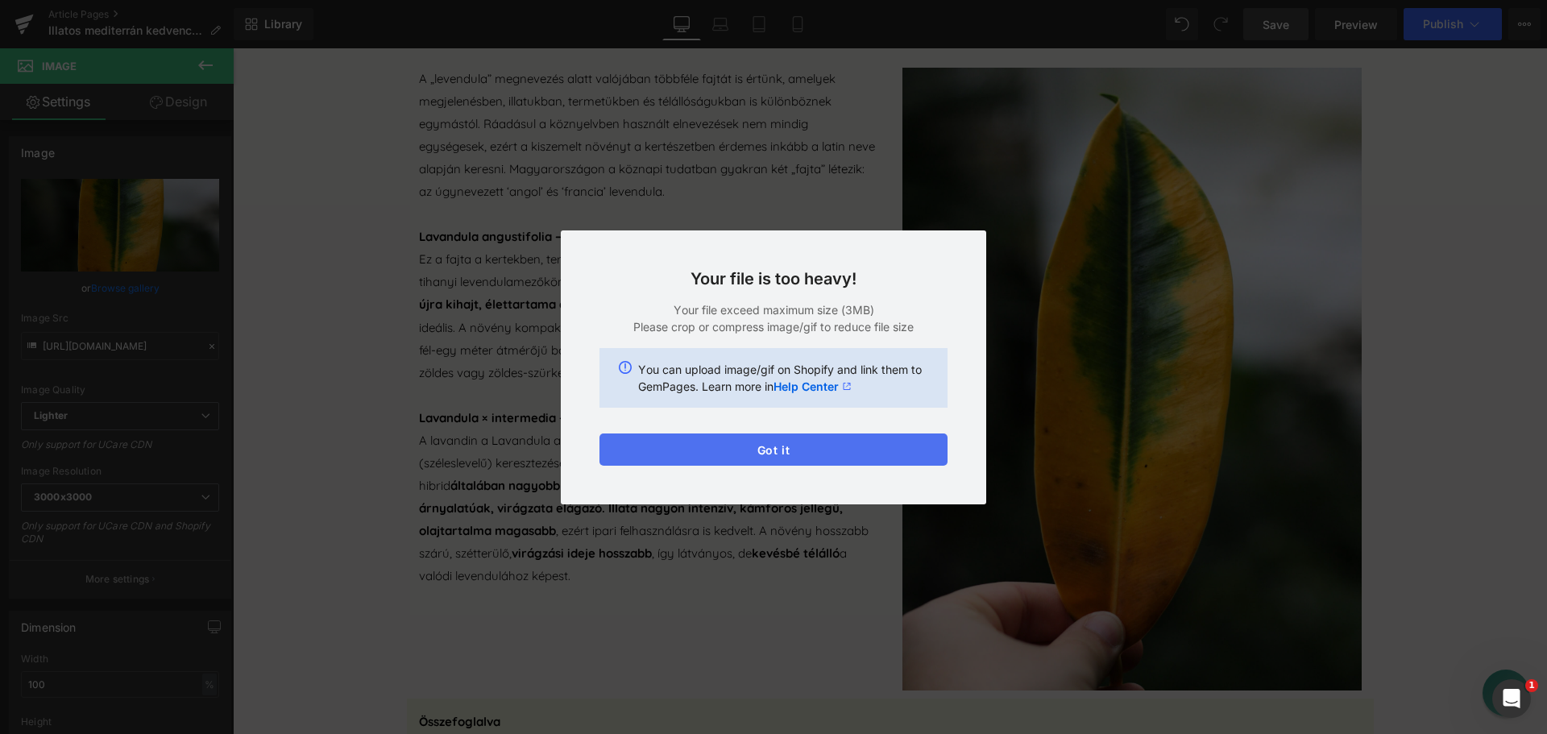
click at [678, 446] on button "Got it" at bounding box center [774, 450] width 348 height 32
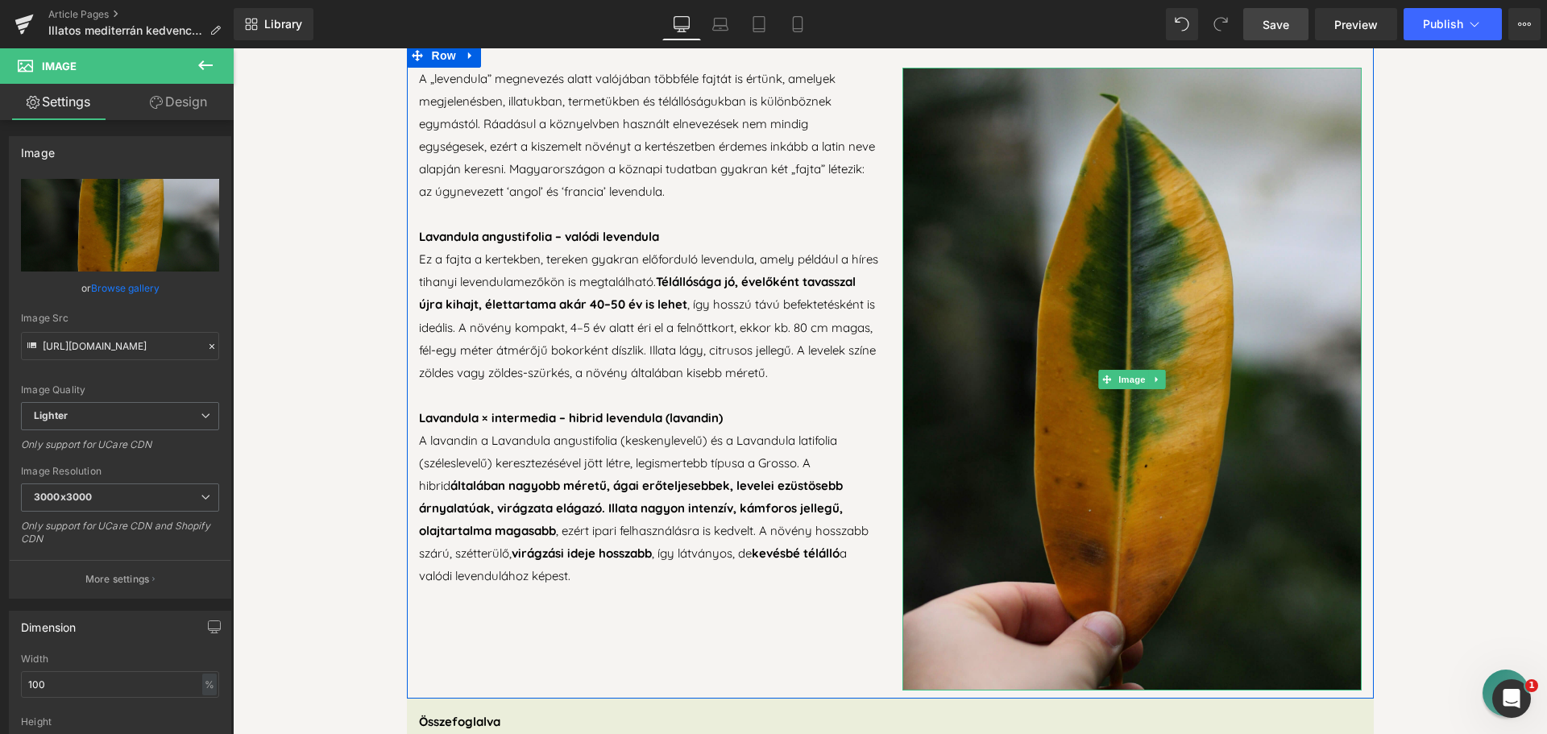
click at [1044, 268] on img at bounding box center [1132, 379] width 459 height 623
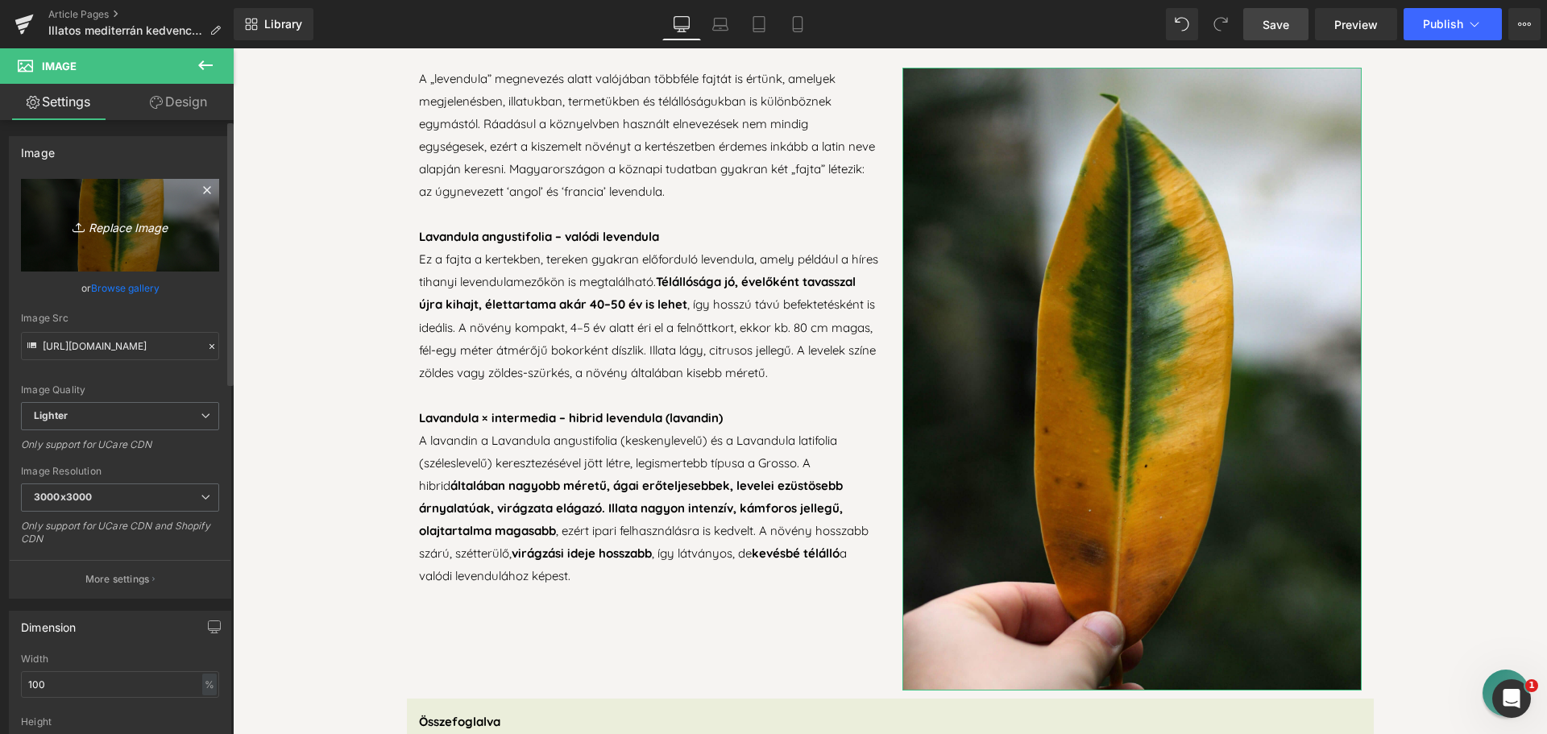
click at [117, 223] on icon "Replace Image" at bounding box center [120, 225] width 129 height 20
type input "C:\fakepath\close-up-lavender-flowers-spring (1).jpg"
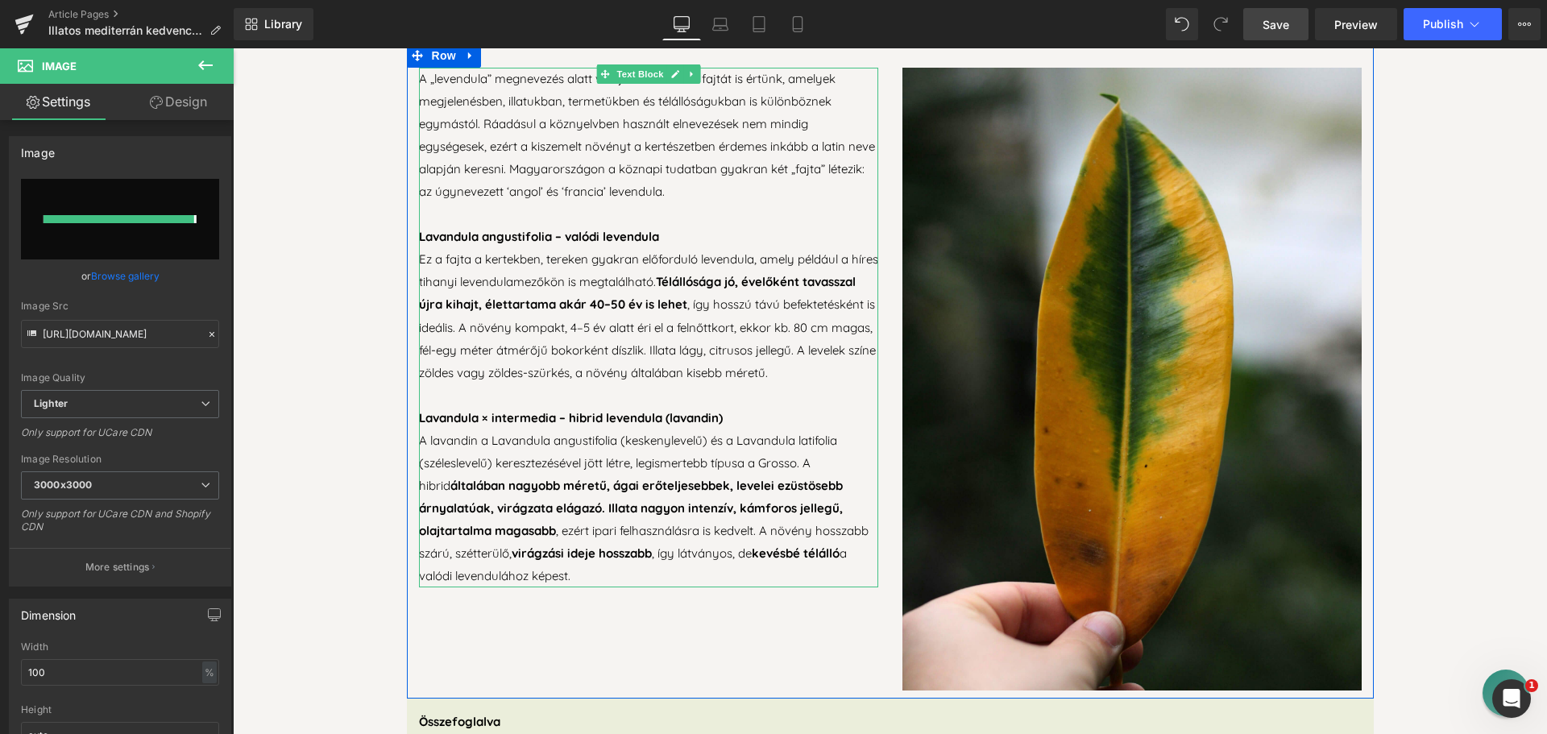
type input "[URL][DOMAIN_NAME]"
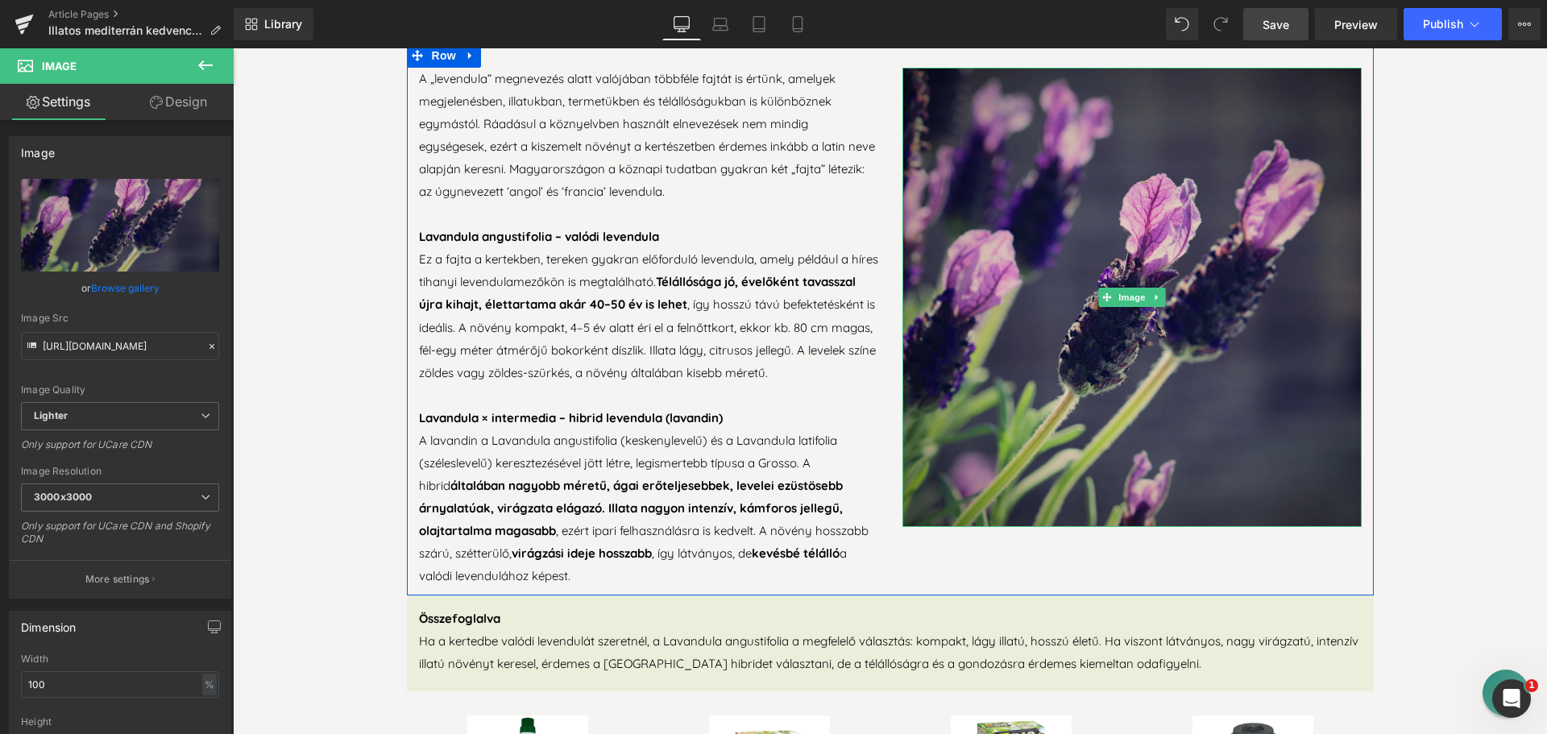
click at [1015, 322] on img at bounding box center [1132, 297] width 459 height 459
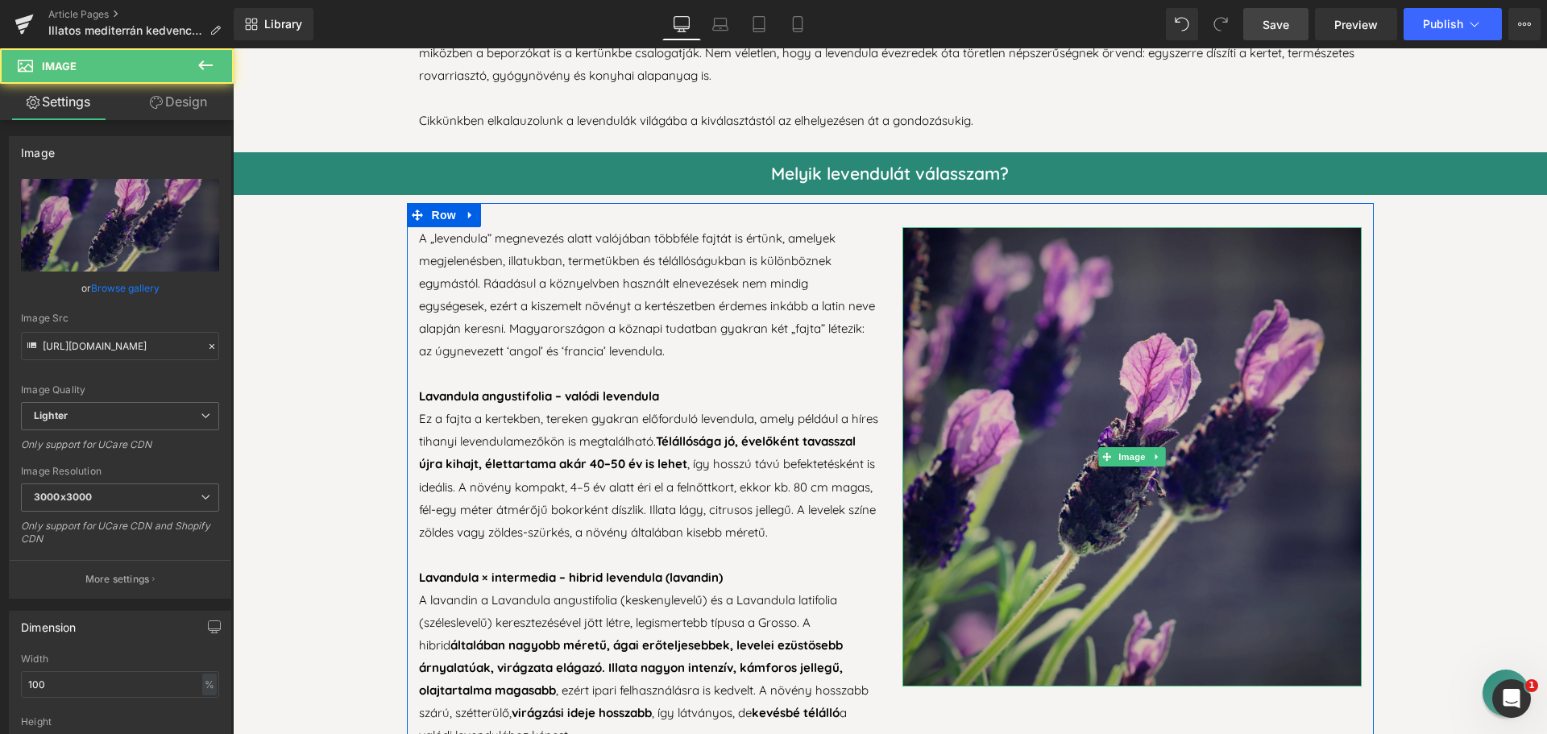
scroll to position [967, 0]
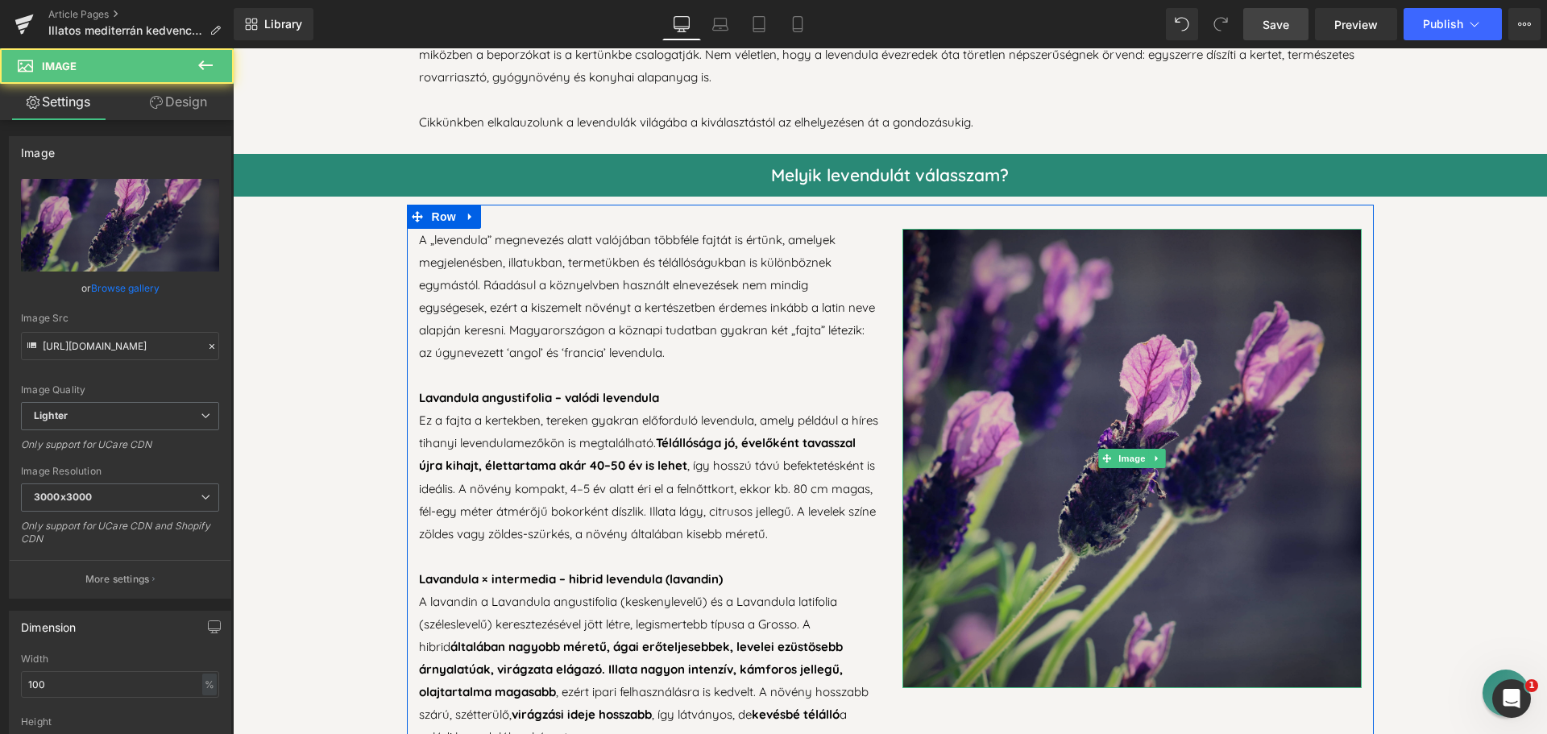
click at [927, 429] on img at bounding box center [1132, 458] width 459 height 459
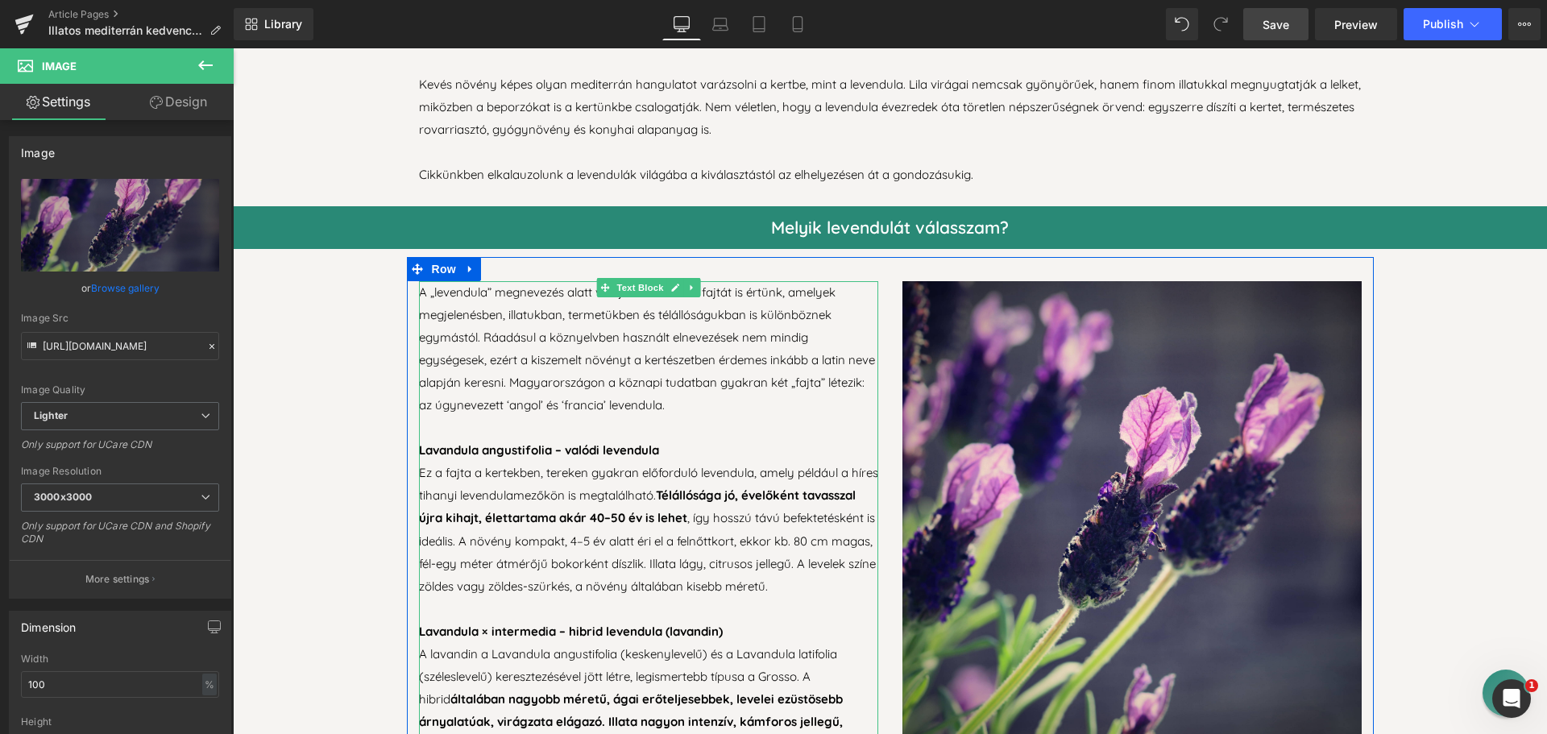
scroll to position [886, 0]
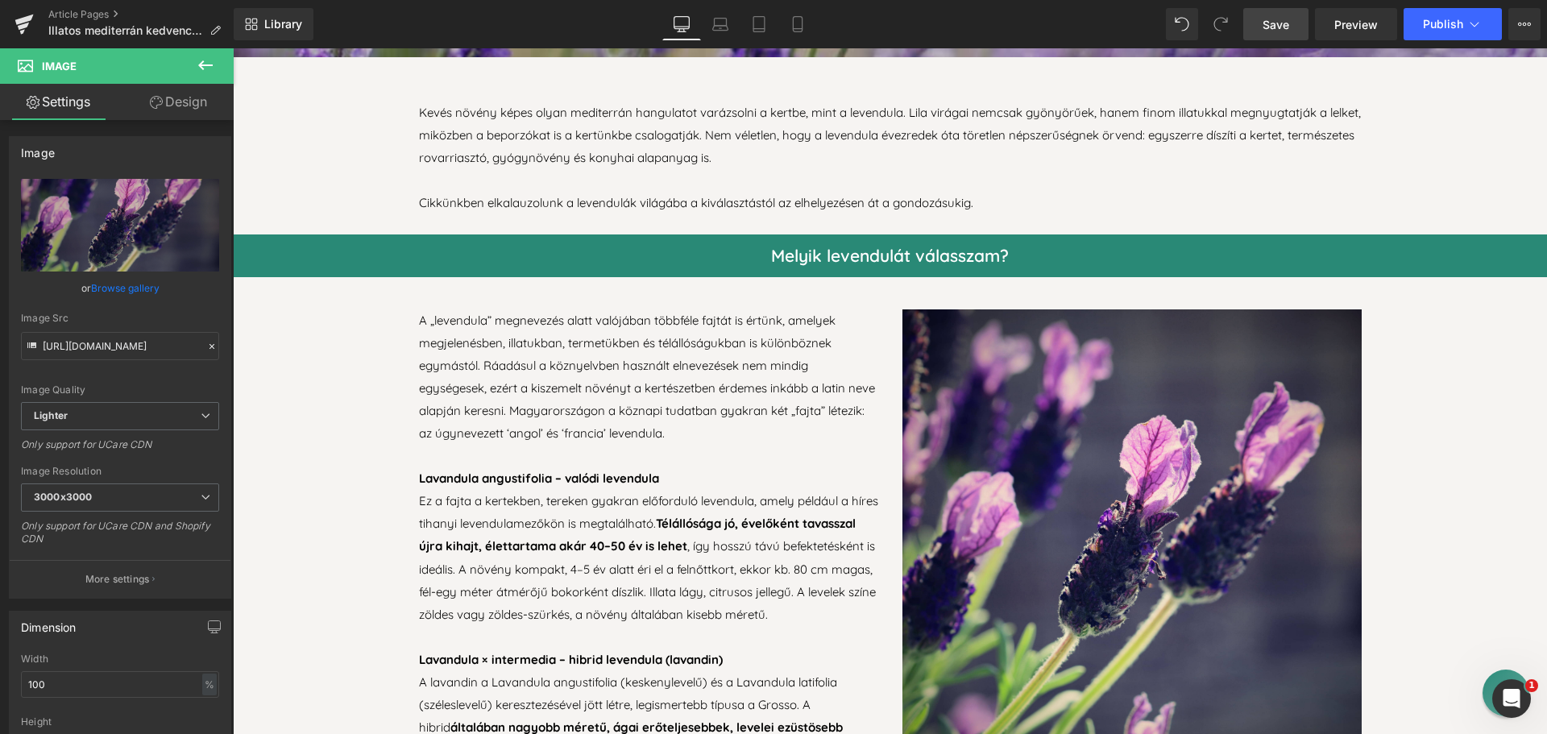
click at [208, 57] on icon at bounding box center [205, 65] width 19 height 19
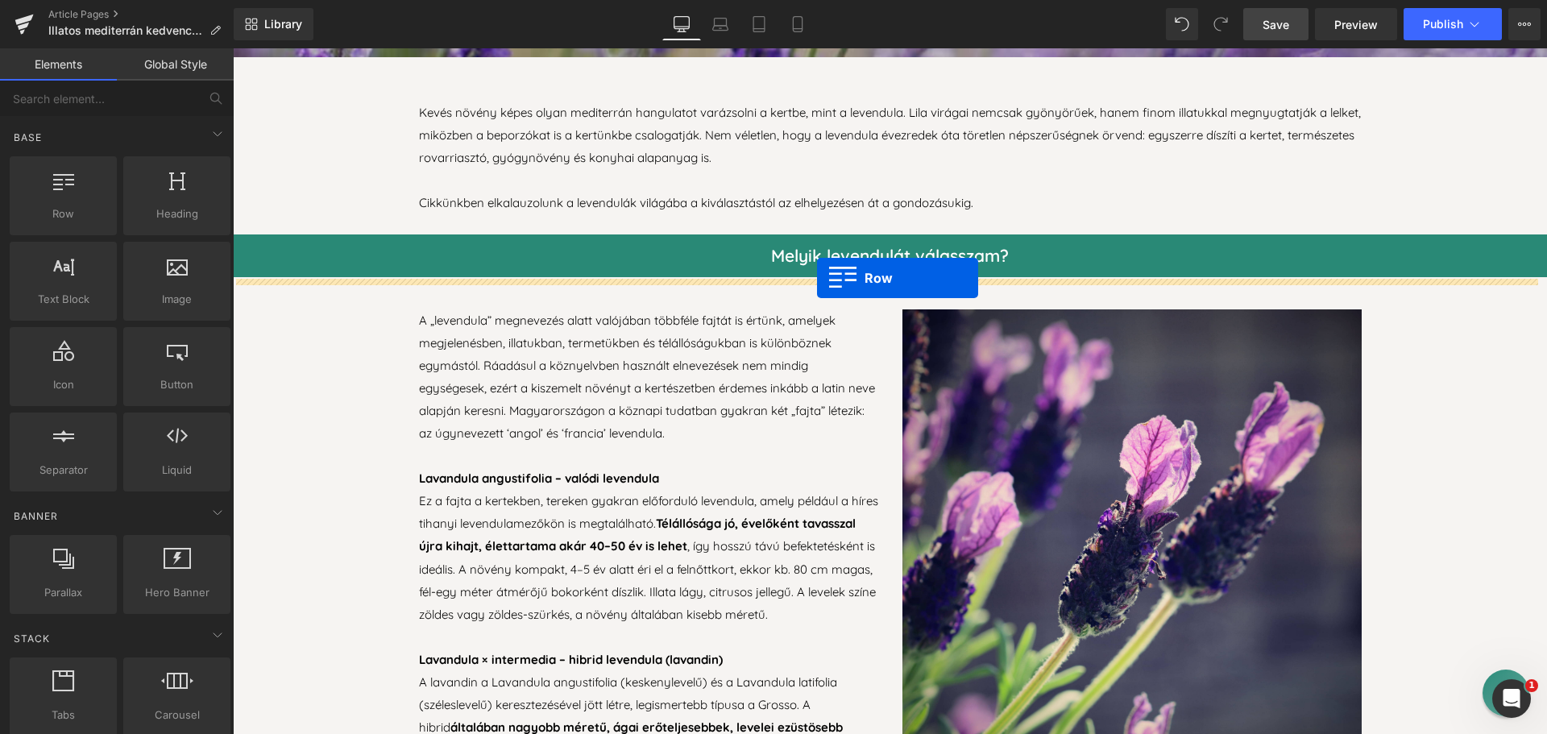
drag, startPoint x: 308, startPoint y: 256, endPoint x: 817, endPoint y: 278, distance: 509.8
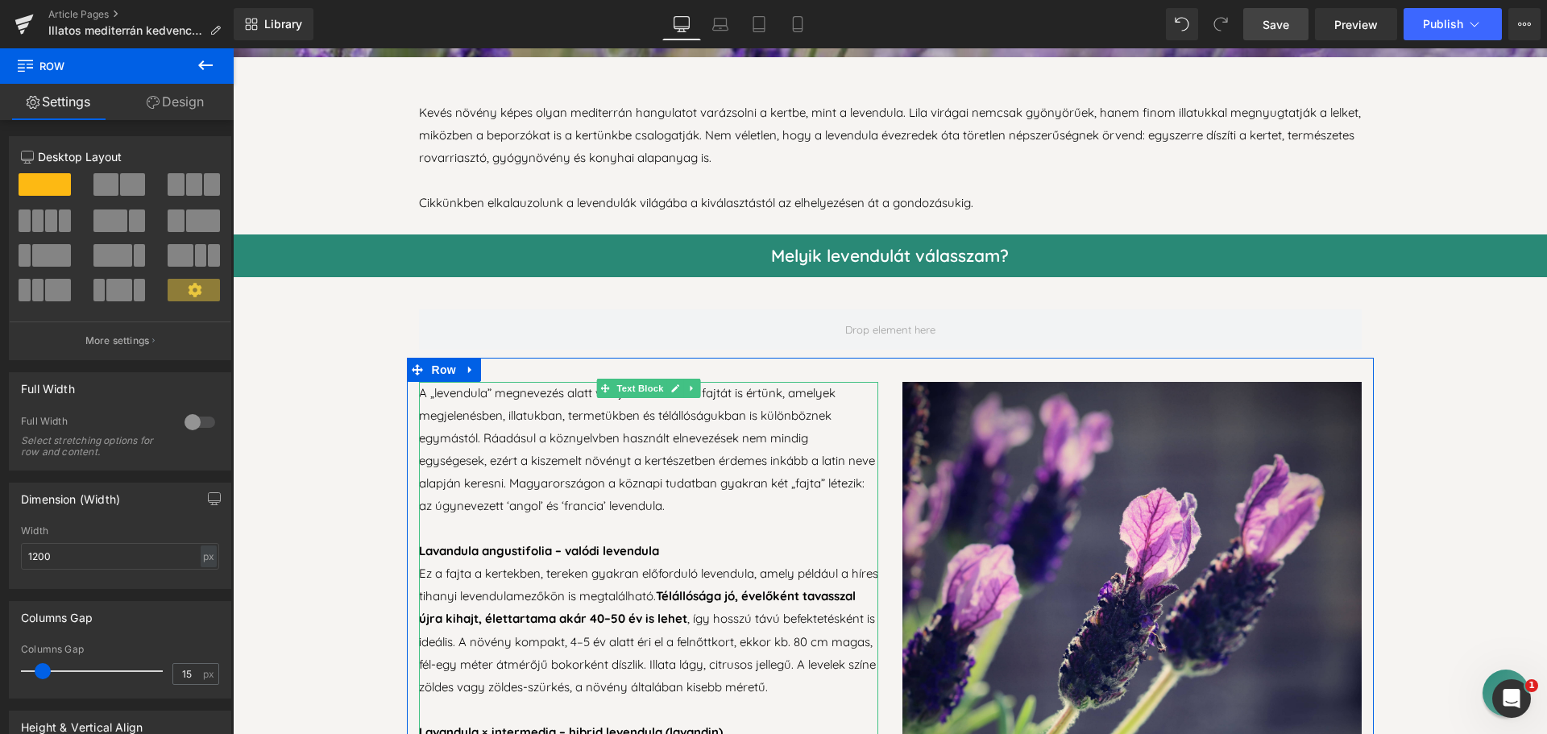
click at [717, 495] on p "A „levendula” megnevezés alatt valójában többféle fajtát is értünk, amelyek meg…" at bounding box center [648, 449] width 459 height 135
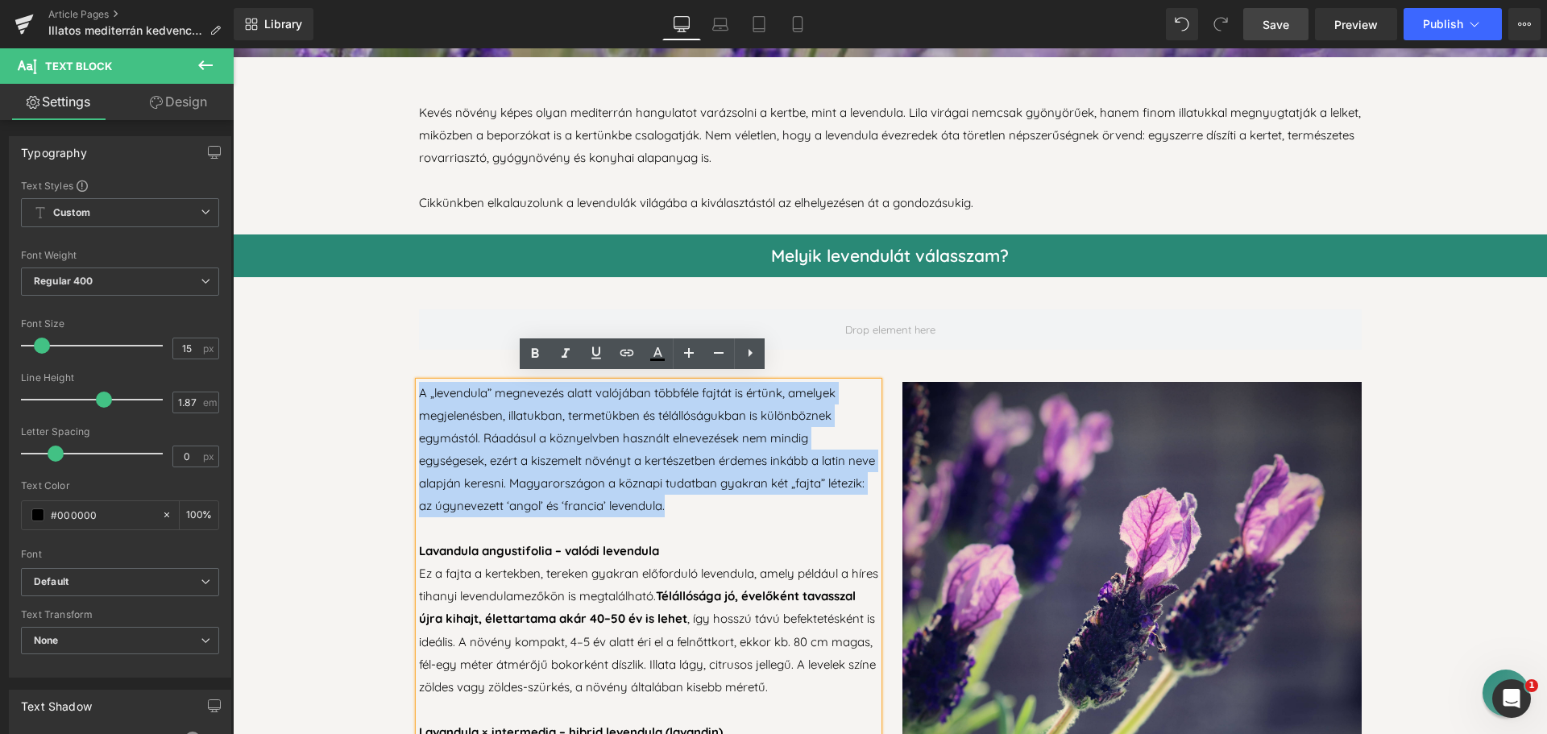
drag, startPoint x: 706, startPoint y: 502, endPoint x: 415, endPoint y: 387, distance: 312.9
click at [419, 387] on p "A „levendula” megnevezés alatt valójában többféle fajtát is értünk, amelyek meg…" at bounding box center [648, 449] width 459 height 135
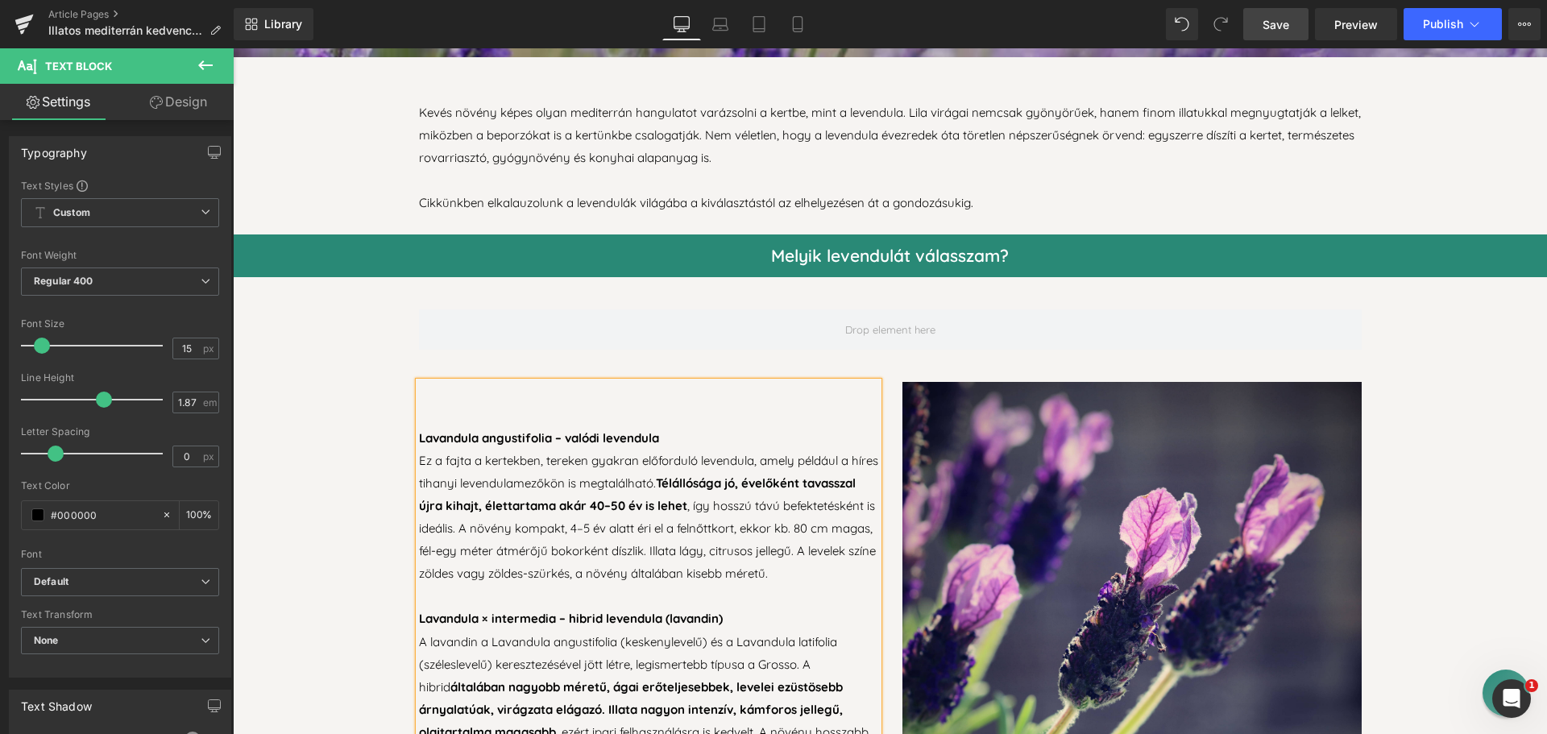
click at [419, 432] on strong "Lavandula angustifolia – valódi levendula" at bounding box center [539, 437] width 240 height 15
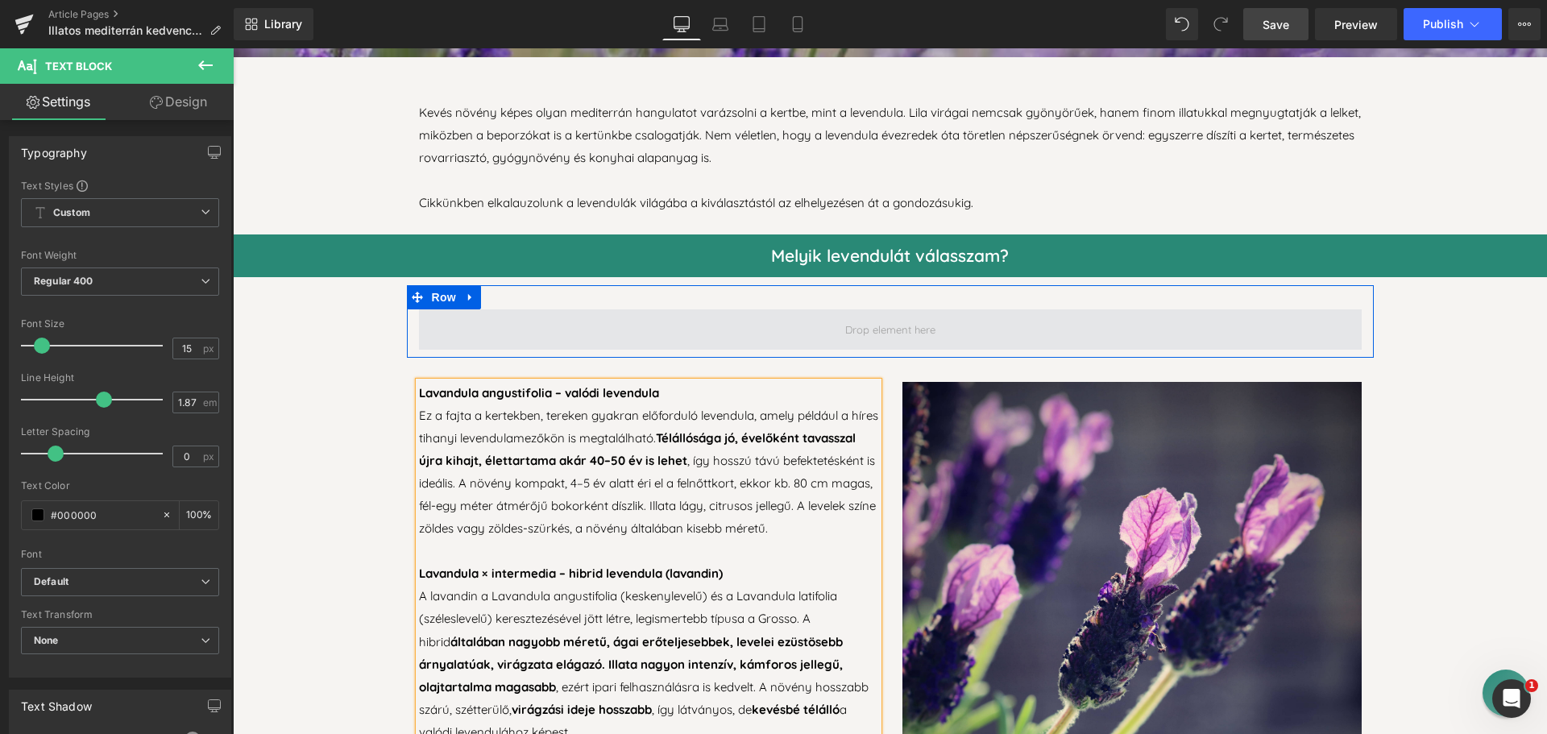
click at [840, 325] on span at bounding box center [891, 329] width 102 height 27
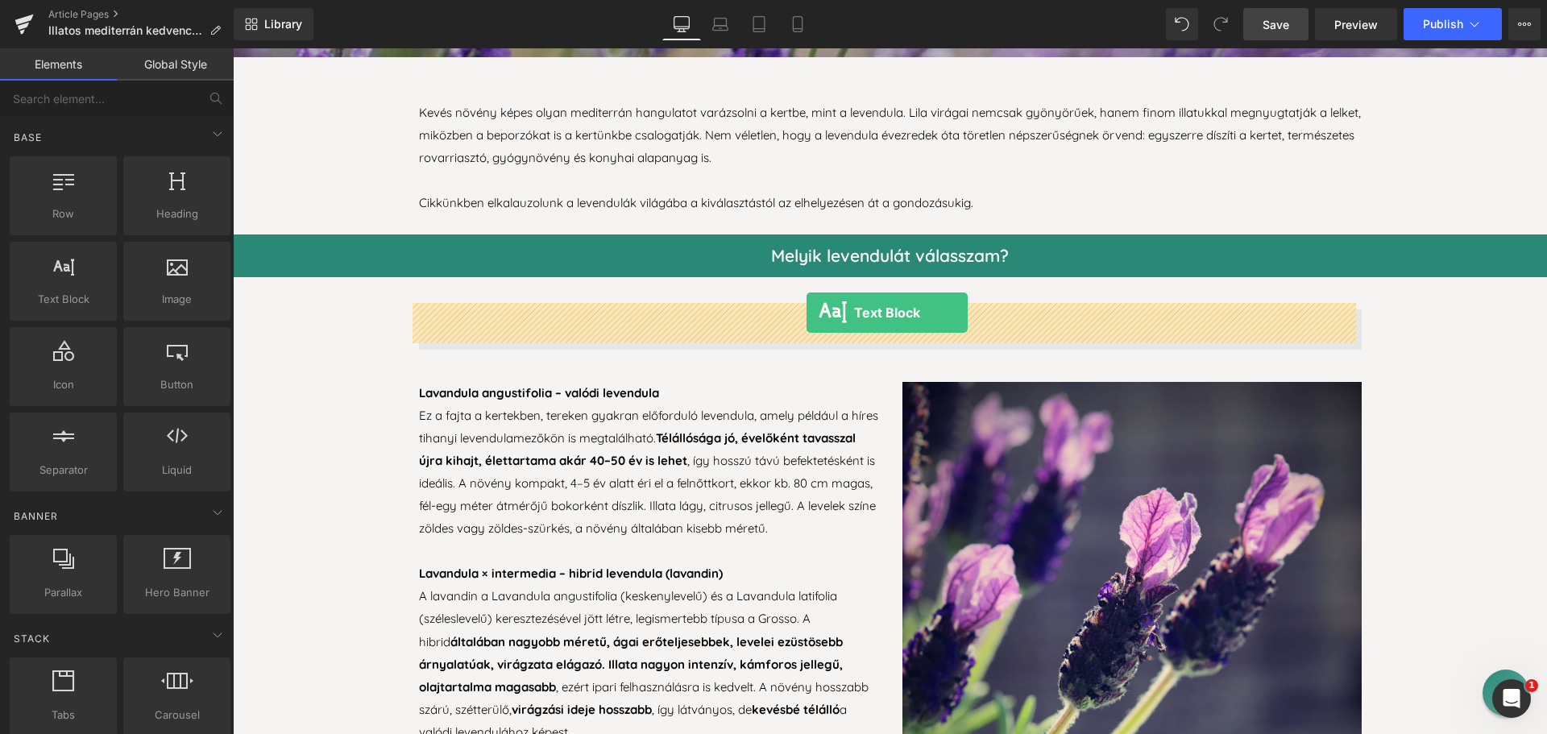
drag, startPoint x: 312, startPoint y: 339, endPoint x: 807, endPoint y: 313, distance: 495.5
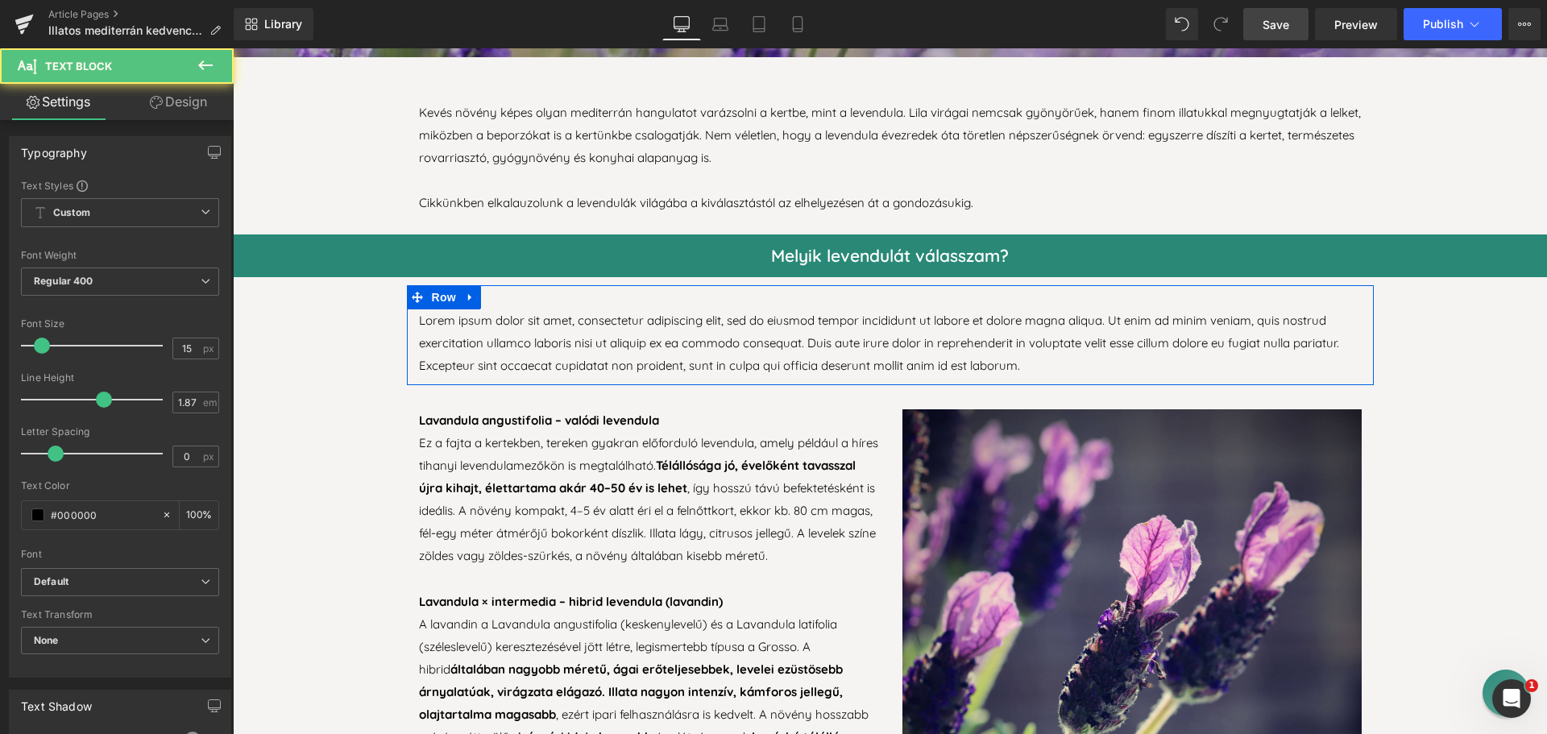
click at [773, 341] on p "Lorem ipsum dolor sit amet, consectetur adipiscing elit, sed do eiusmod tempor …" at bounding box center [890, 343] width 943 height 68
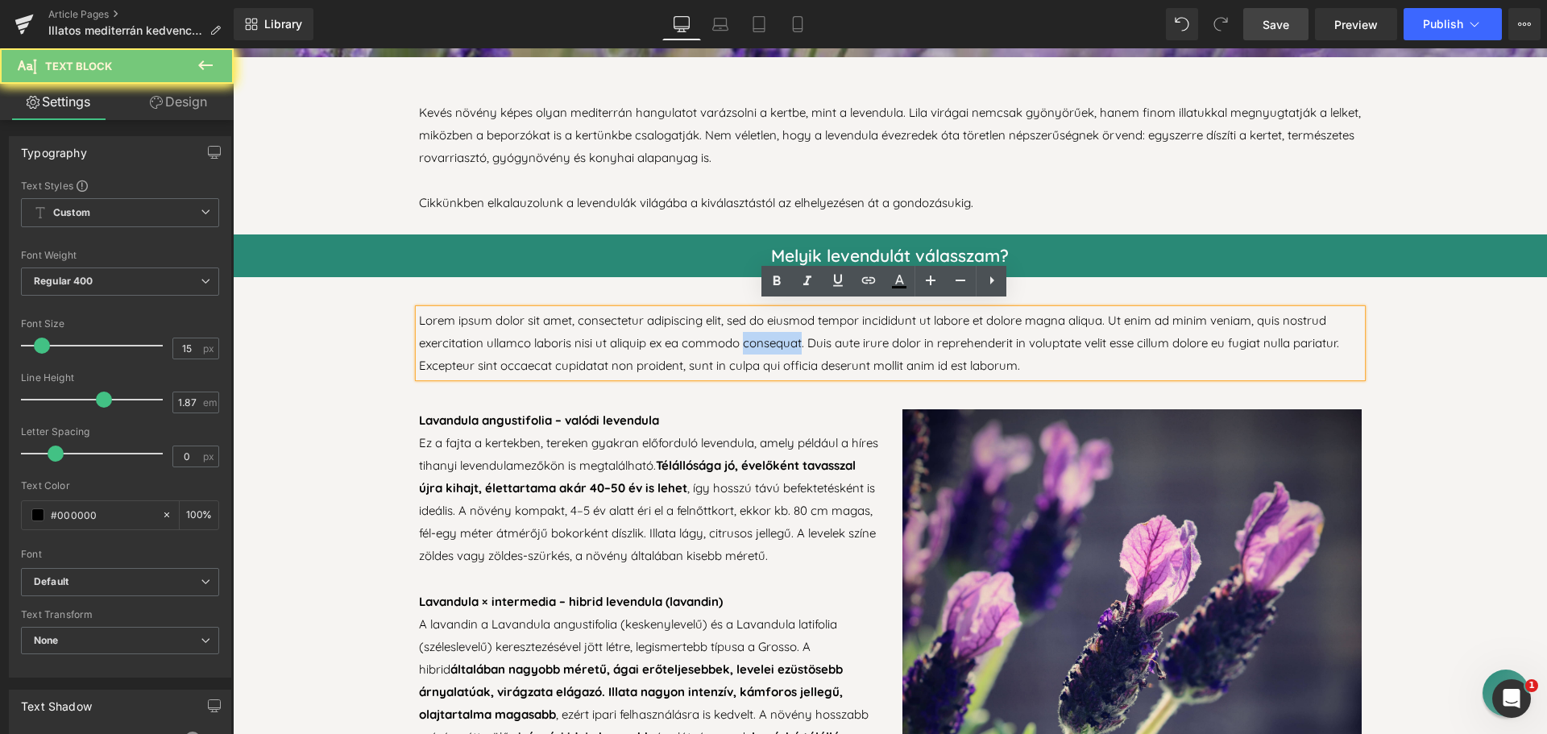
click at [773, 341] on p "Lorem ipsum dolor sit amet, consectetur adipiscing elit, sed do eiusmod tempor …" at bounding box center [890, 343] width 943 height 68
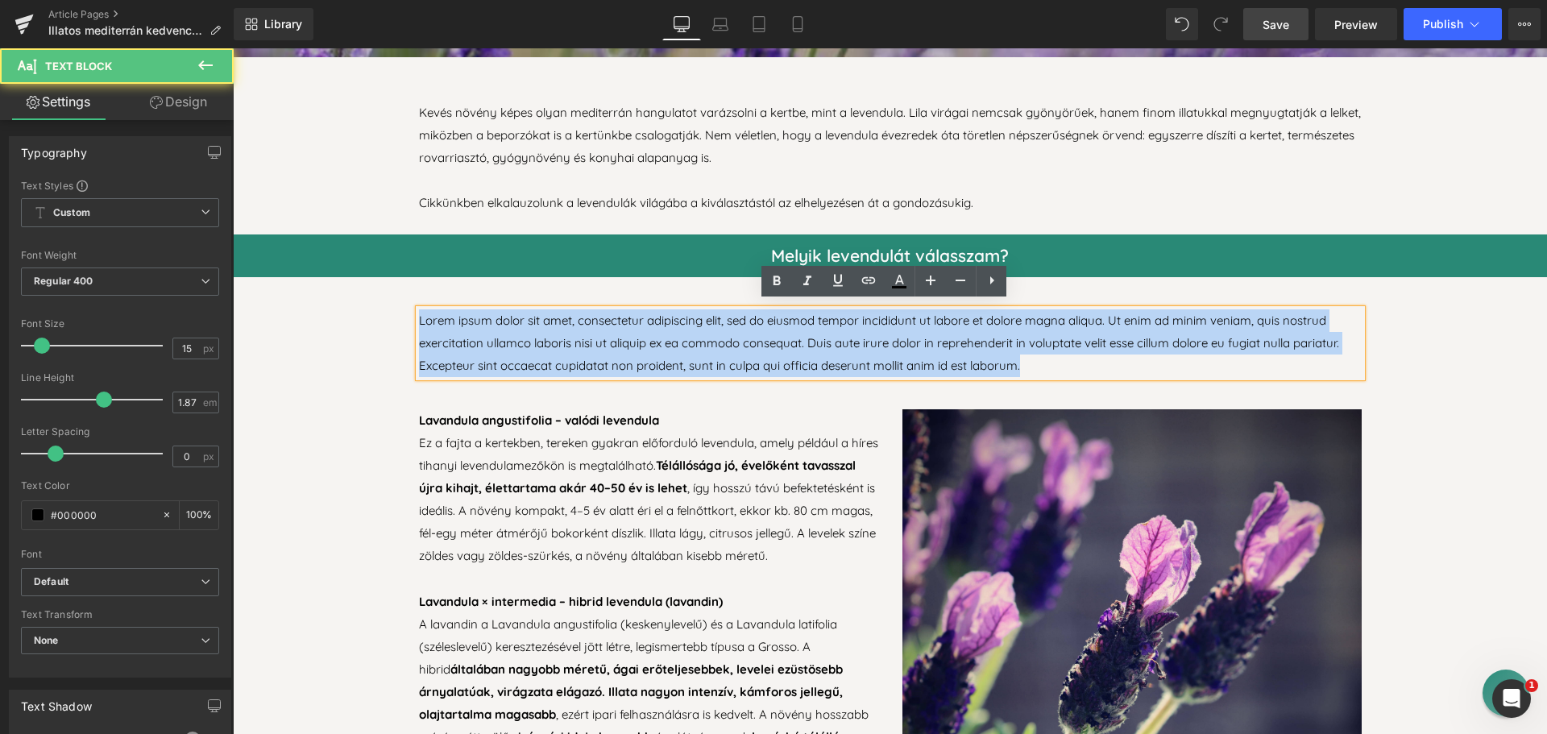
click at [773, 341] on p "Lorem ipsum dolor sit amet, consectetur adipiscing elit, sed do eiusmod tempor …" at bounding box center [890, 343] width 943 height 68
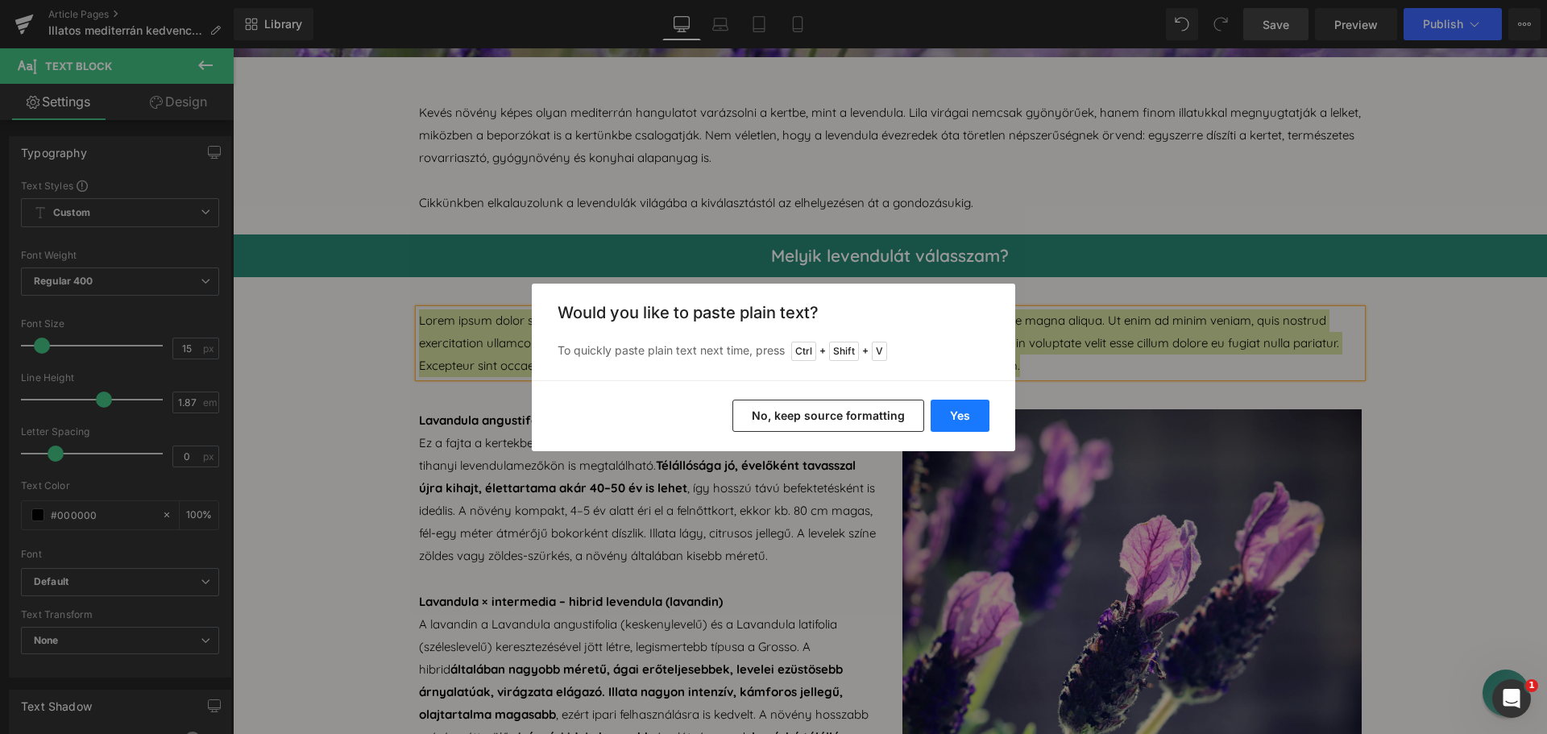
click at [951, 417] on button "Yes" at bounding box center [960, 416] width 59 height 32
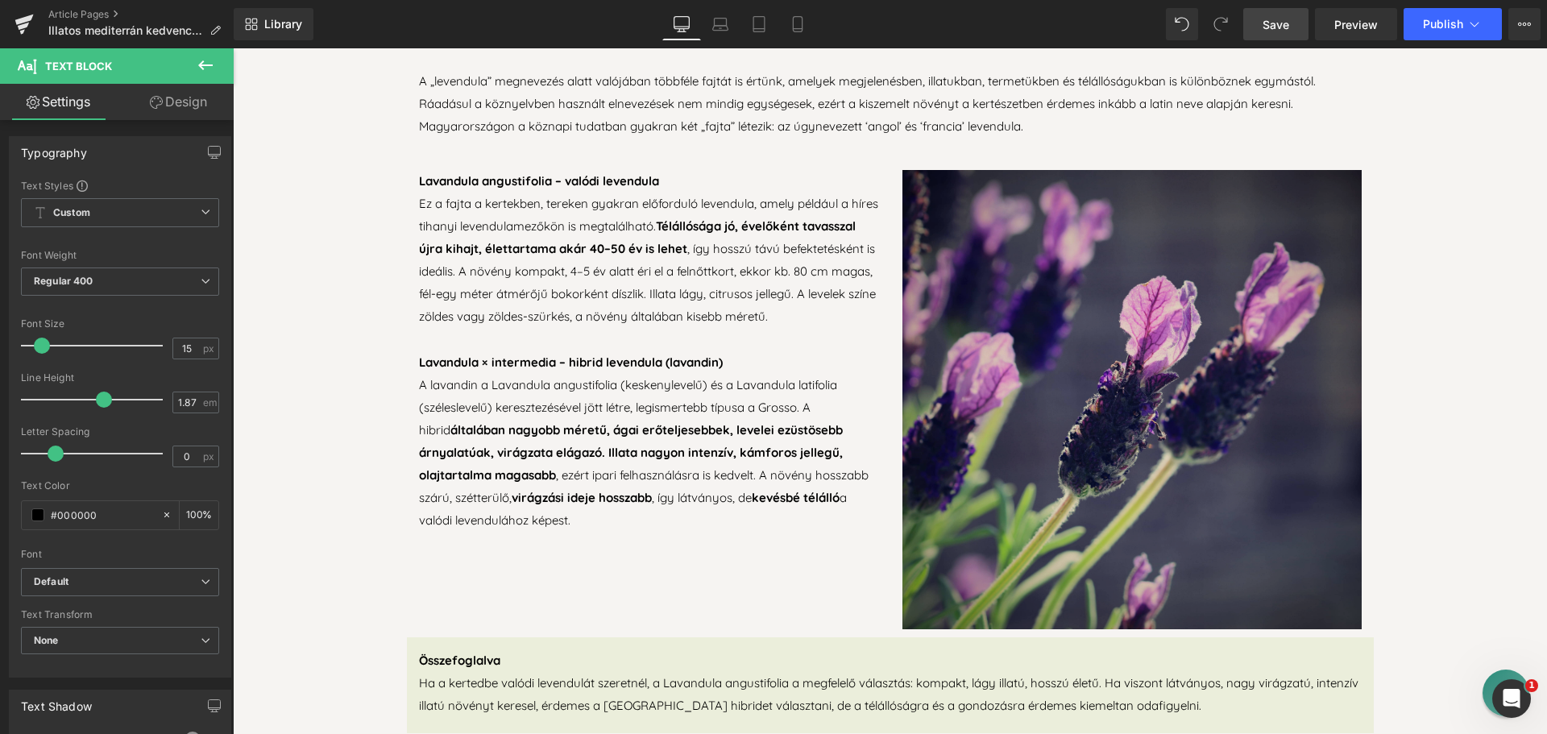
scroll to position [1048, 0]
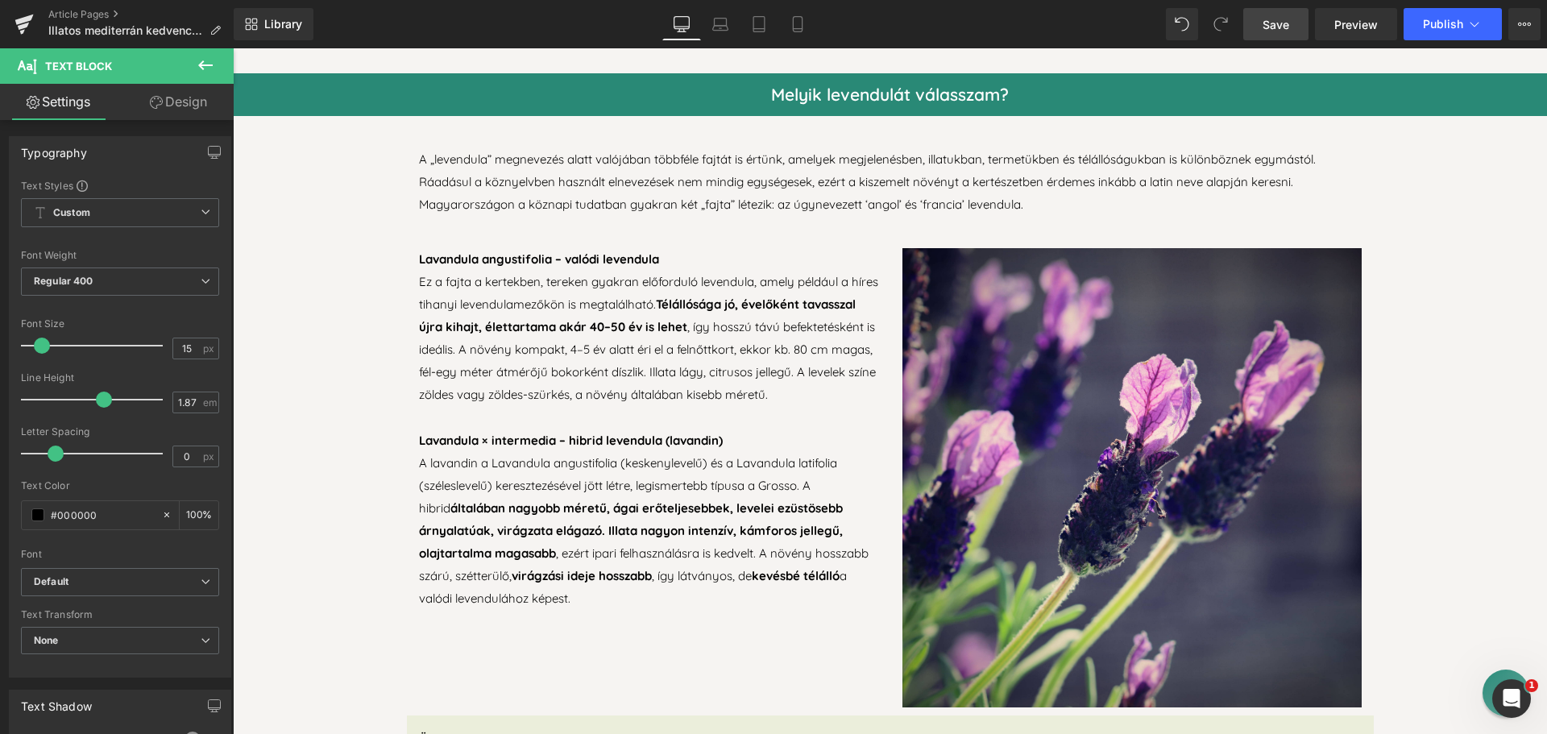
click at [761, 339] on p "Ez a fajta a kertekben, tereken gyakran előforduló levendula, amely például a h…" at bounding box center [648, 338] width 459 height 135
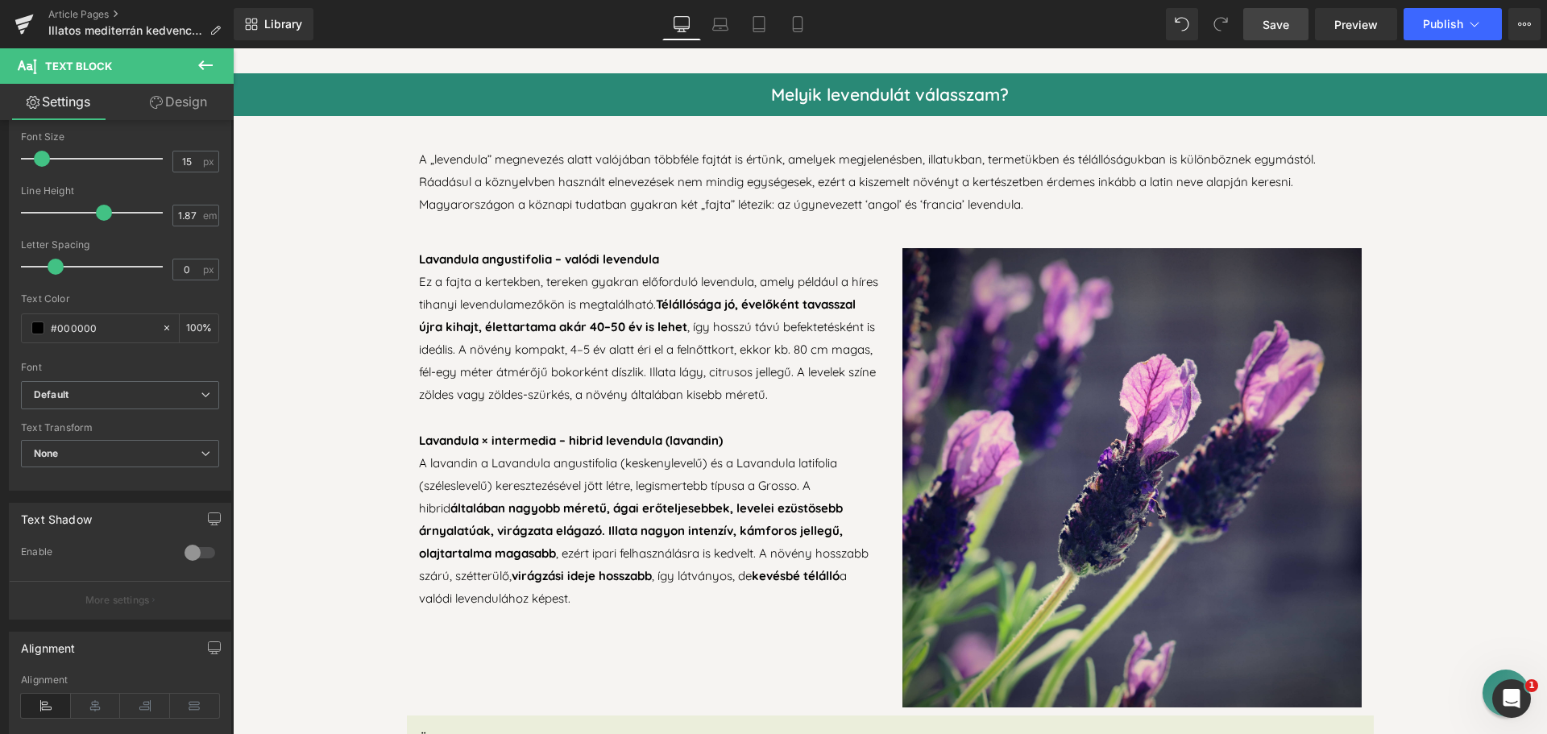
scroll to position [161, 0]
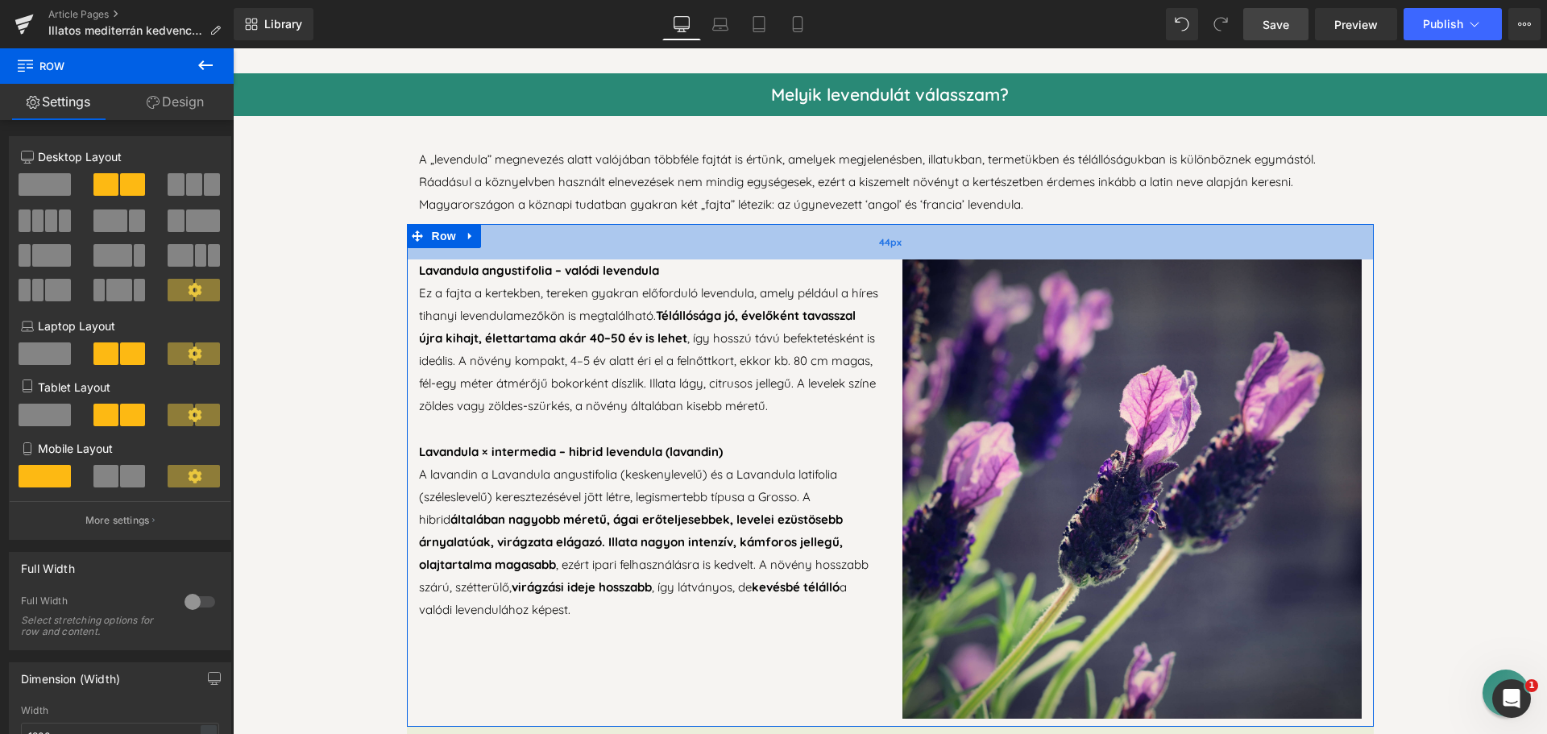
drag, startPoint x: 757, startPoint y: 239, endPoint x: 758, endPoint y: 250, distance: 11.3
click at [758, 250] on div "44px" at bounding box center [890, 241] width 967 height 35
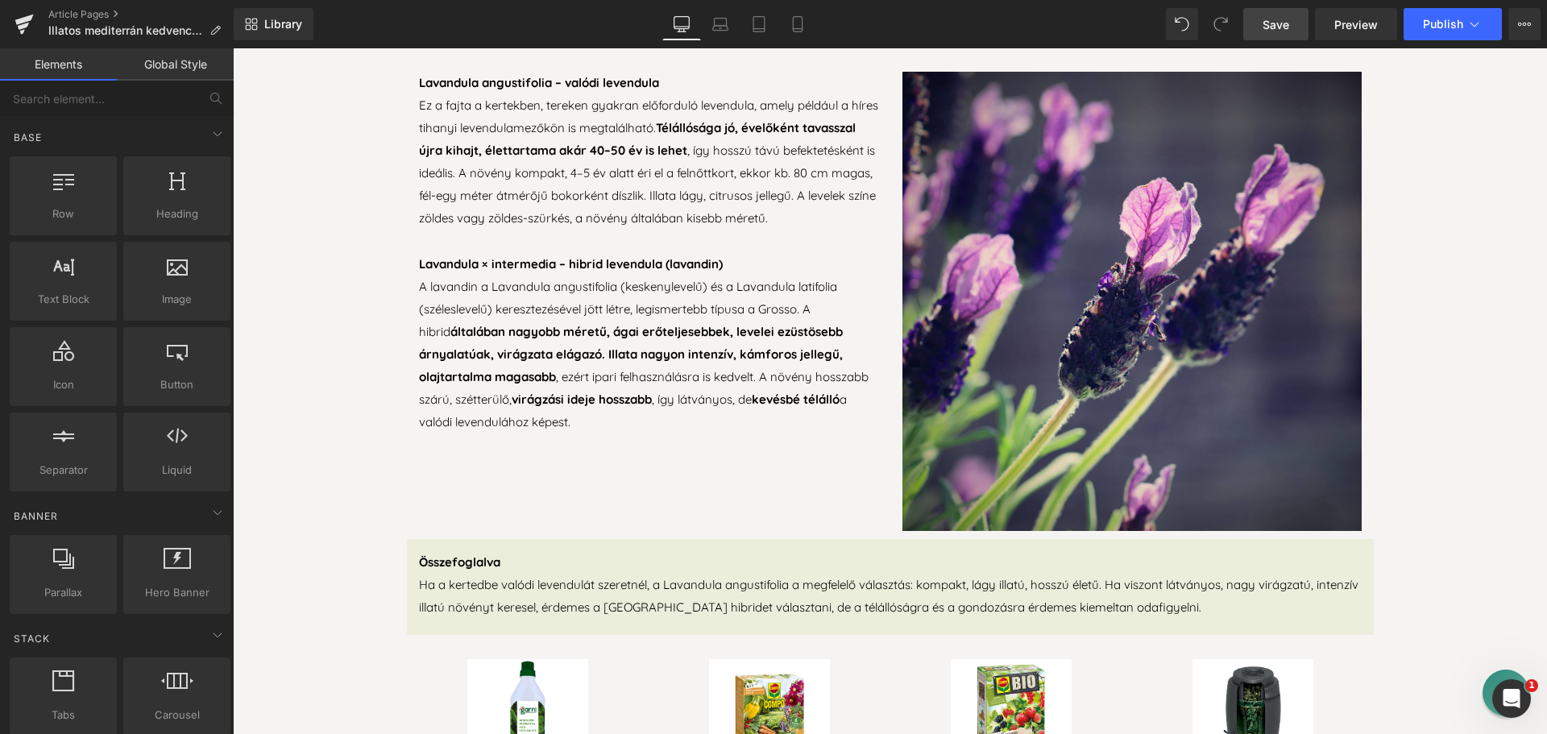
scroll to position [1128, 0]
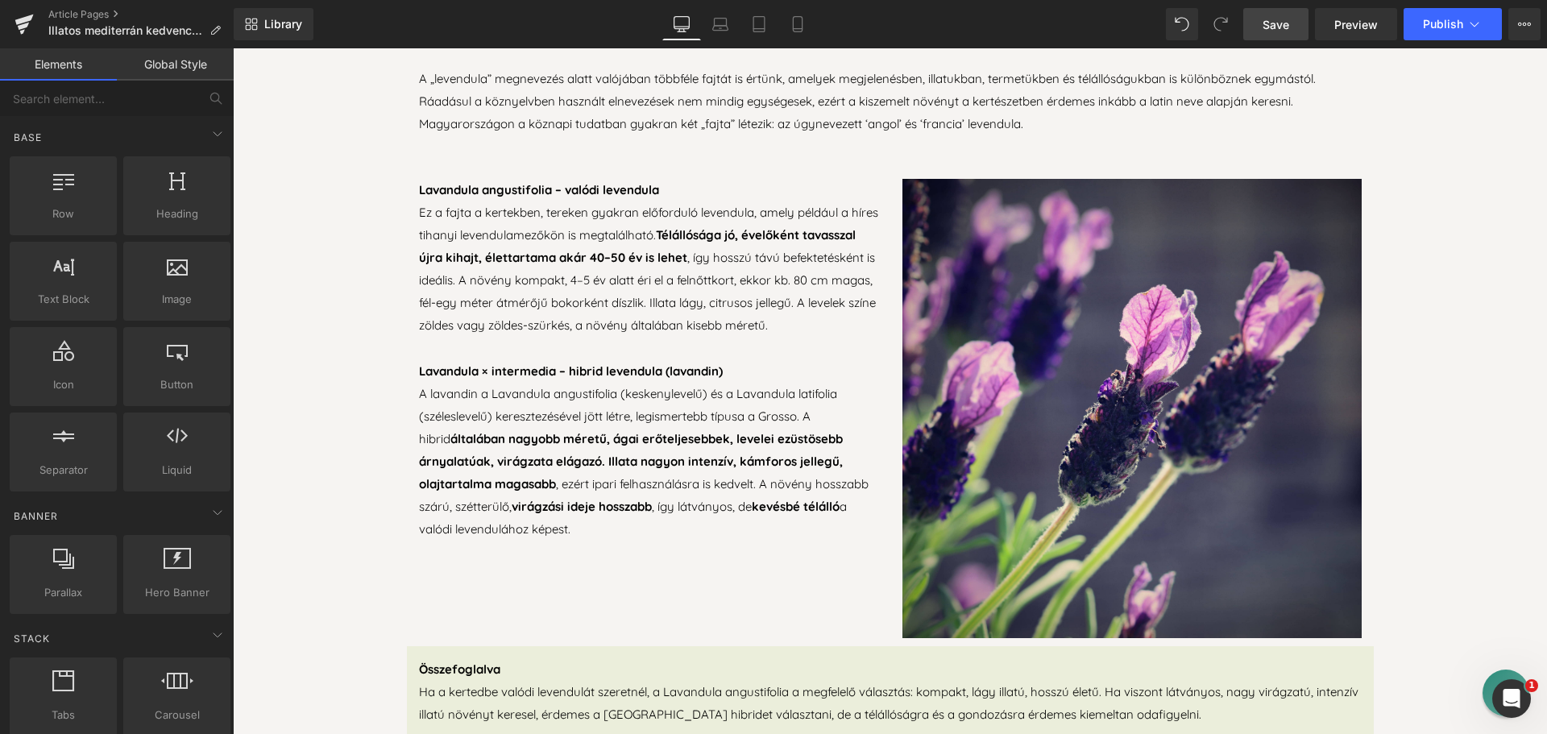
click at [1277, 27] on span "Save" at bounding box center [1276, 24] width 27 height 17
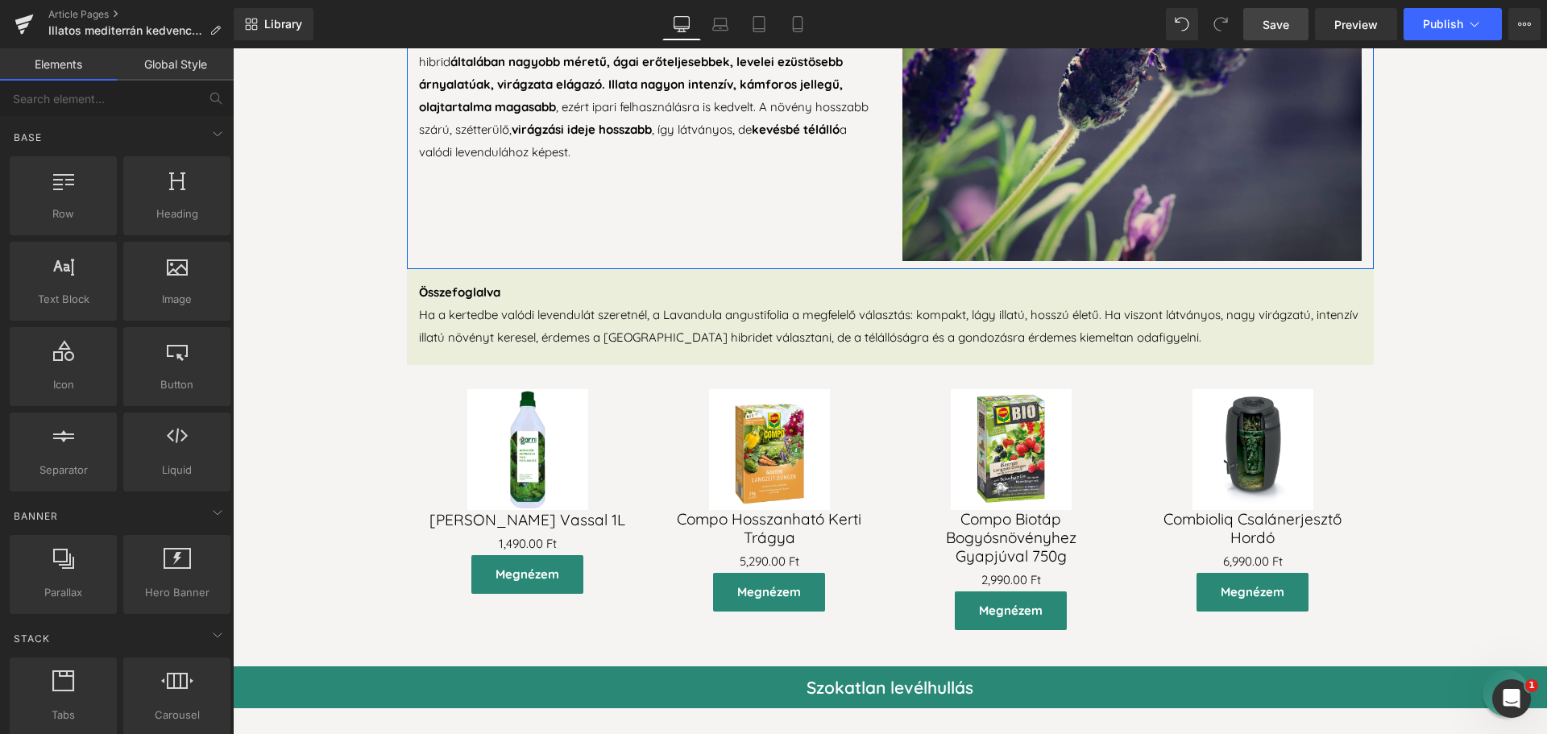
scroll to position [1612, 0]
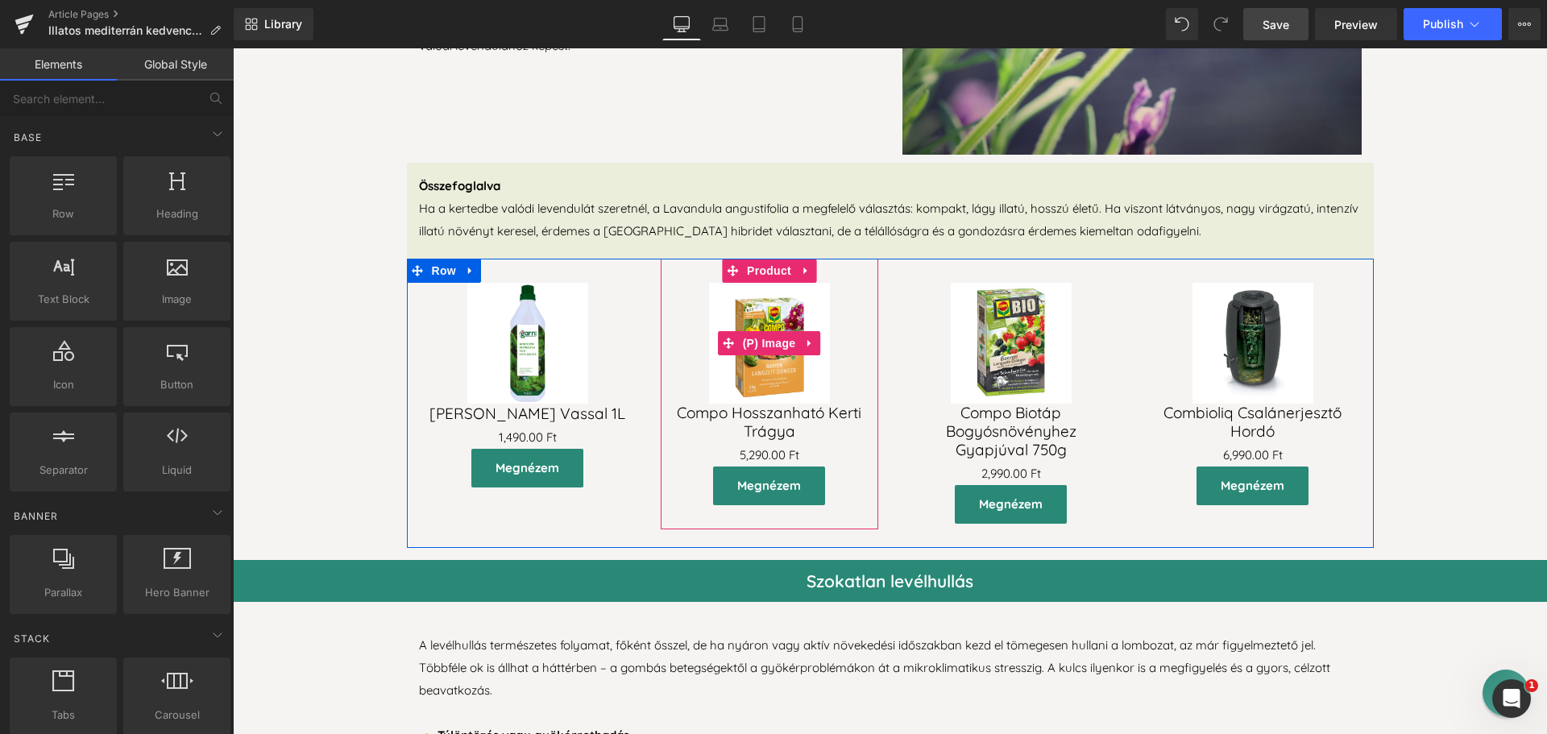
click at [849, 359] on div "Sale Off" at bounding box center [769, 343] width 201 height 121
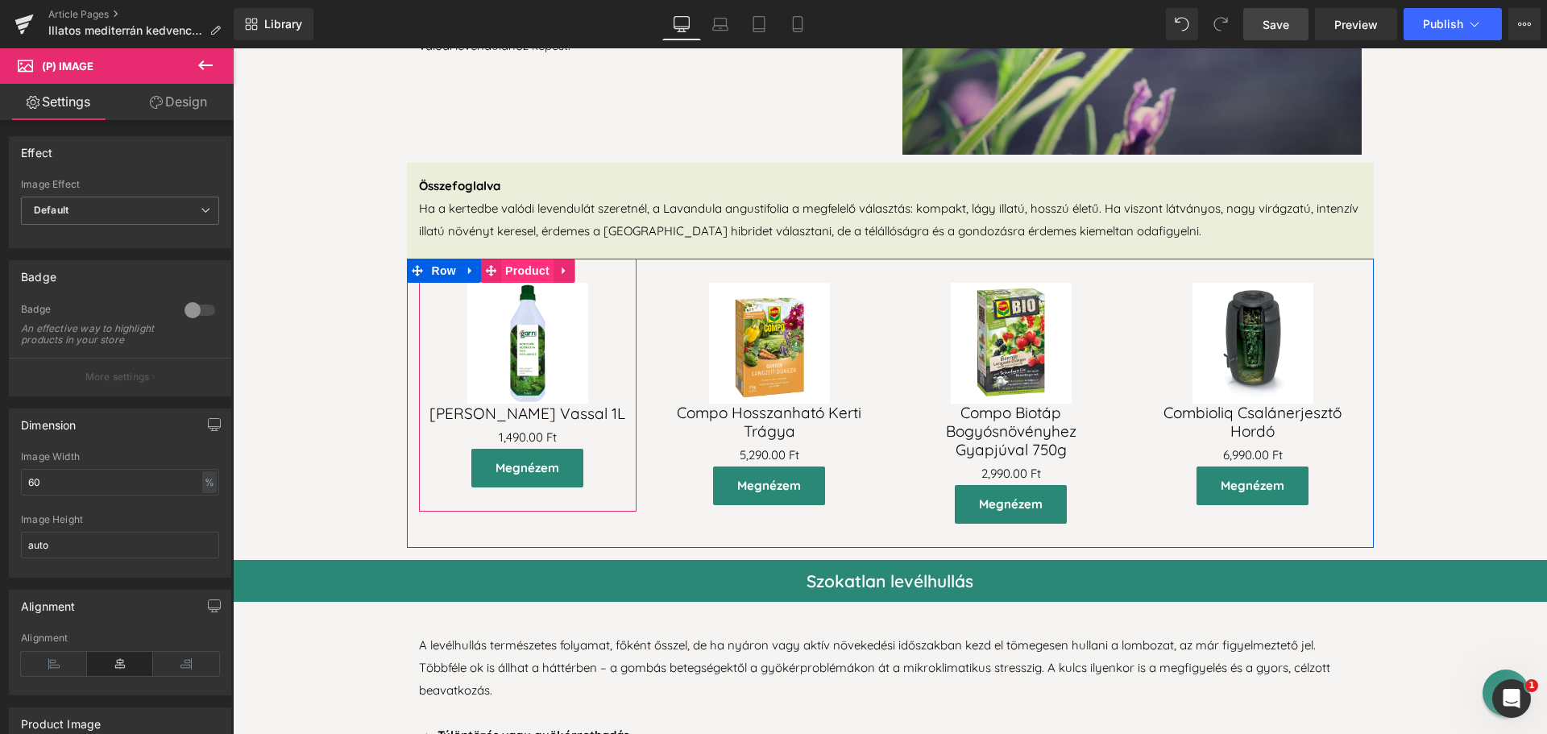
click at [509, 265] on span "Product" at bounding box center [527, 271] width 52 height 24
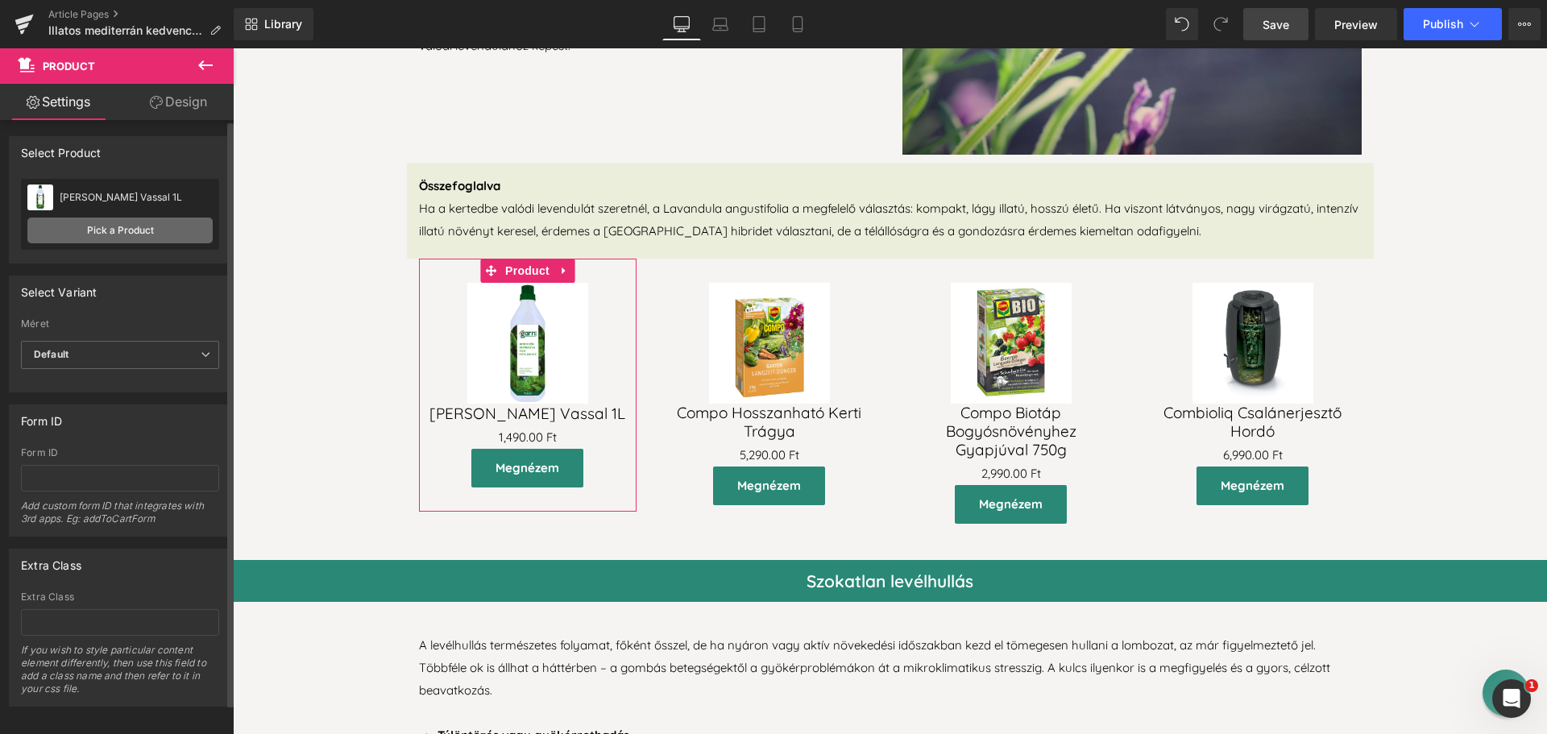
click at [110, 227] on link "Pick a Product" at bounding box center [119, 231] width 185 height 26
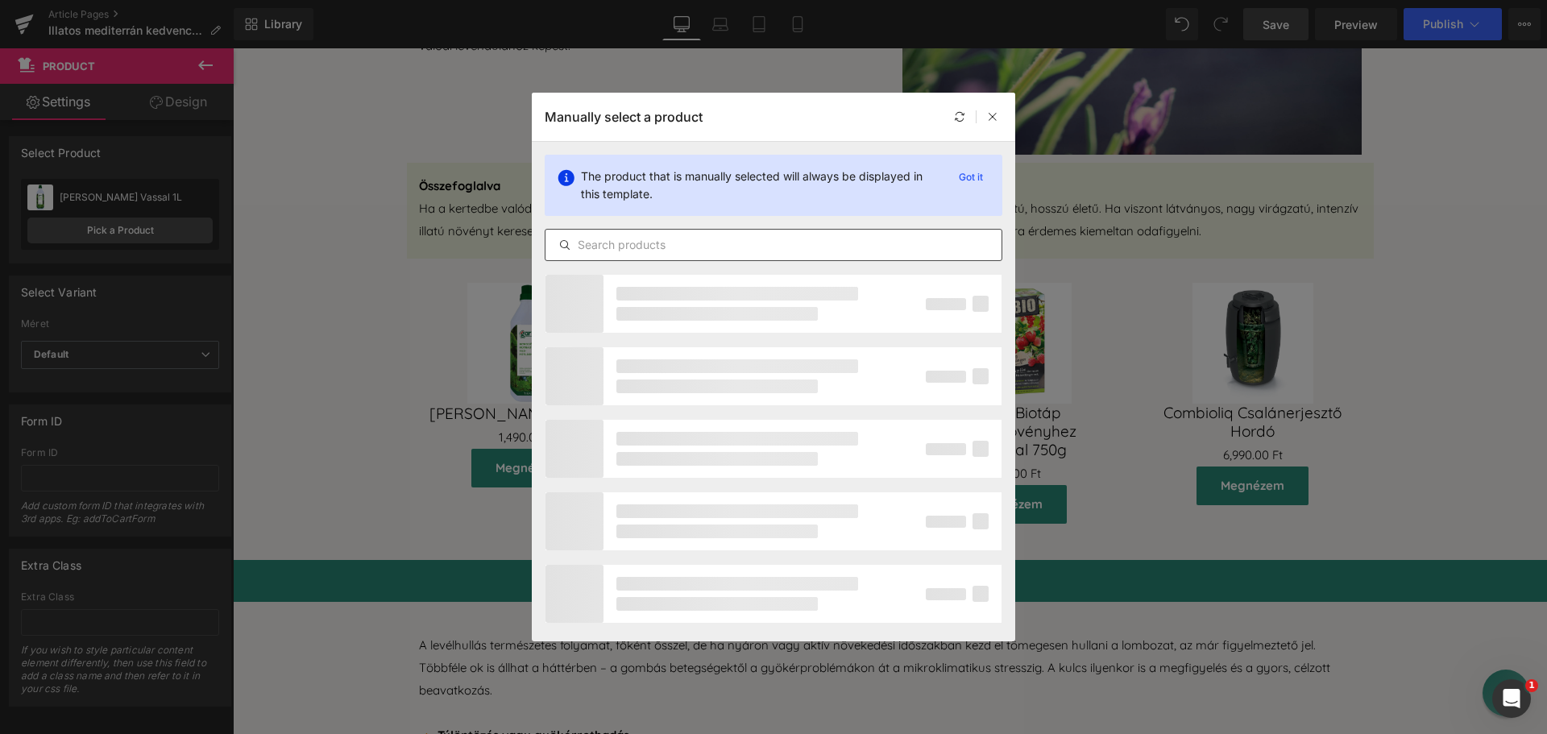
click at [666, 251] on input "text" at bounding box center [774, 244] width 456 height 19
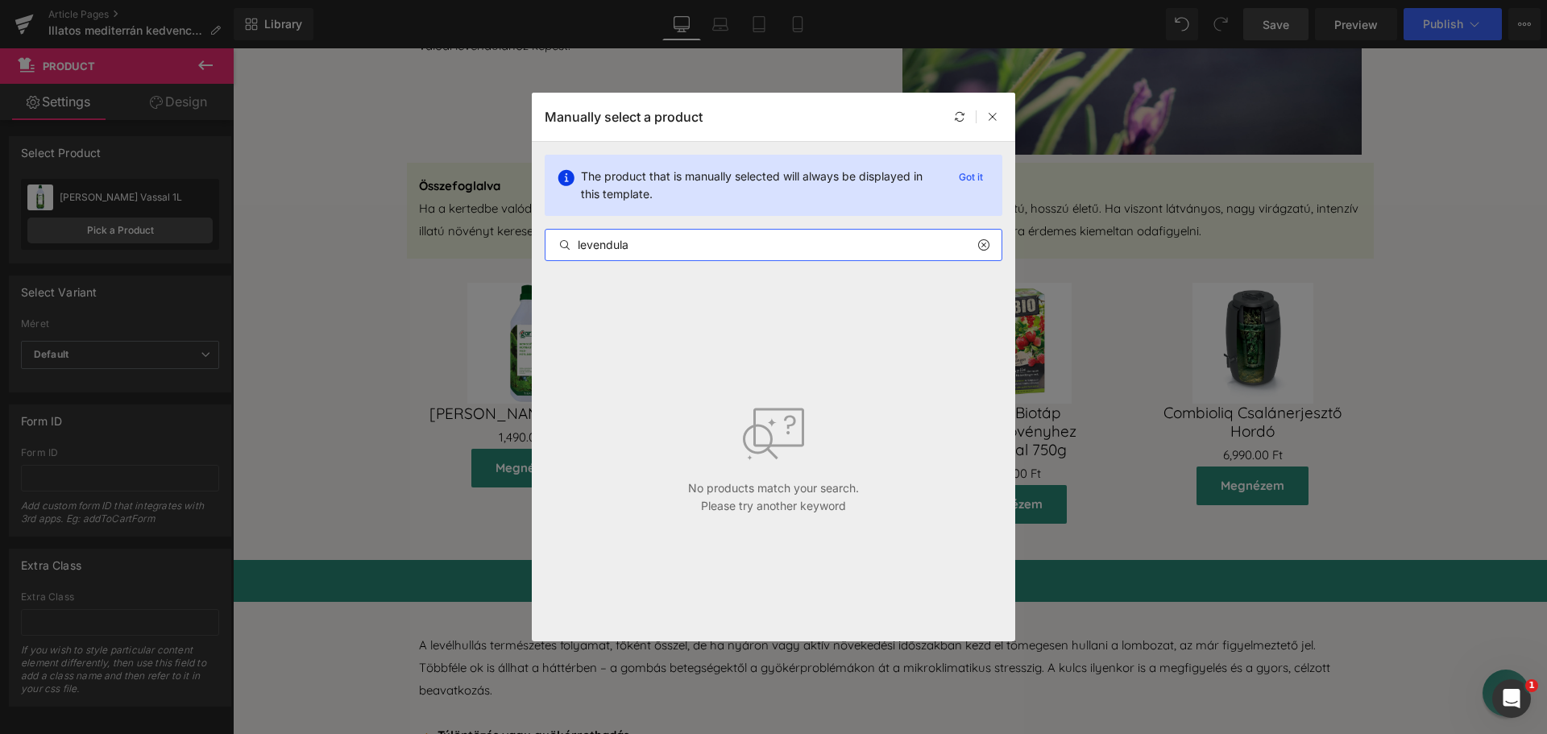
type input "levendula"
click at [986, 243] on icon at bounding box center [982, 245] width 11 height 13
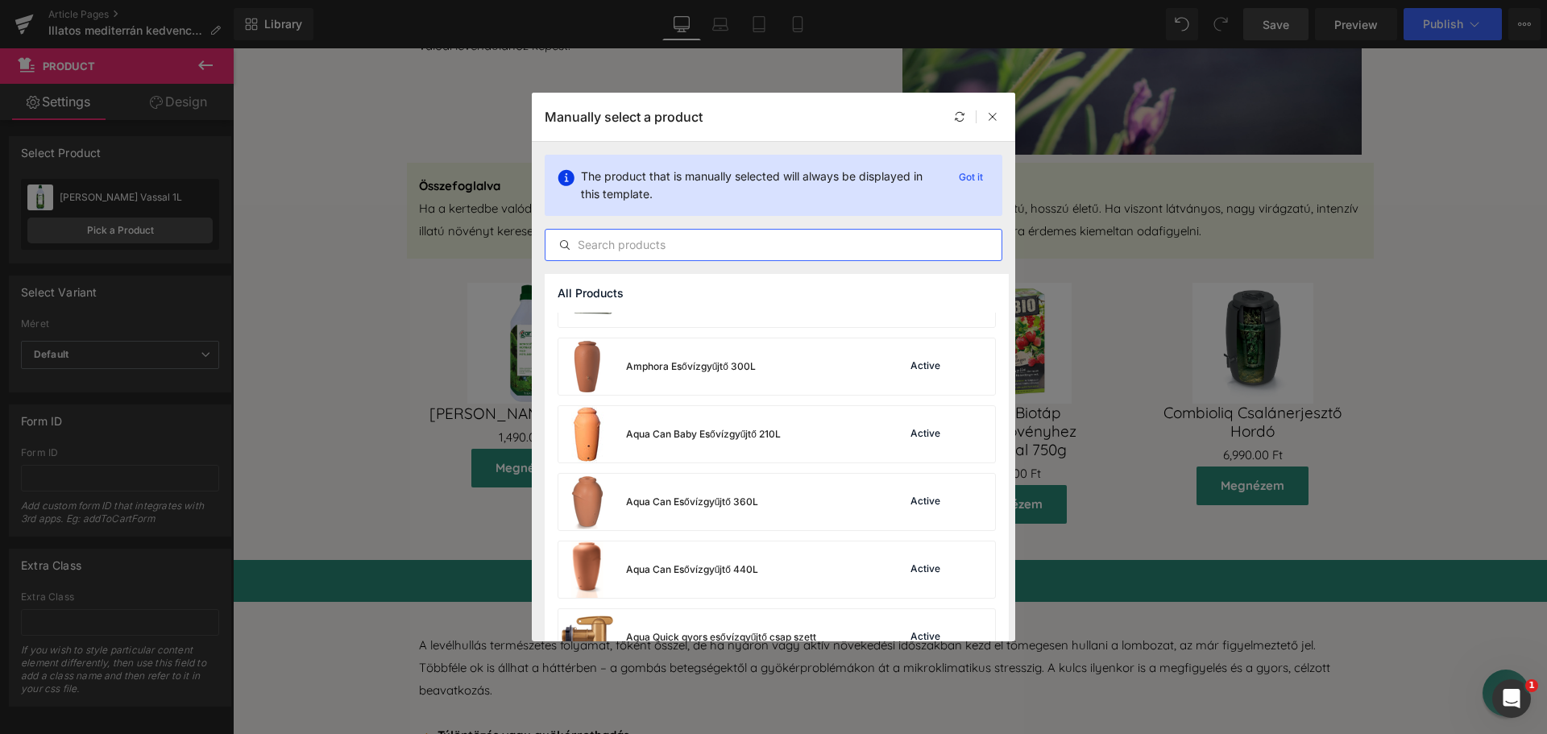
scroll to position [725, 0]
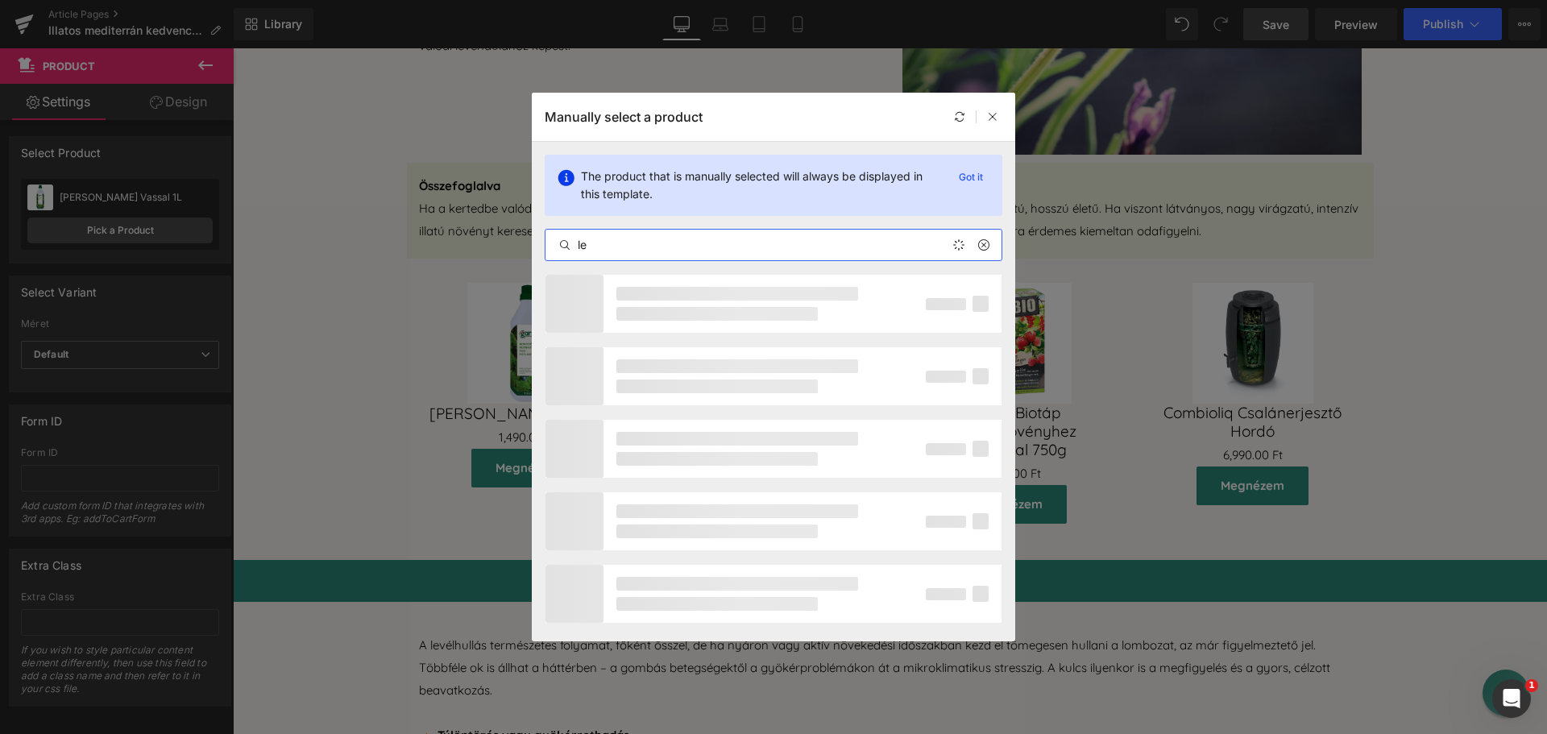
type input "l"
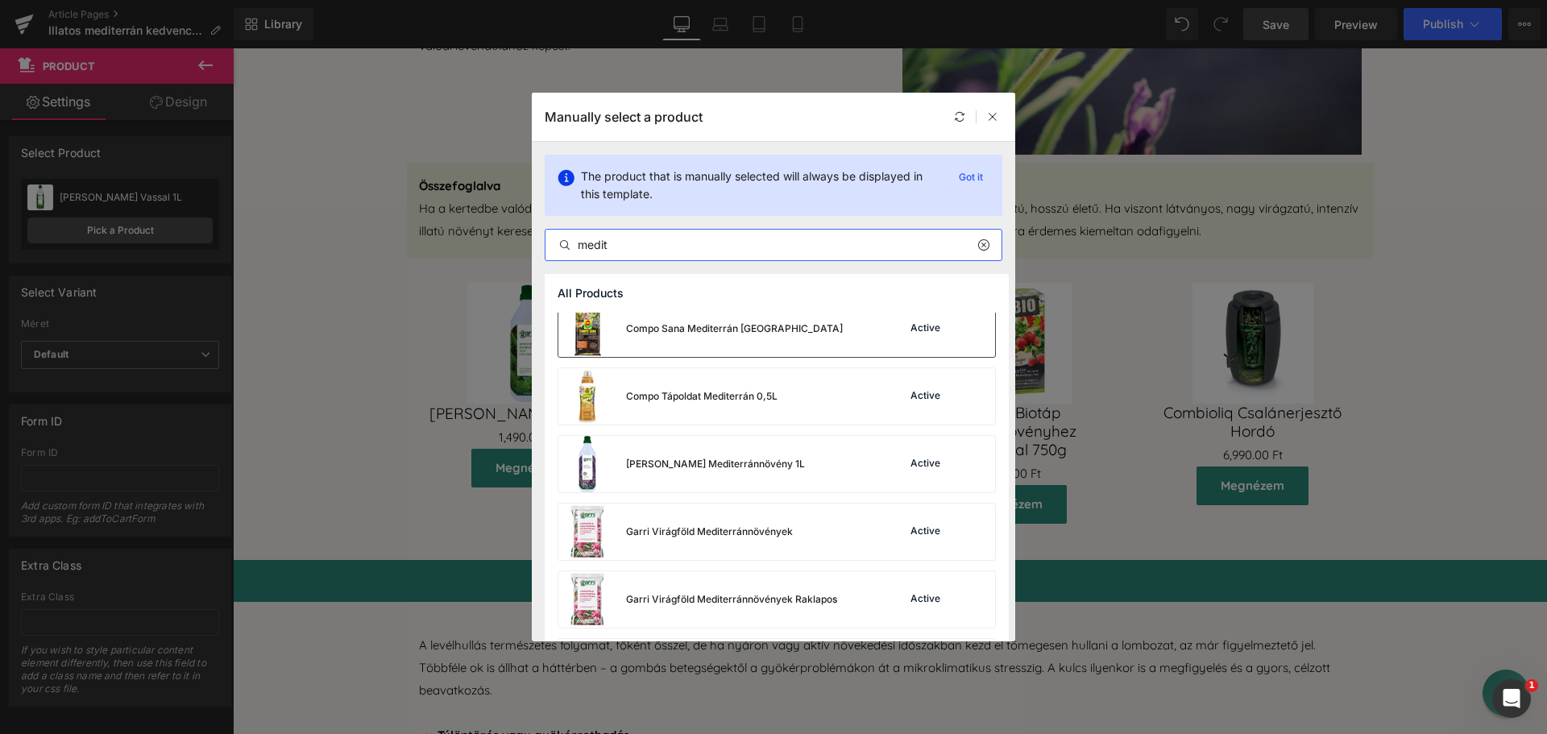
scroll to position [161, 0]
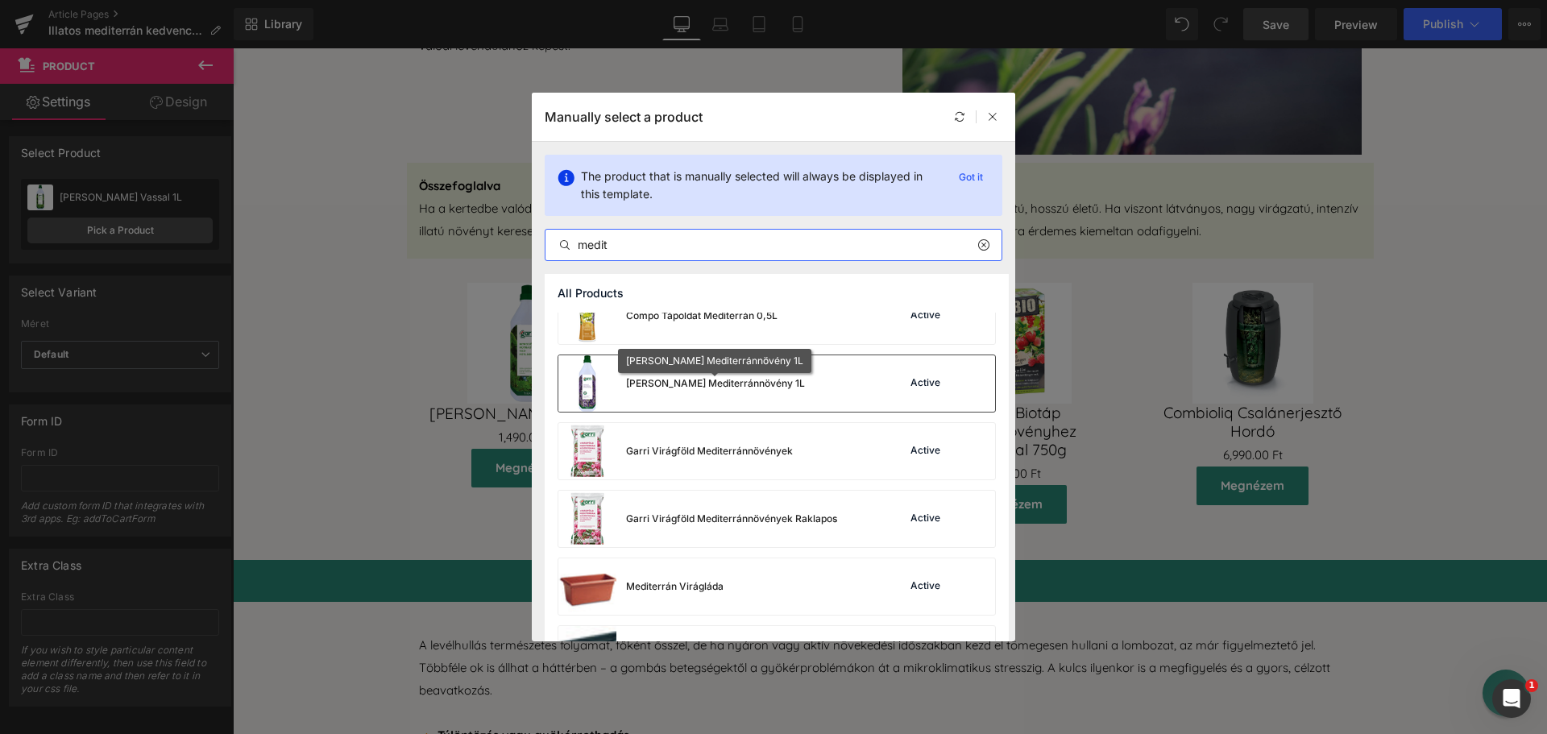
type input "medit"
drag, startPoint x: 747, startPoint y: 386, endPoint x: 527, endPoint y: 338, distance: 225.2
click at [747, 386] on div "[PERSON_NAME] Mediterránnövény 1L" at bounding box center [715, 383] width 179 height 15
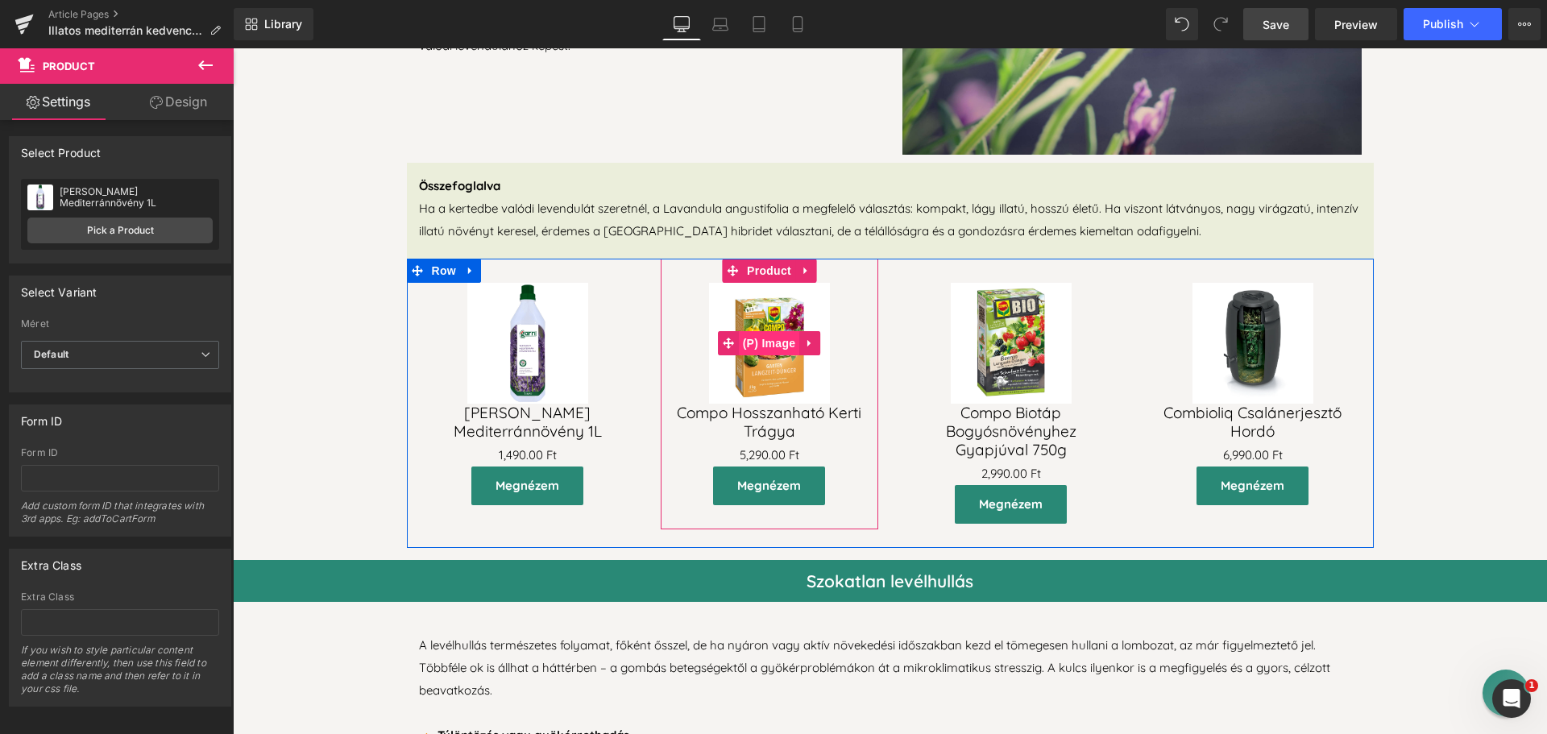
click at [771, 335] on span "(P) Image" at bounding box center [769, 343] width 61 height 24
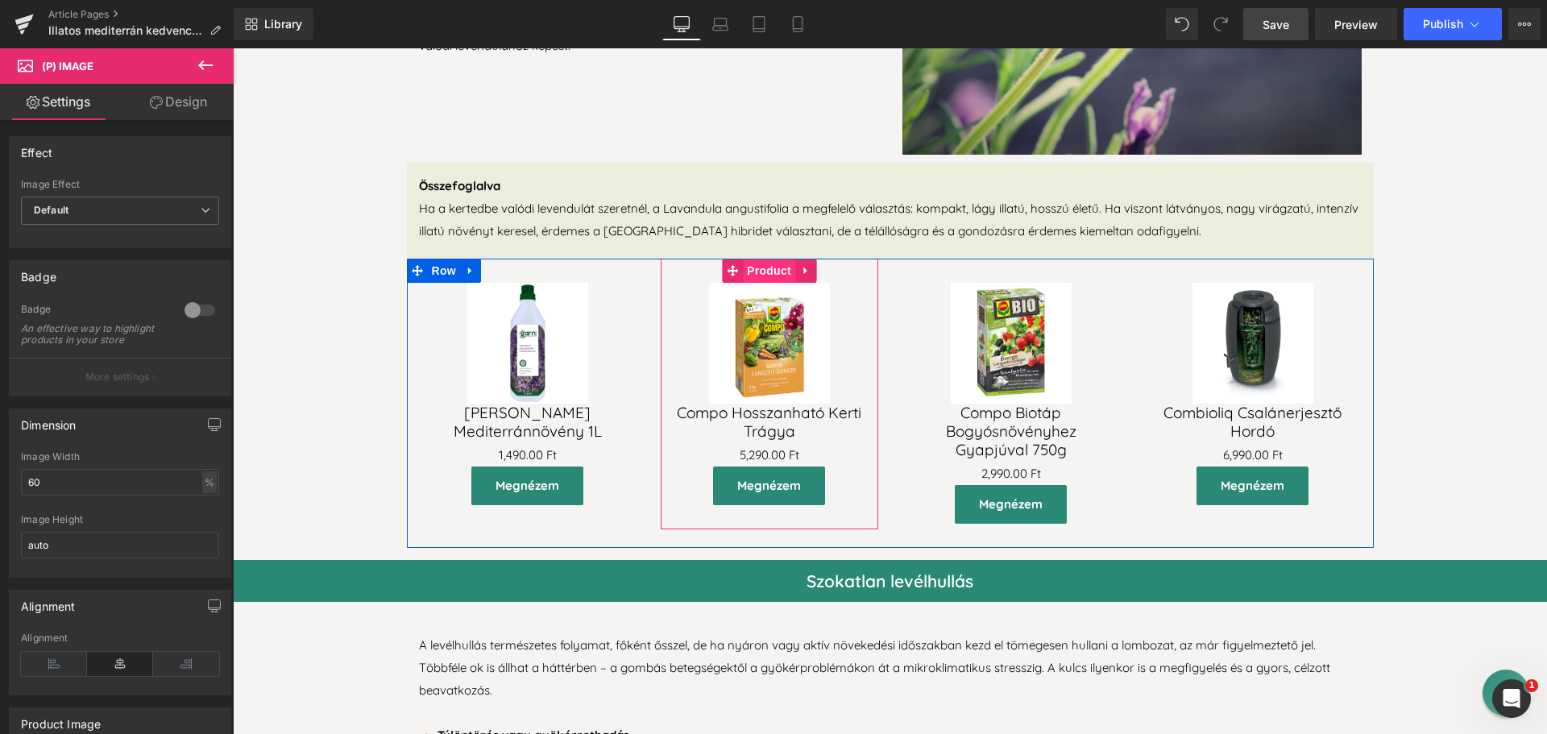
click at [756, 267] on span "Product" at bounding box center [769, 271] width 52 height 24
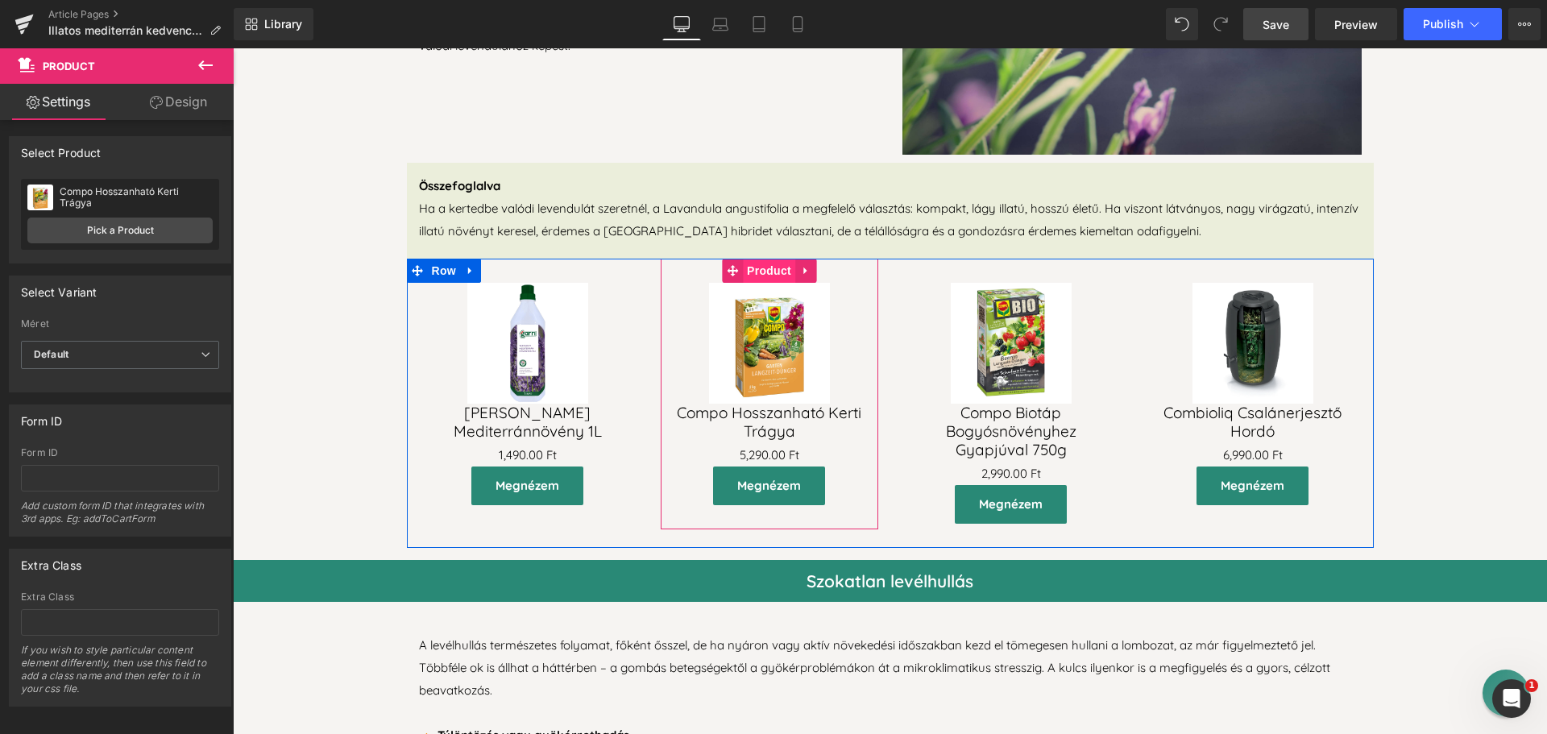
click at [765, 265] on span "Product" at bounding box center [769, 271] width 52 height 24
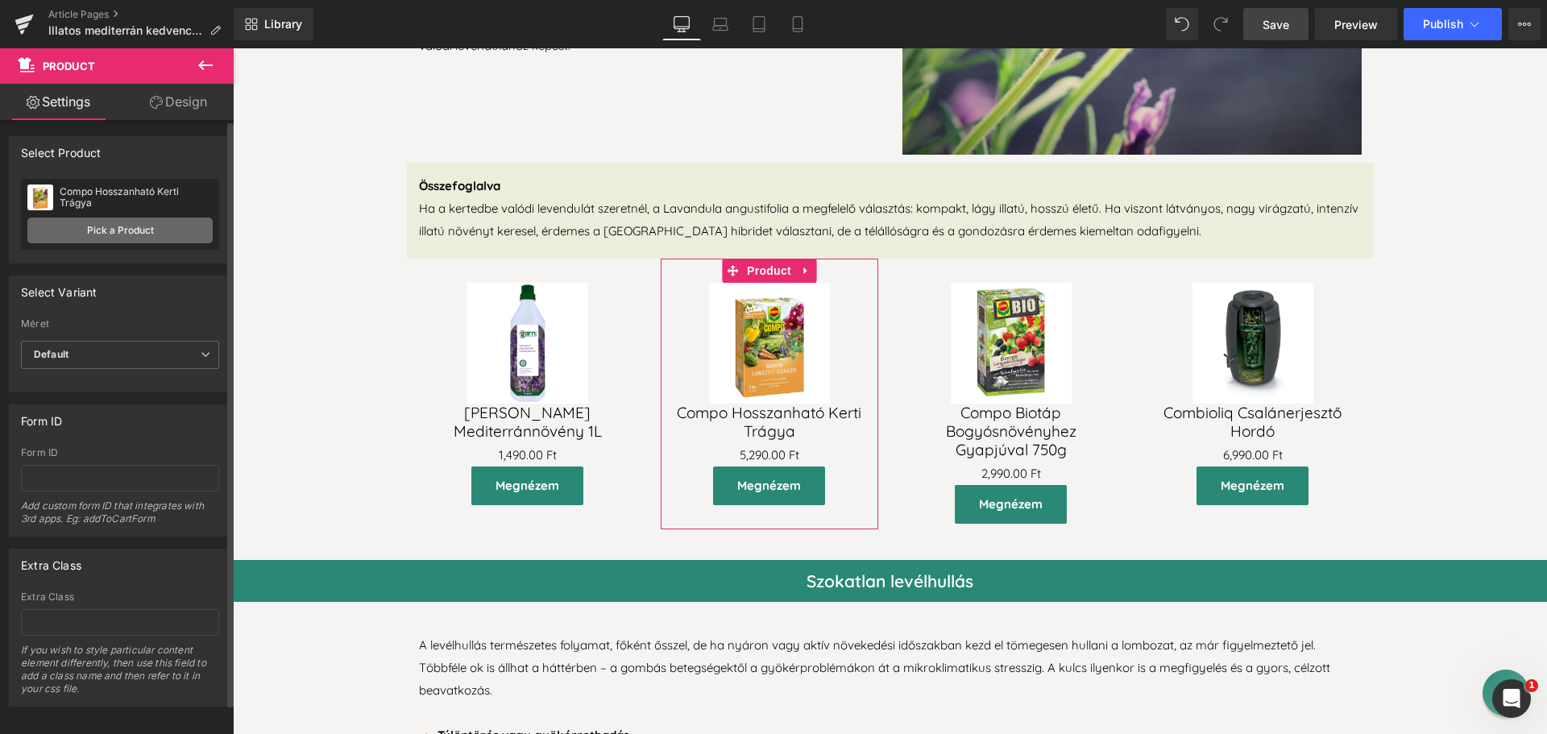
click at [167, 233] on link "Pick a Product" at bounding box center [119, 231] width 185 height 26
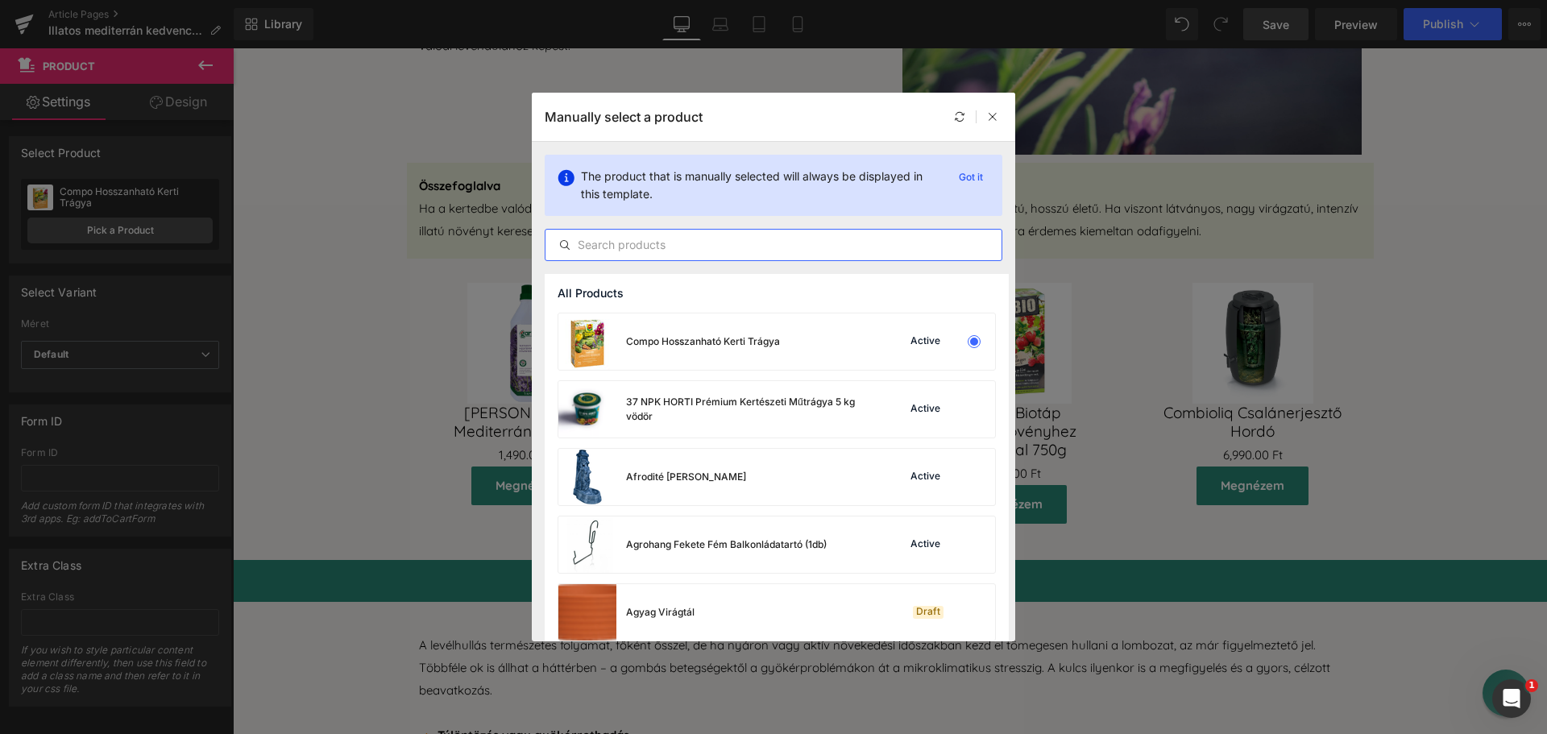
click at [645, 243] on input "text" at bounding box center [774, 244] width 456 height 19
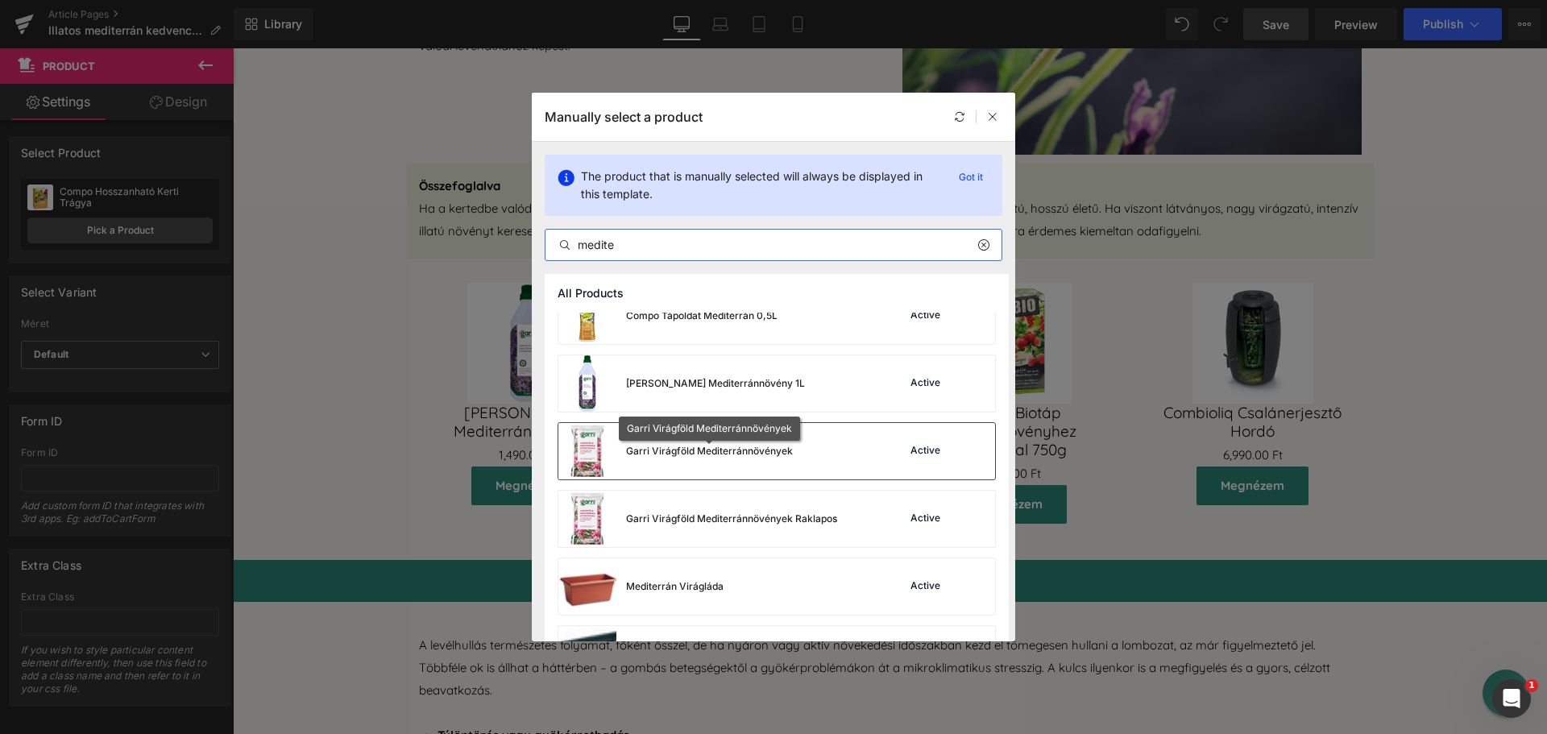
type input "medite"
click at [699, 447] on div "Garri Virágföld Mediterránnövények" at bounding box center [709, 451] width 167 height 15
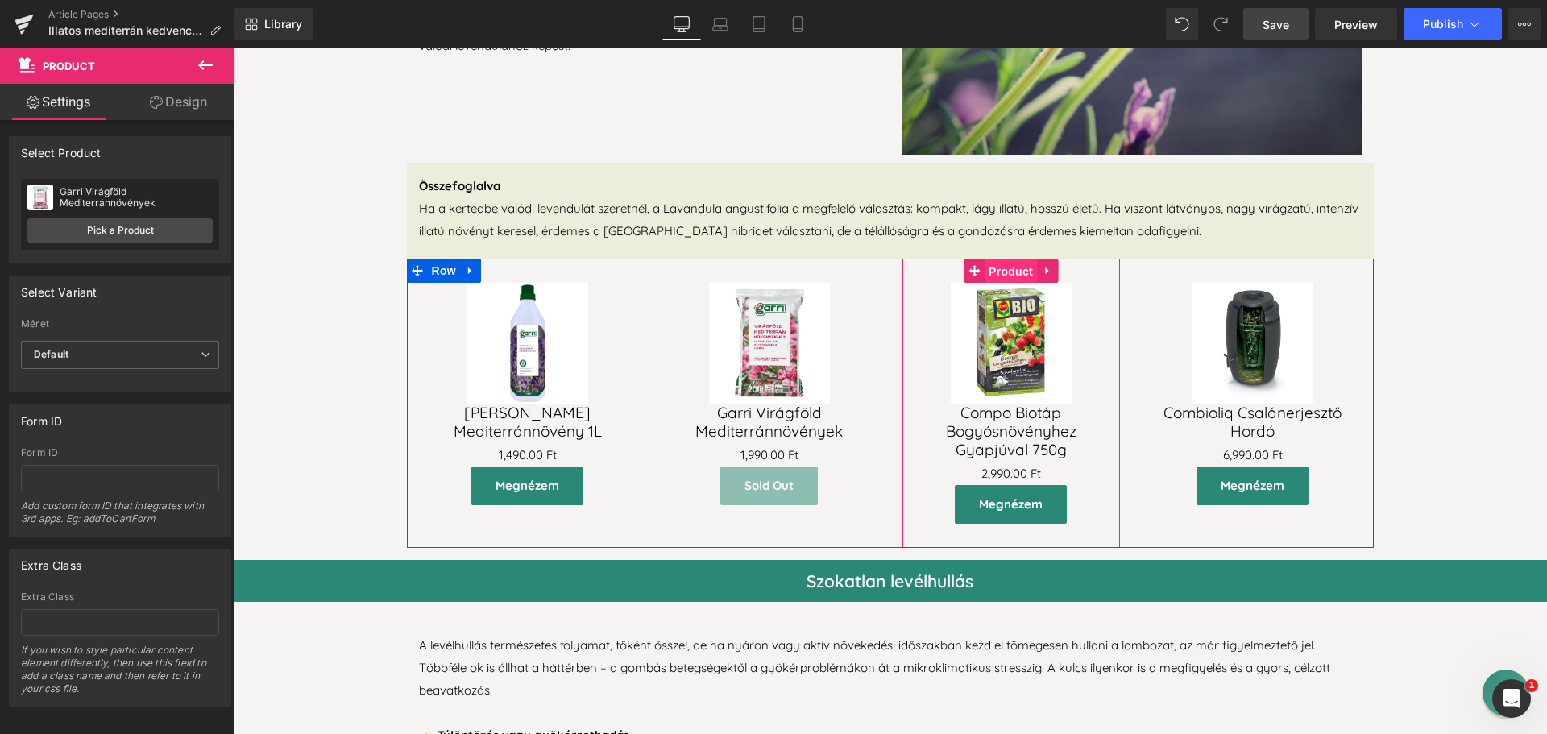
click at [1008, 259] on span "Product" at bounding box center [1011, 271] width 52 height 24
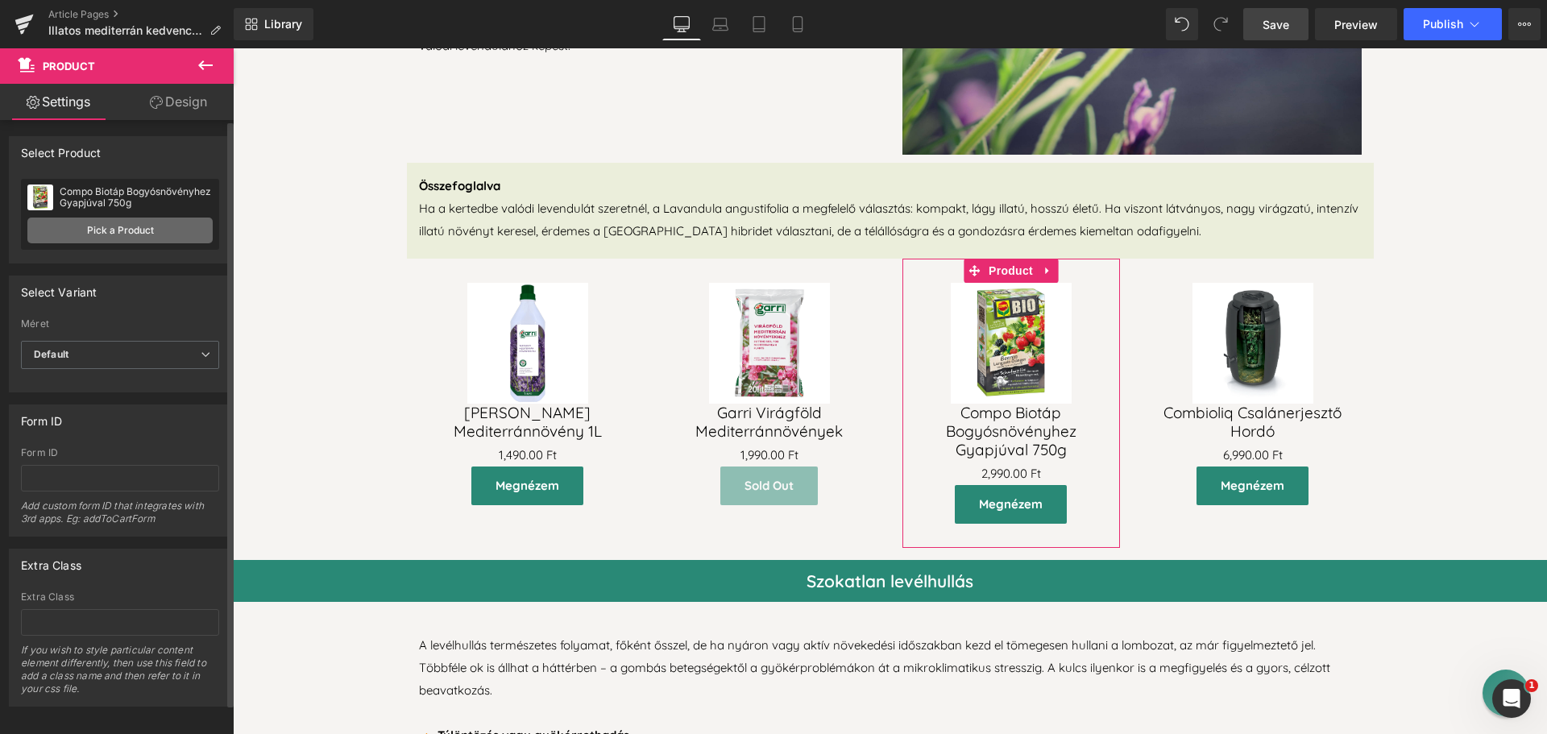
click at [119, 227] on link "Pick a Product" at bounding box center [119, 231] width 185 height 26
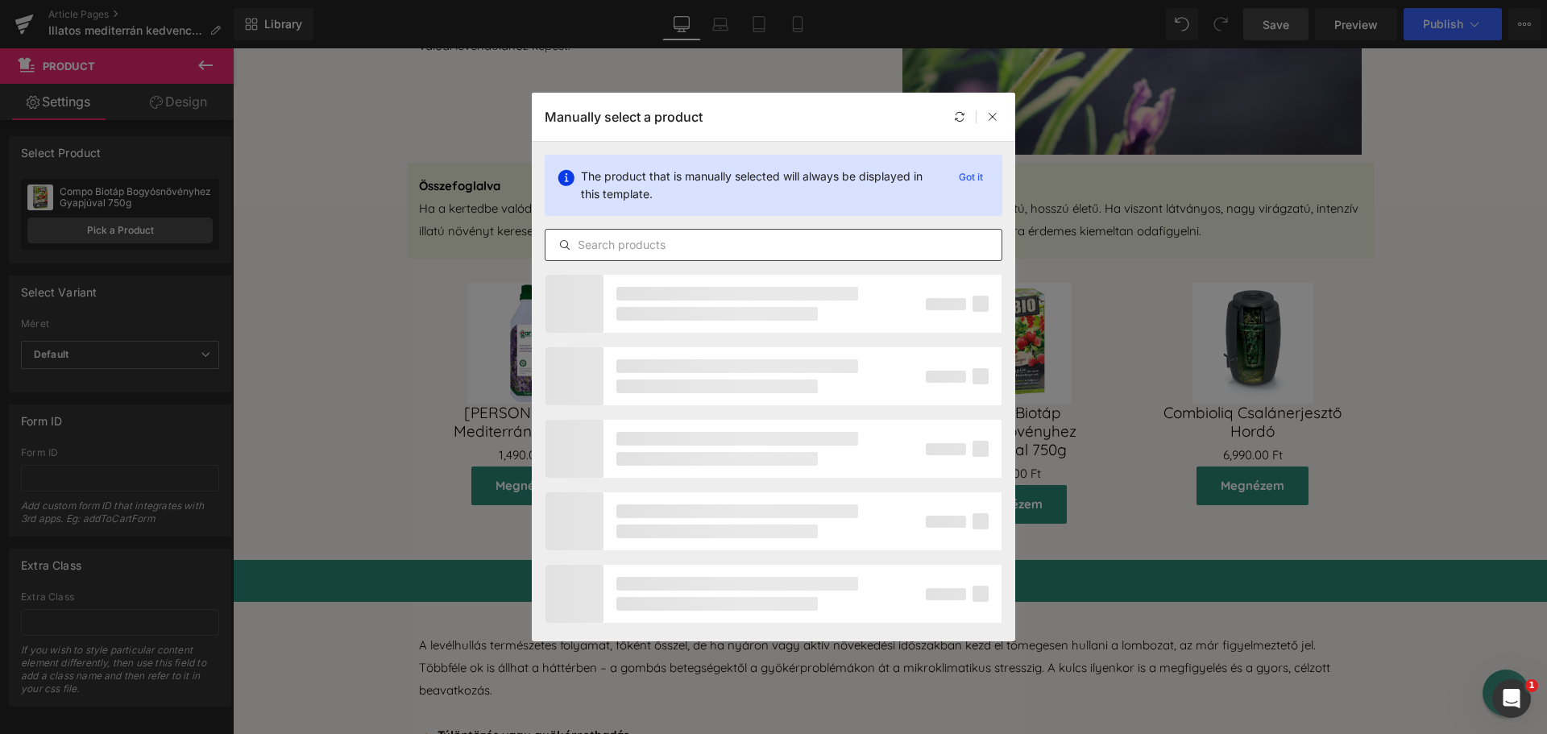
click at [610, 245] on input "text" at bounding box center [774, 244] width 456 height 19
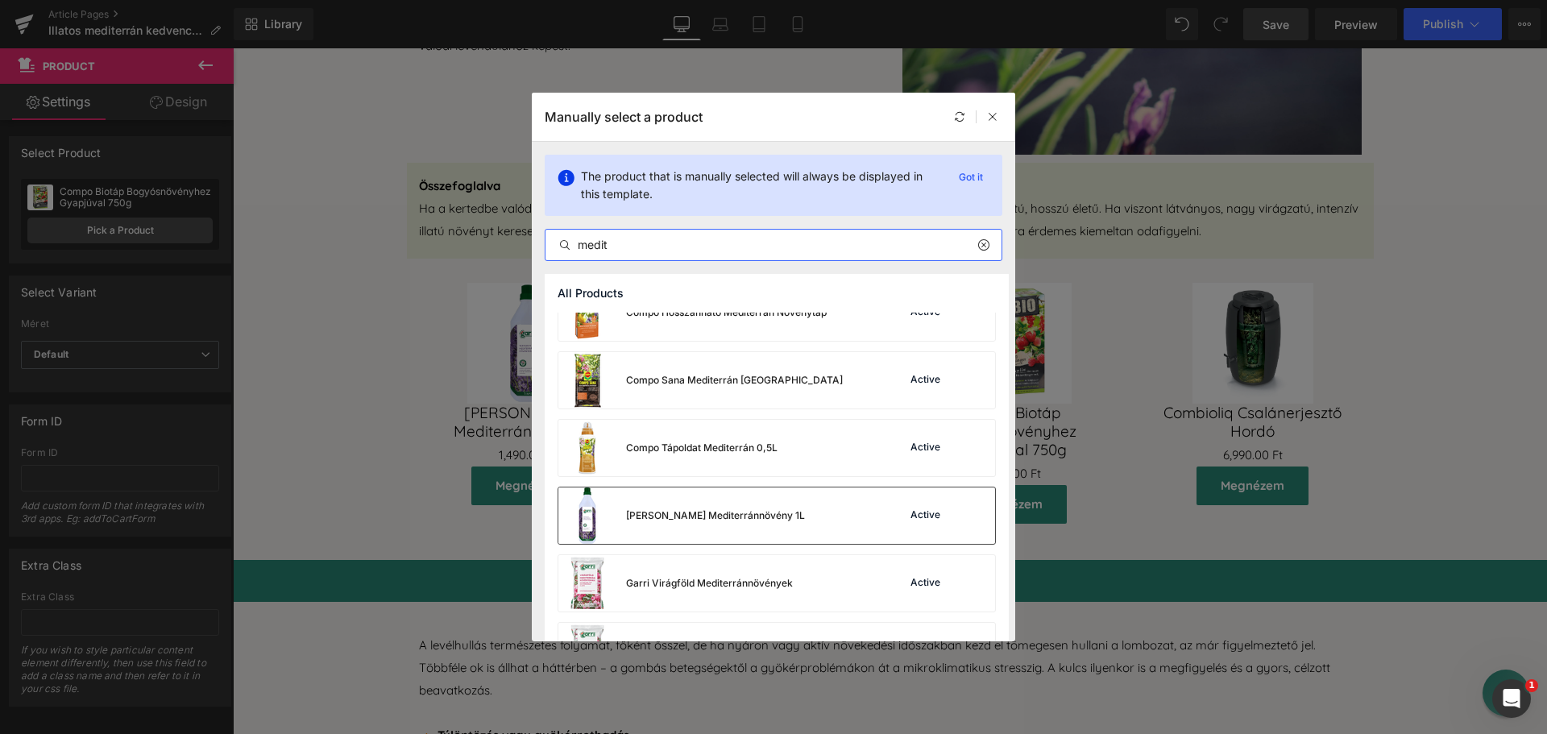
scroll to position [0, 0]
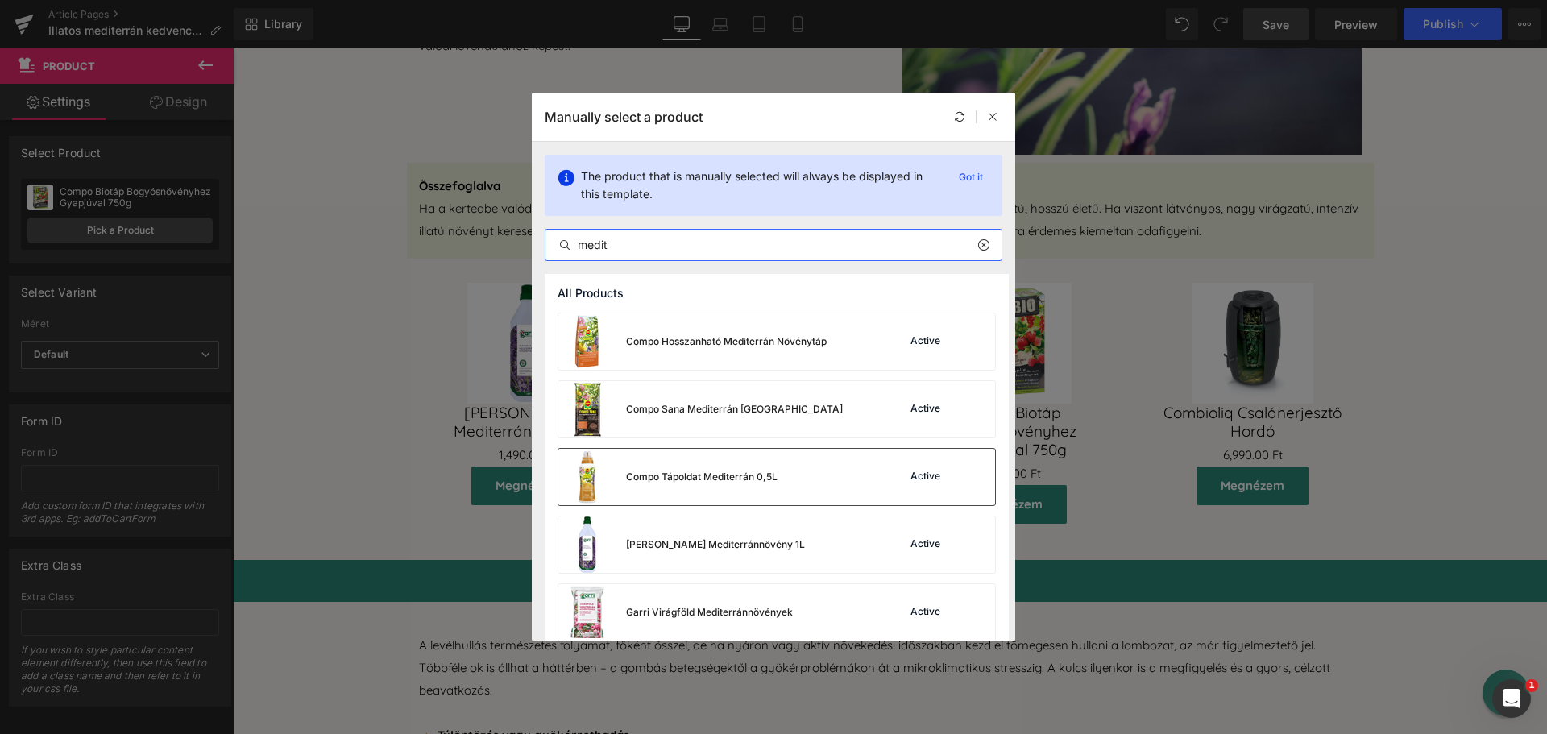
type input "medit"
click at [786, 475] on div "Compo Tápoldat Mediterrán 0,5L Active" at bounding box center [776, 477] width 437 height 56
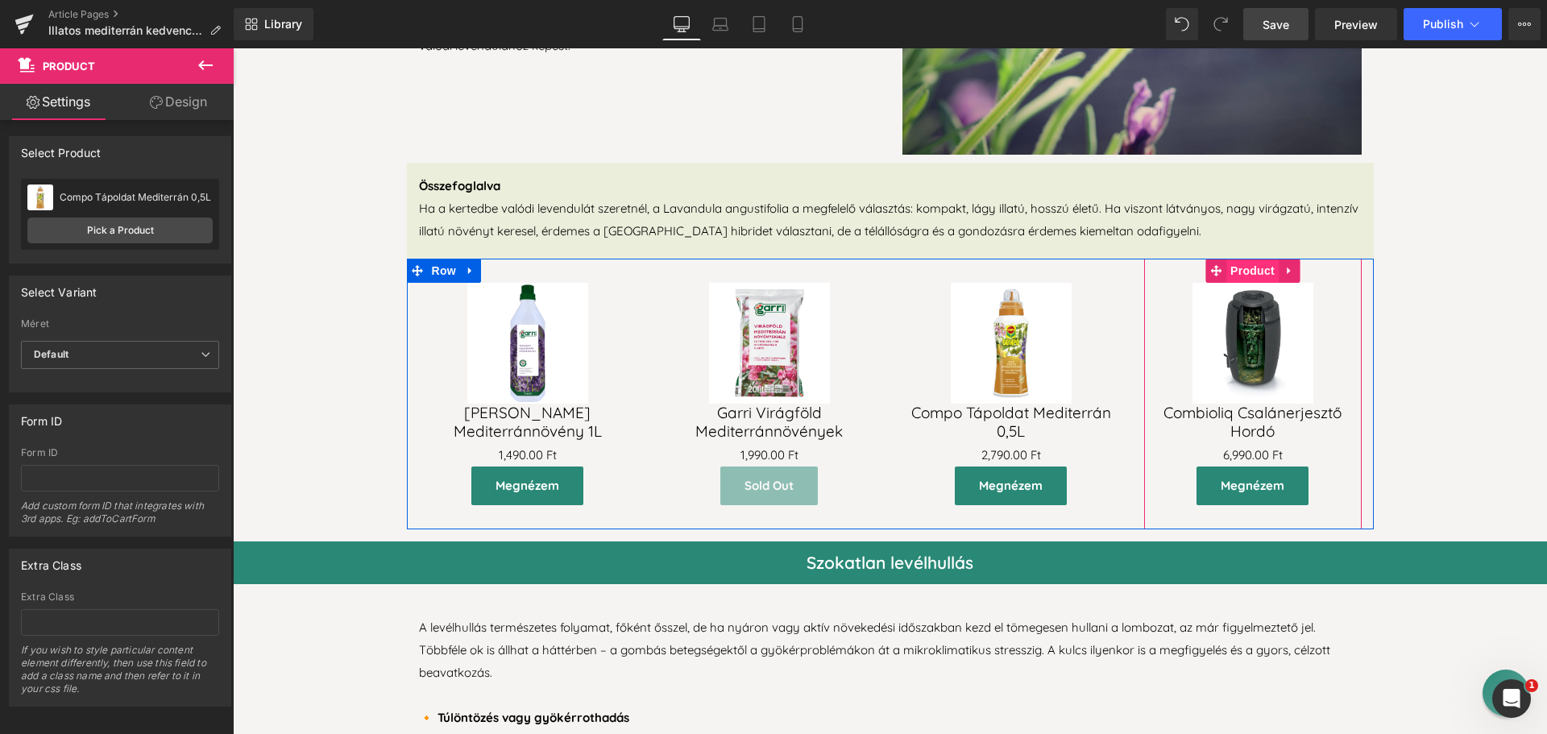
click at [1247, 262] on span "Product" at bounding box center [1252, 271] width 52 height 24
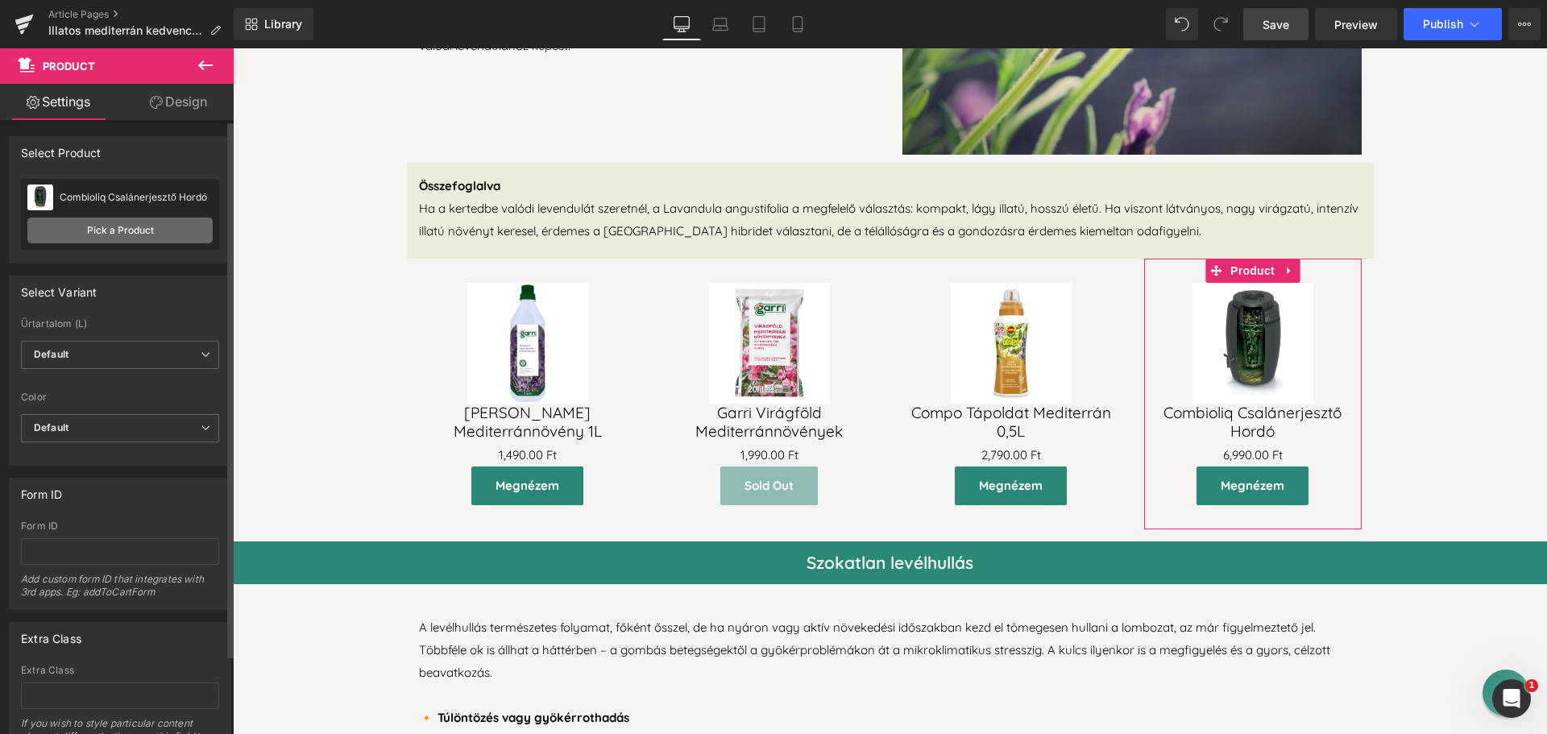
click at [111, 228] on link "Pick a Product" at bounding box center [119, 231] width 185 height 26
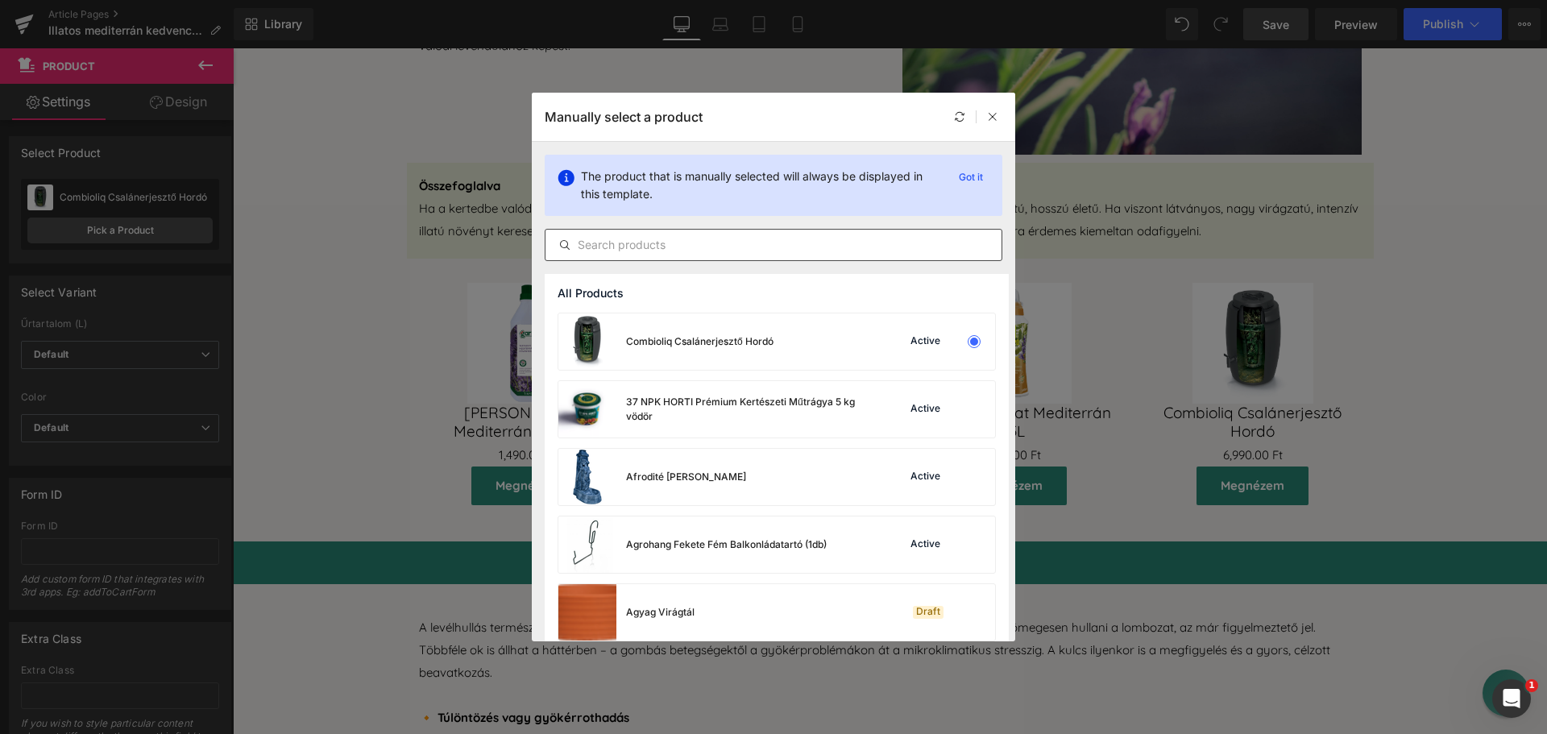
click at [645, 251] on input "text" at bounding box center [774, 244] width 456 height 19
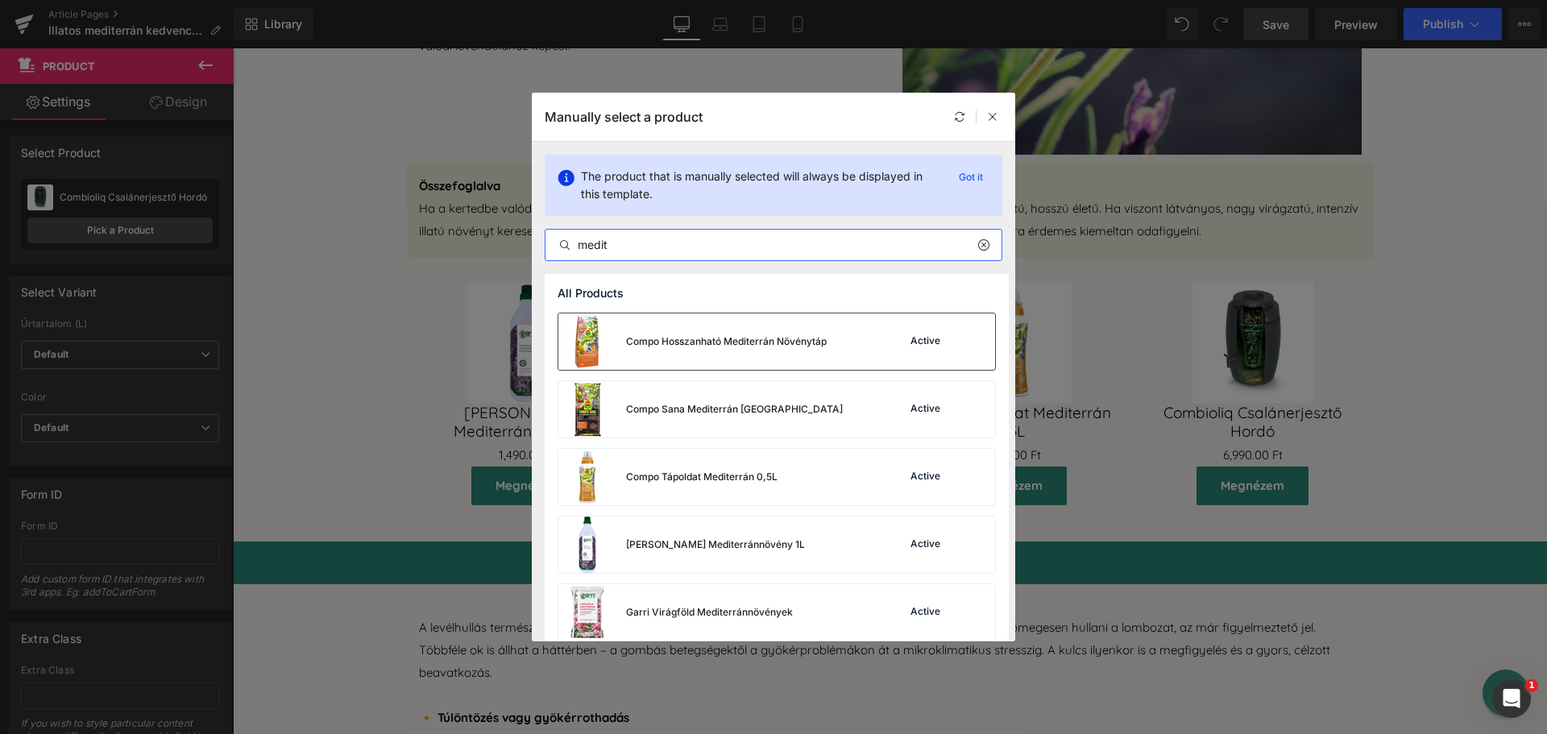
type input "medit"
click at [817, 342] on div "Compo Hosszanható Mediterrán Növénytáp" at bounding box center [726, 341] width 201 height 15
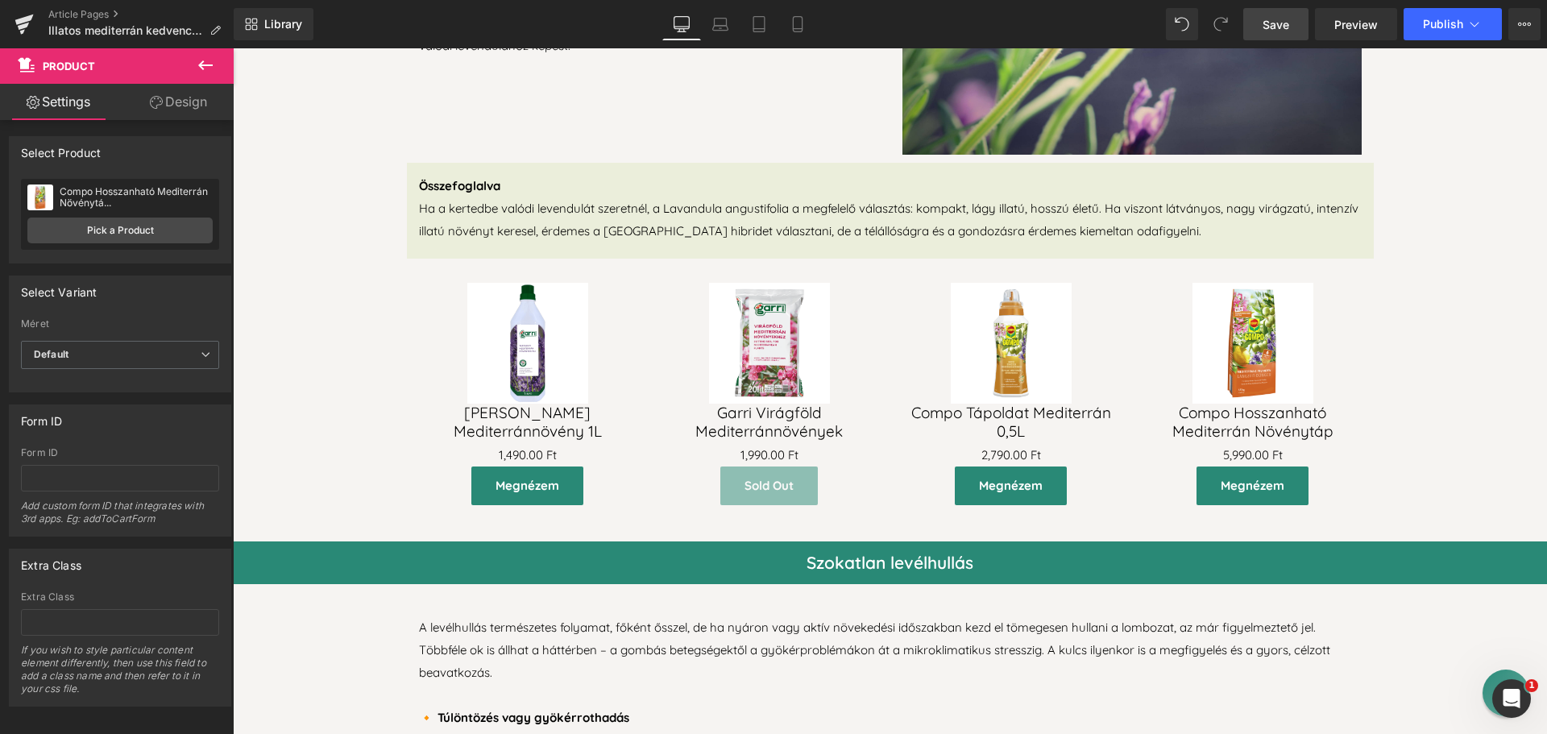
click at [1275, 20] on span "Save" at bounding box center [1276, 24] width 27 height 17
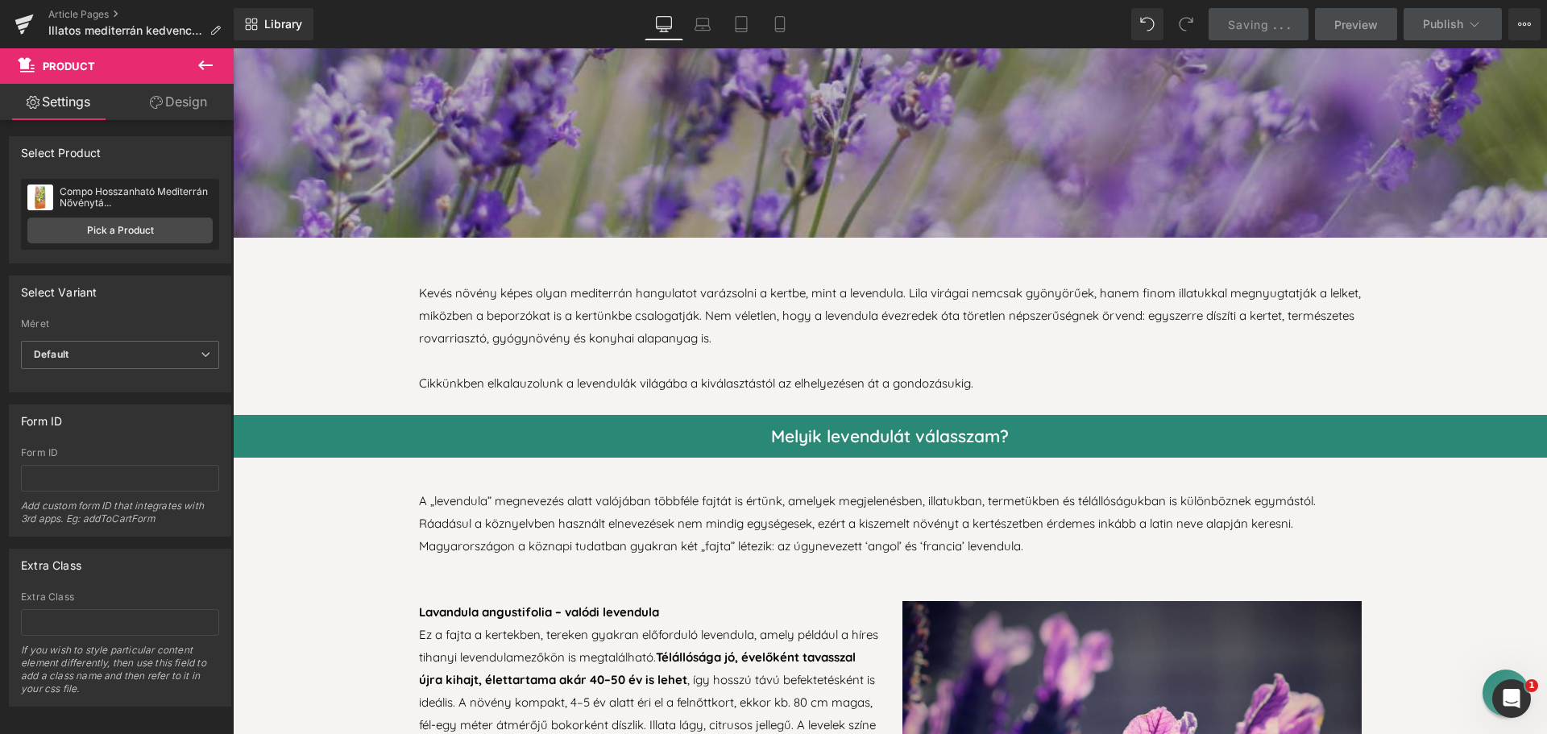
scroll to position [725, 0]
